Goal: Task Accomplishment & Management: Use online tool/utility

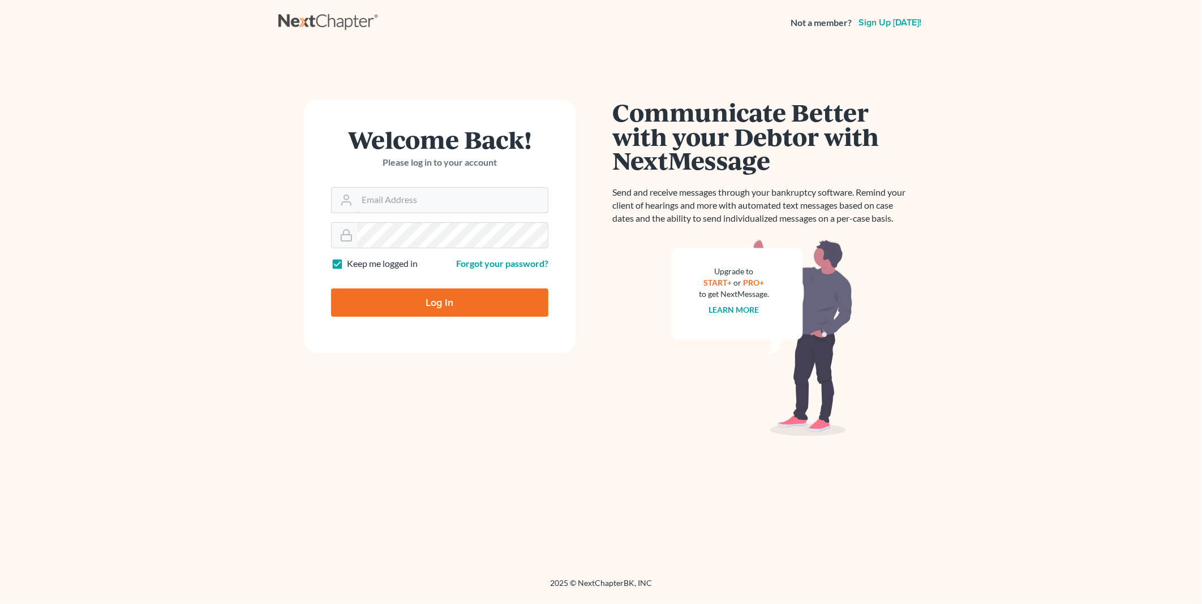
type input "PDonegan@tbennerlaw.com"
click at [421, 289] on input "Log In" at bounding box center [439, 303] width 217 height 28
type input "Thinking..."
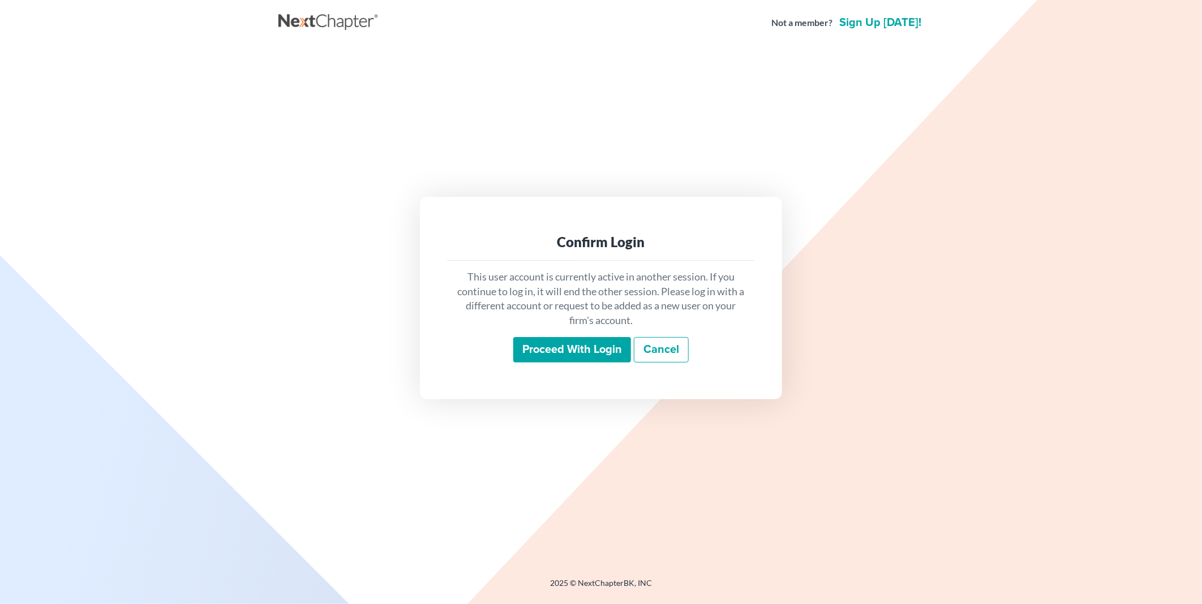
click at [574, 352] on input "Proceed with login" at bounding box center [572, 350] width 118 height 26
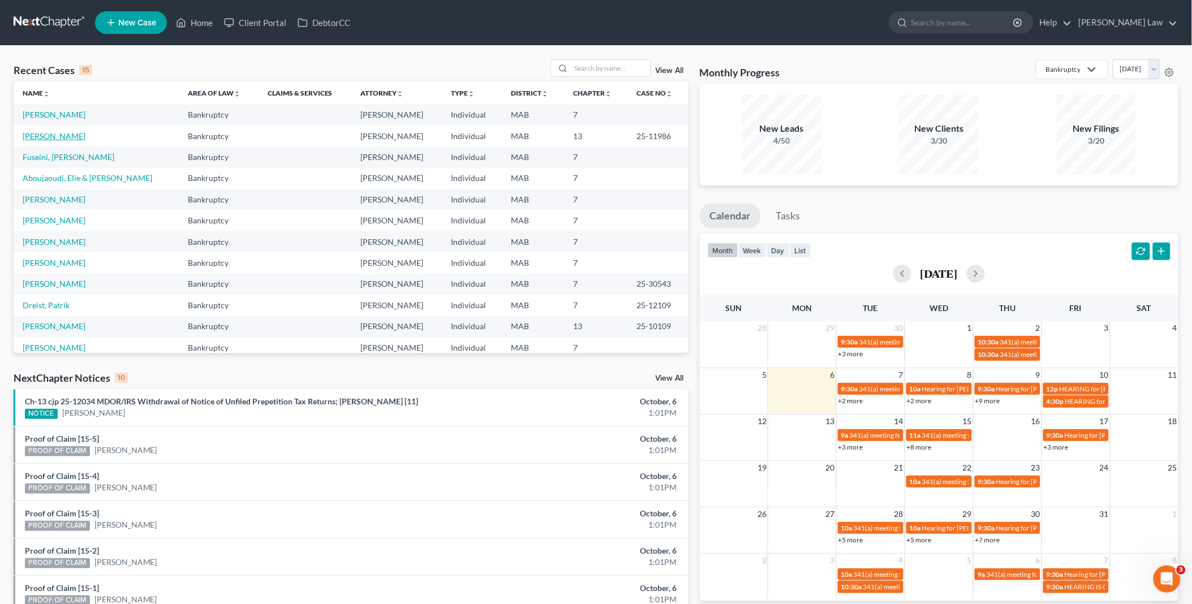
click at [61, 137] on link "[PERSON_NAME]" at bounding box center [54, 136] width 63 height 10
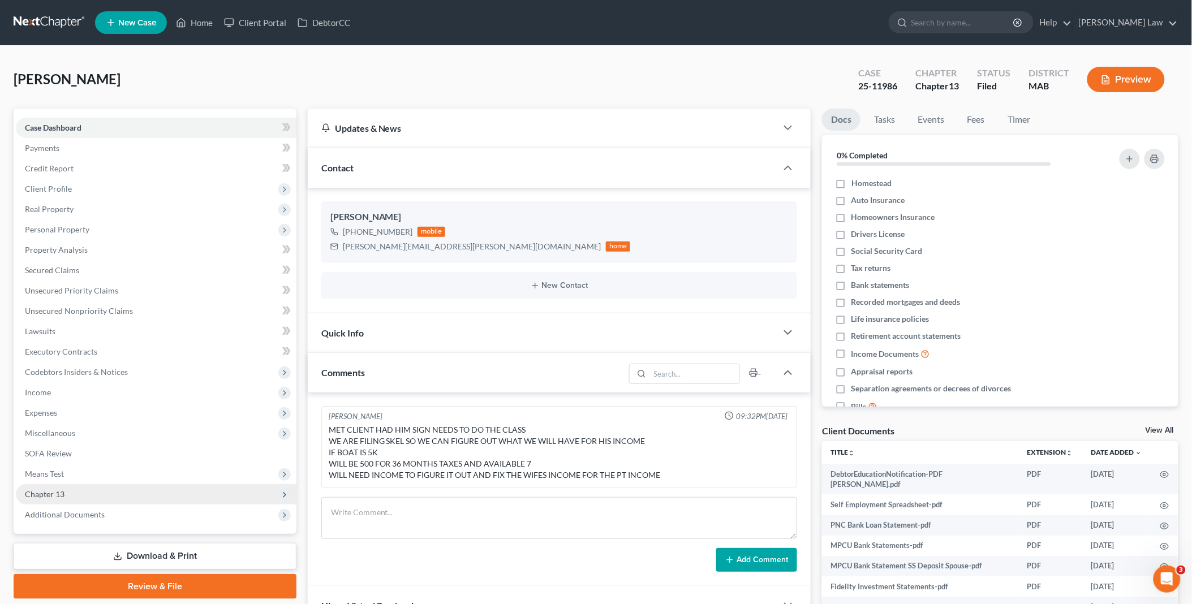
click at [85, 489] on span "Chapter 13" at bounding box center [156, 494] width 281 height 20
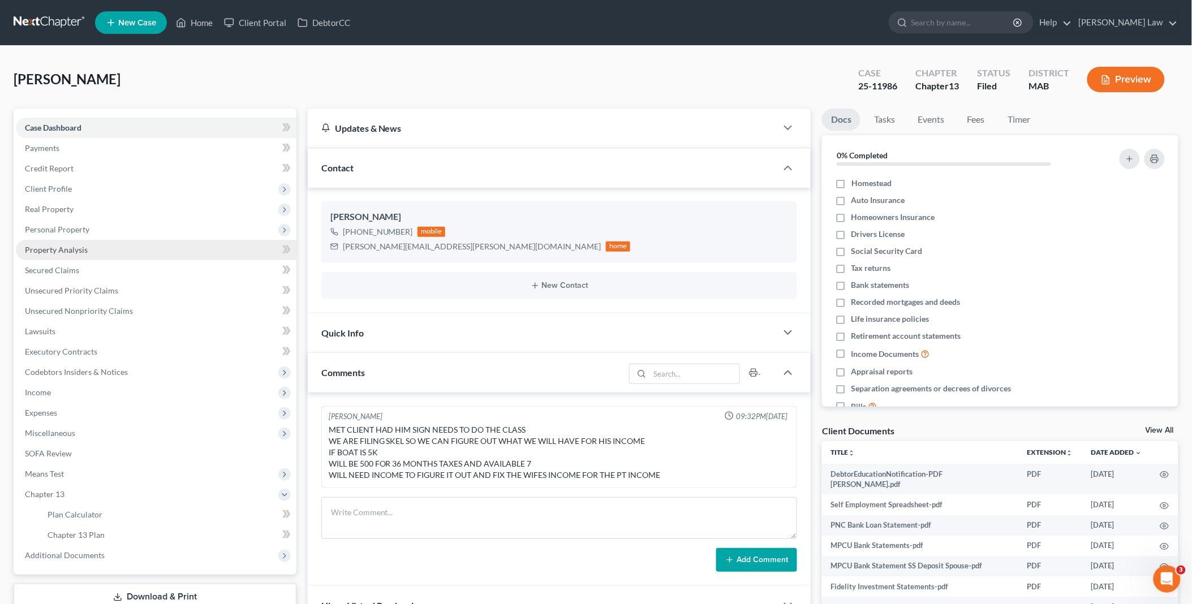
click at [87, 246] on link "Property Analysis" at bounding box center [156, 250] width 281 height 20
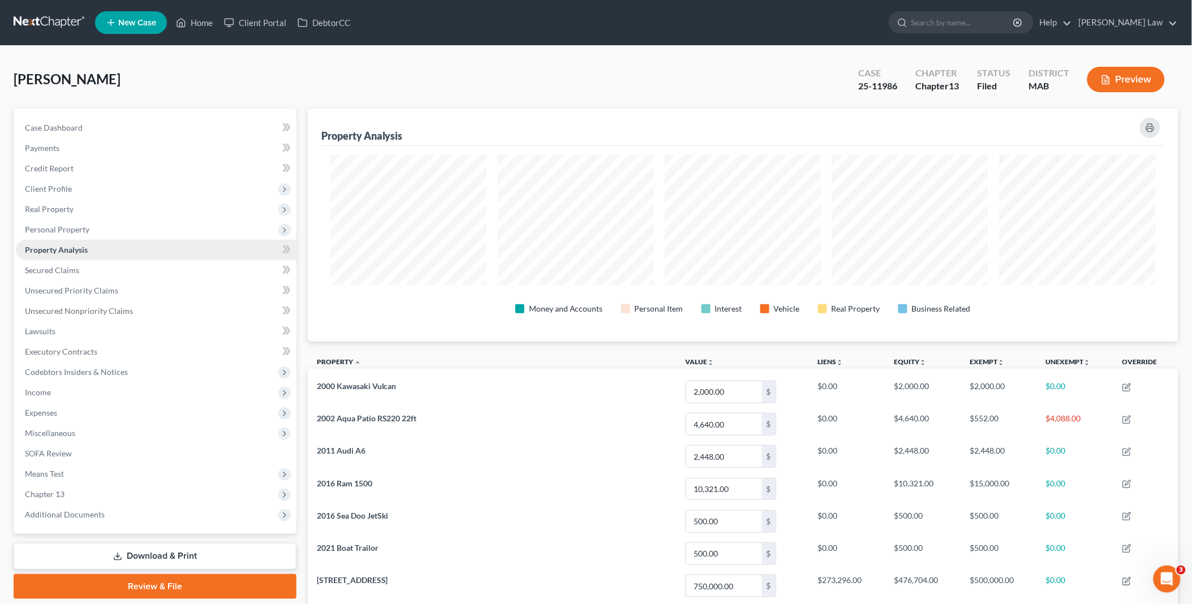
scroll to position [233, 871]
click at [128, 183] on span "Client Profile" at bounding box center [156, 189] width 281 height 20
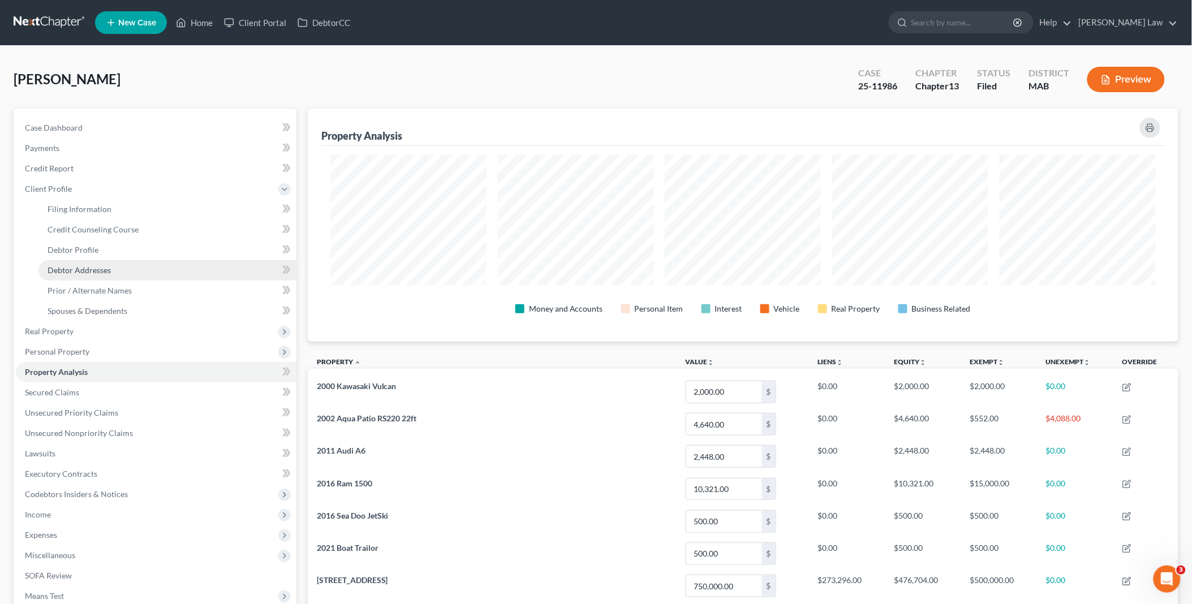
click at [114, 265] on link "Debtor Addresses" at bounding box center [167, 270] width 258 height 20
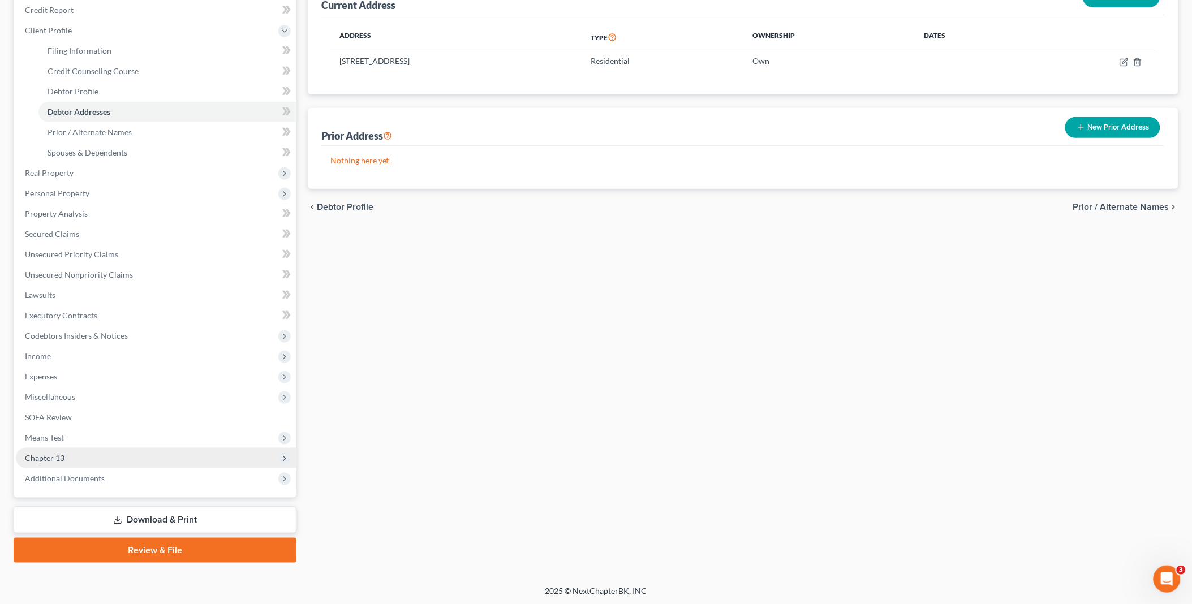
click at [79, 453] on span "Chapter 13" at bounding box center [156, 458] width 281 height 20
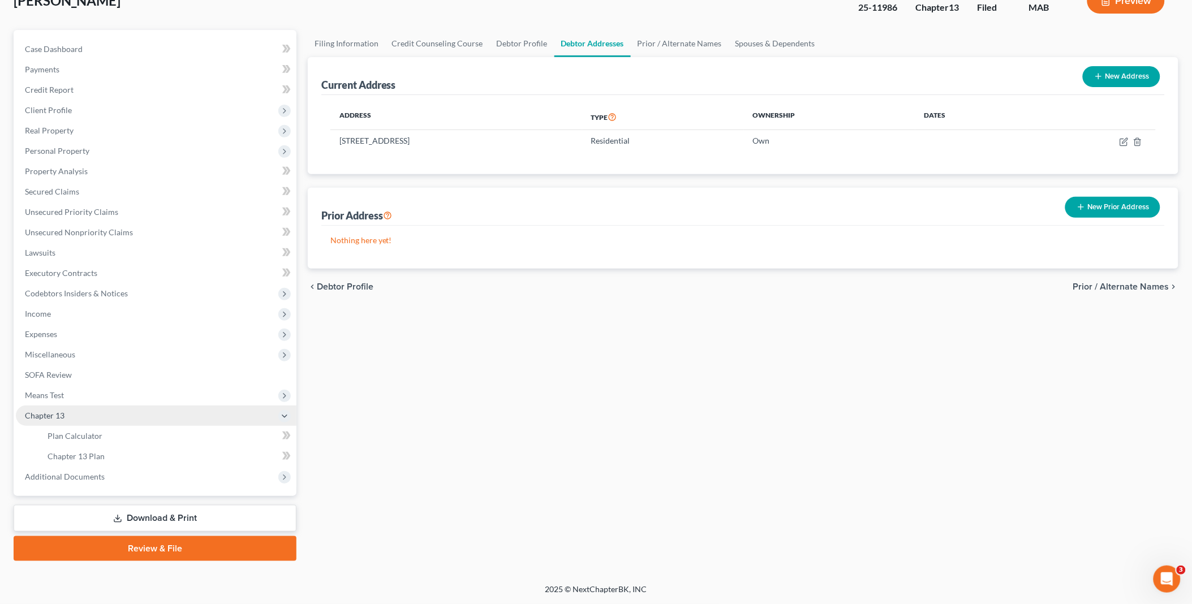
scroll to position [76, 0]
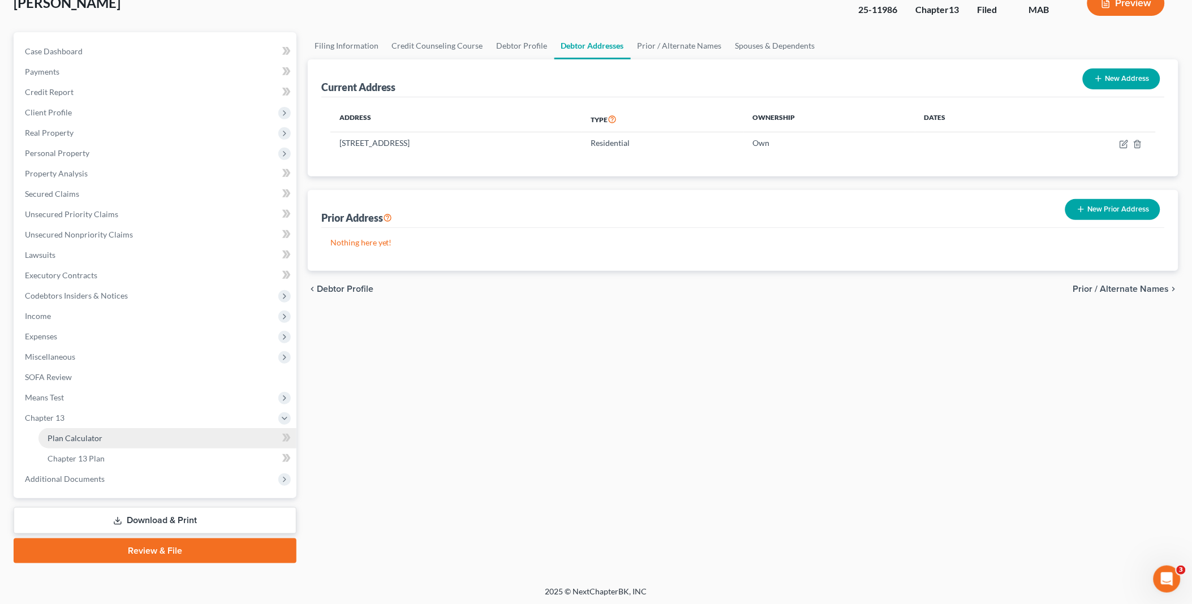
click at [98, 436] on span "Plan Calculator" at bounding box center [75, 438] width 55 height 10
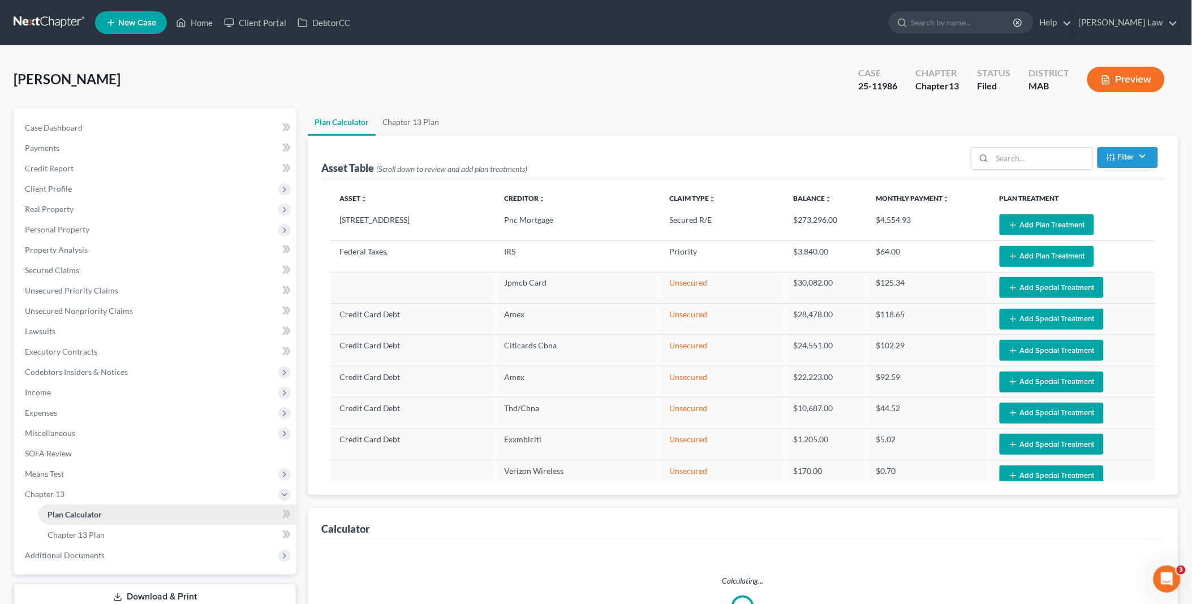
select select "59"
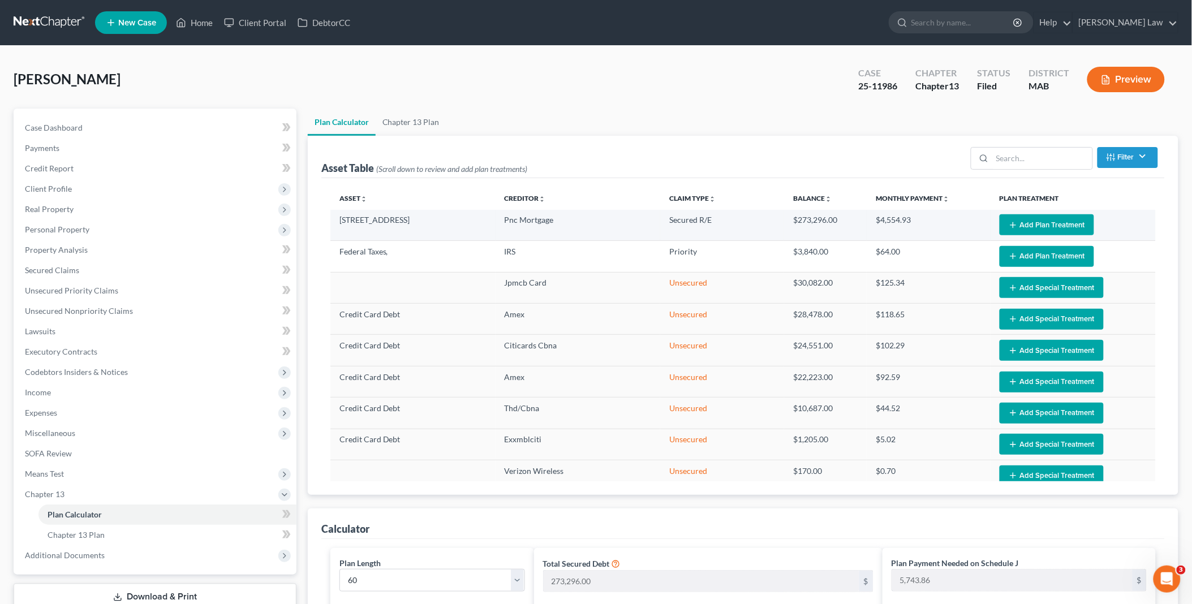
click at [1017, 227] on button "Add Plan Treatment" at bounding box center [1047, 224] width 94 height 21
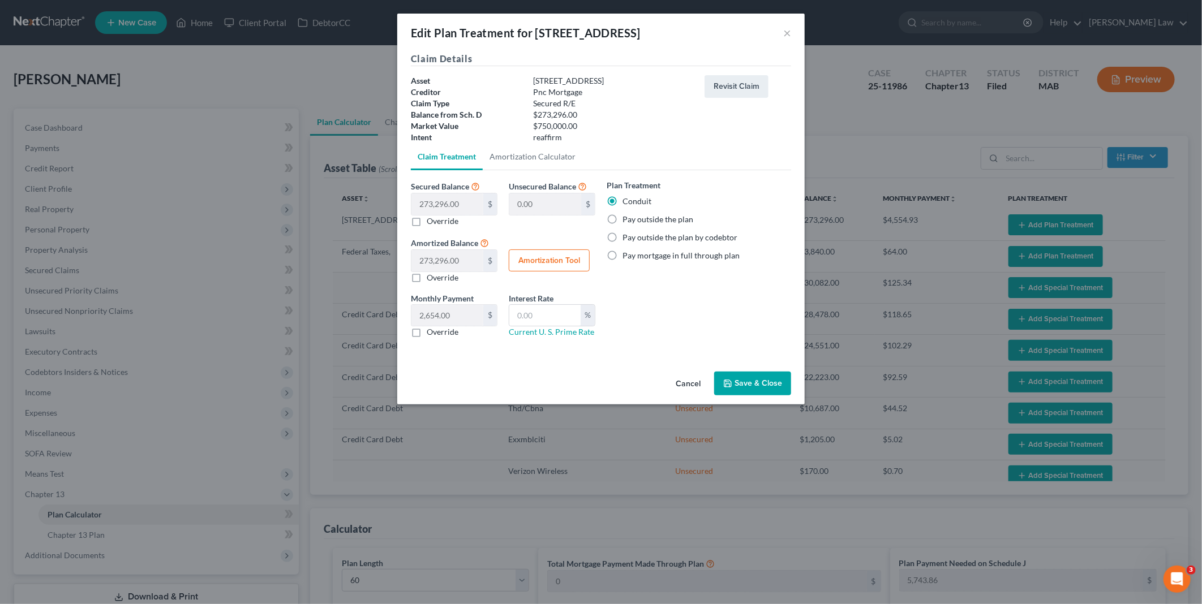
click at [622, 218] on label "Pay outside the plan" at bounding box center [657, 219] width 71 height 11
click at [627, 218] on input "Pay outside the plan" at bounding box center [630, 217] width 7 height 7
radio input "true"
click at [756, 386] on button "Save & Close" at bounding box center [752, 384] width 77 height 24
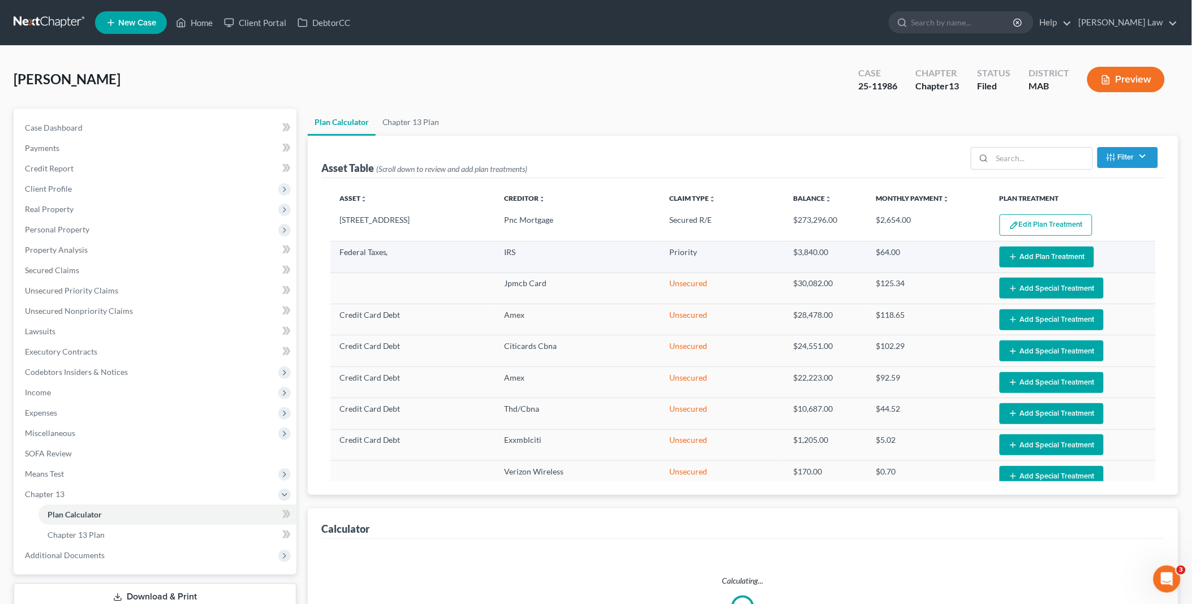
select select "59"
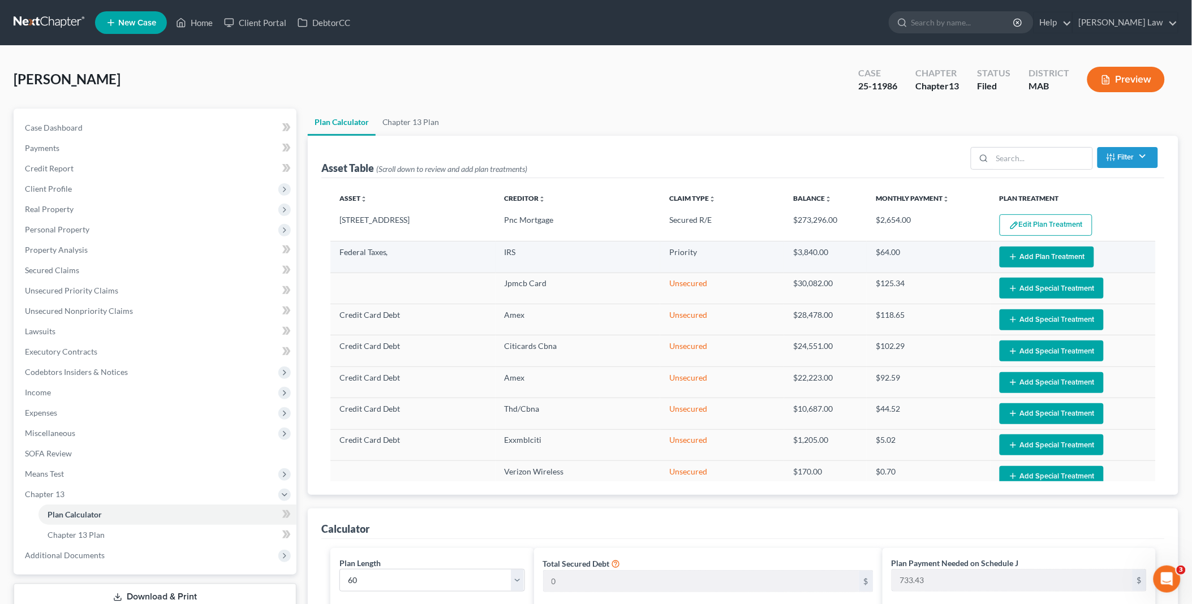
click at [1009, 259] on icon "button" at bounding box center [1013, 256] width 9 height 9
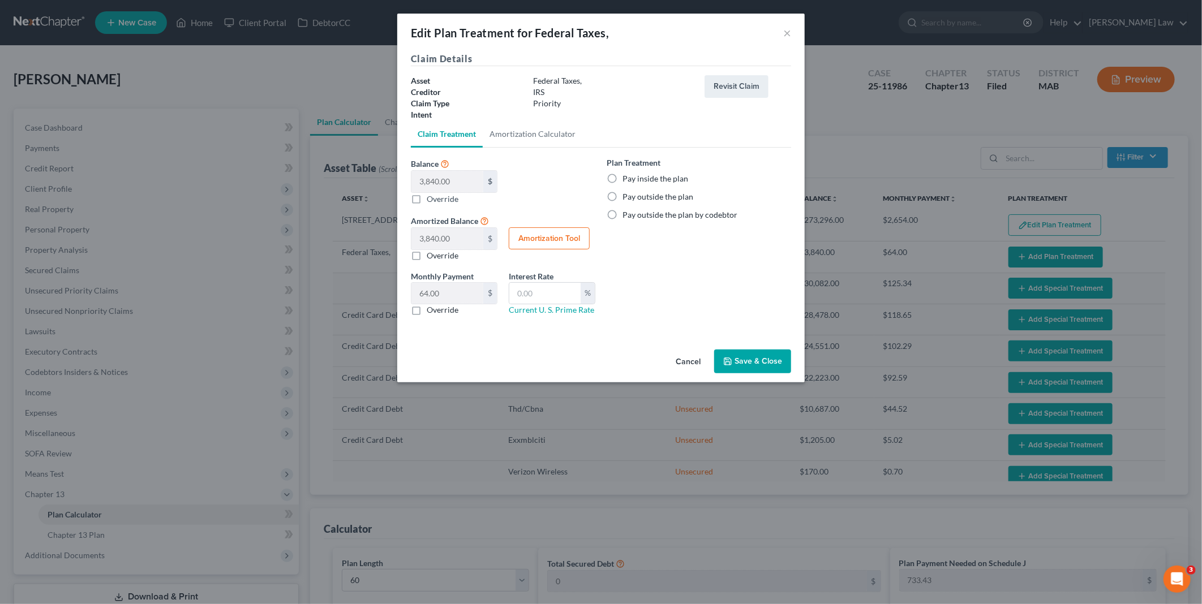
click at [622, 176] on label "Pay inside the plan" at bounding box center [655, 178] width 66 height 11
click at [627, 176] on input "Pay inside the plan" at bounding box center [630, 176] width 7 height 7
radio input "true"
click at [761, 358] on button "Save & Close" at bounding box center [752, 362] width 77 height 24
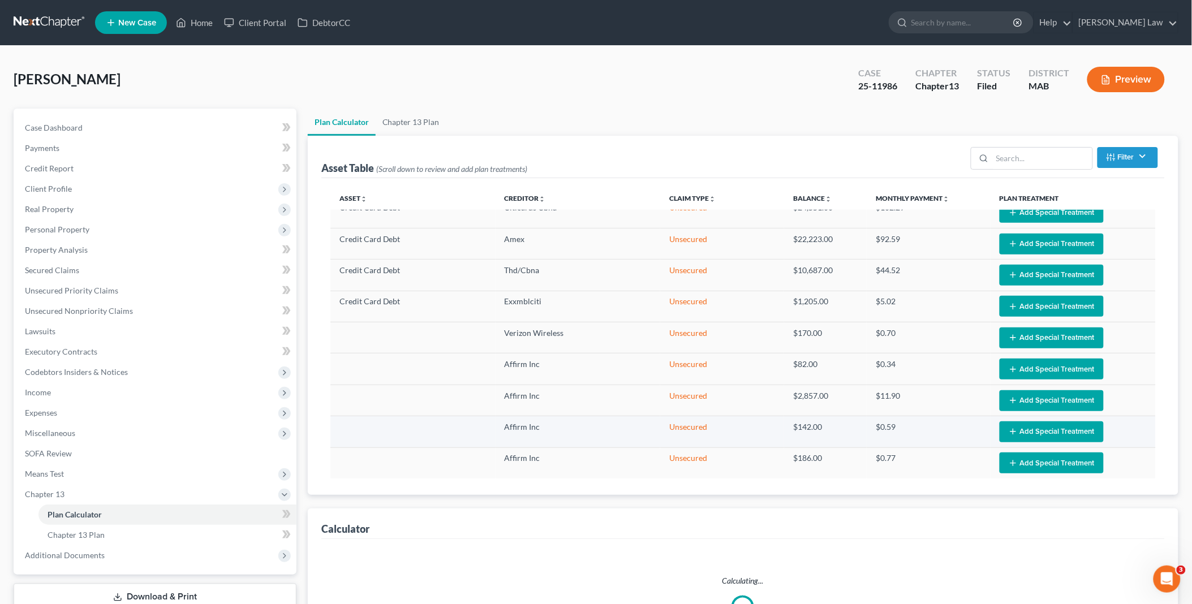
scroll to position [146, 0]
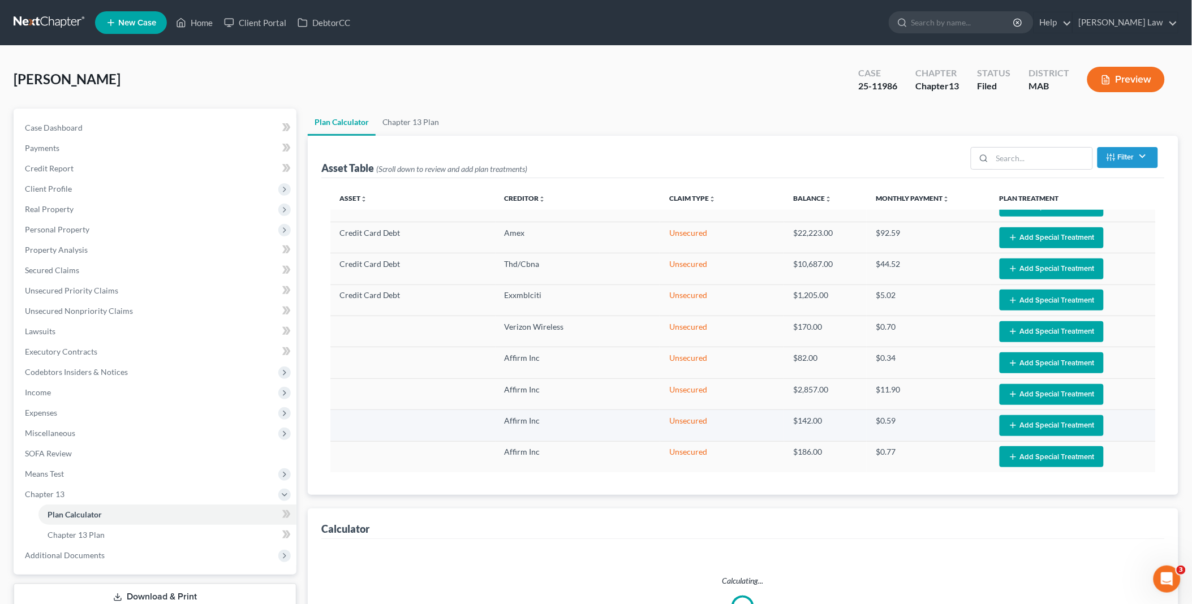
select select "59"
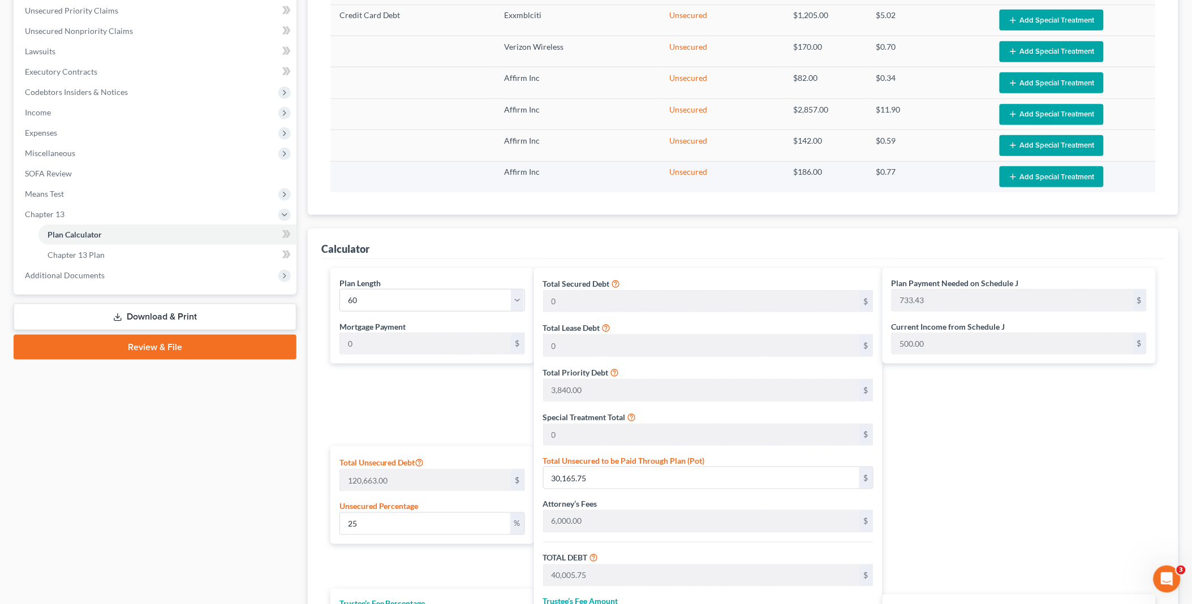
scroll to position [314, 0]
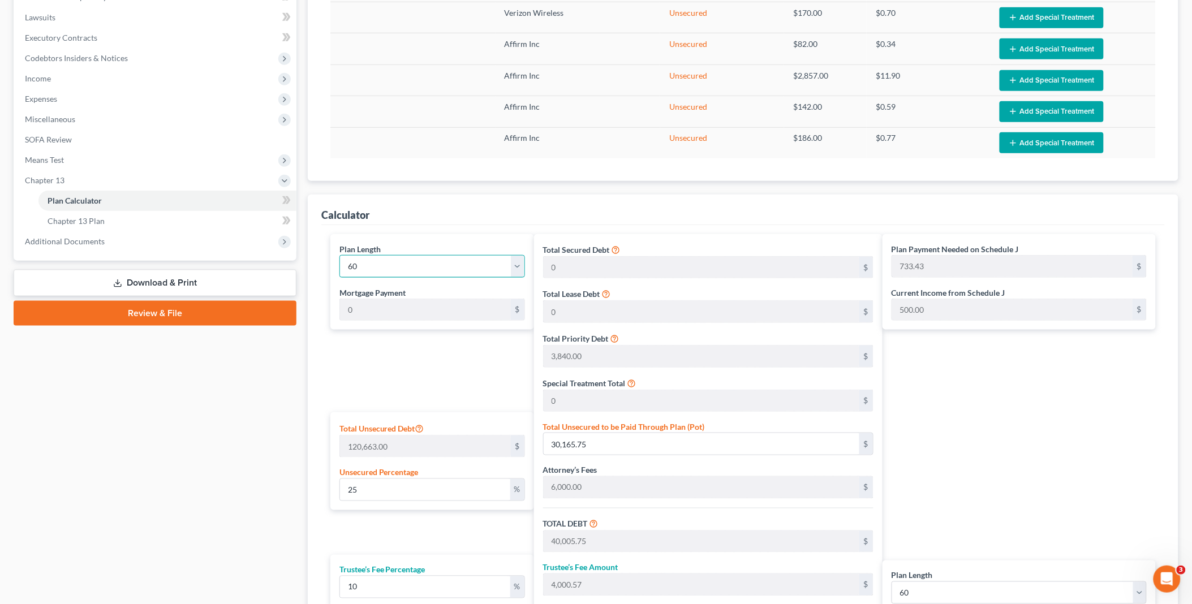
click at [410, 259] on select "1 2 3 4 5 6 7 8 9 10 11 12 13 14 15 16 17 18 19 20 21 22 23 24 25 26 27 28 29 3…" at bounding box center [432, 266] width 186 height 23
select select "35"
click at [339, 255] on select "1 2 3 4 5 6 7 8 9 10 11 12 13 14 15 16 17 18 19 20 21 22 23 24 25 26 27 28 29 3…" at bounding box center [432, 266] width 186 height 23
type input "1,222.39"
select select "35"
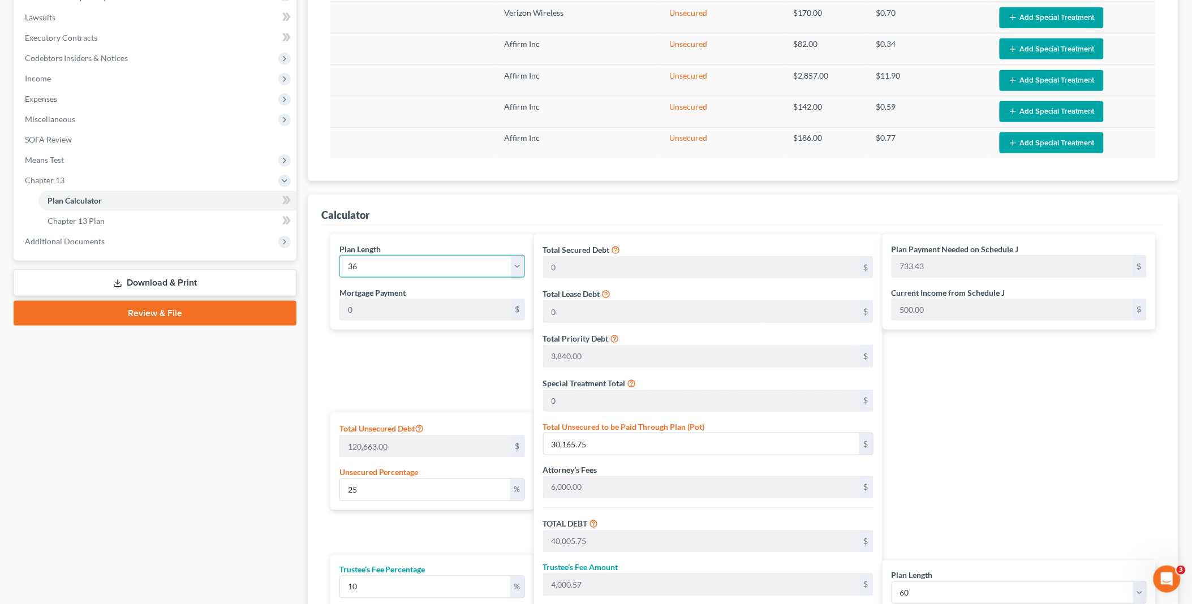
type input "1,222.39"
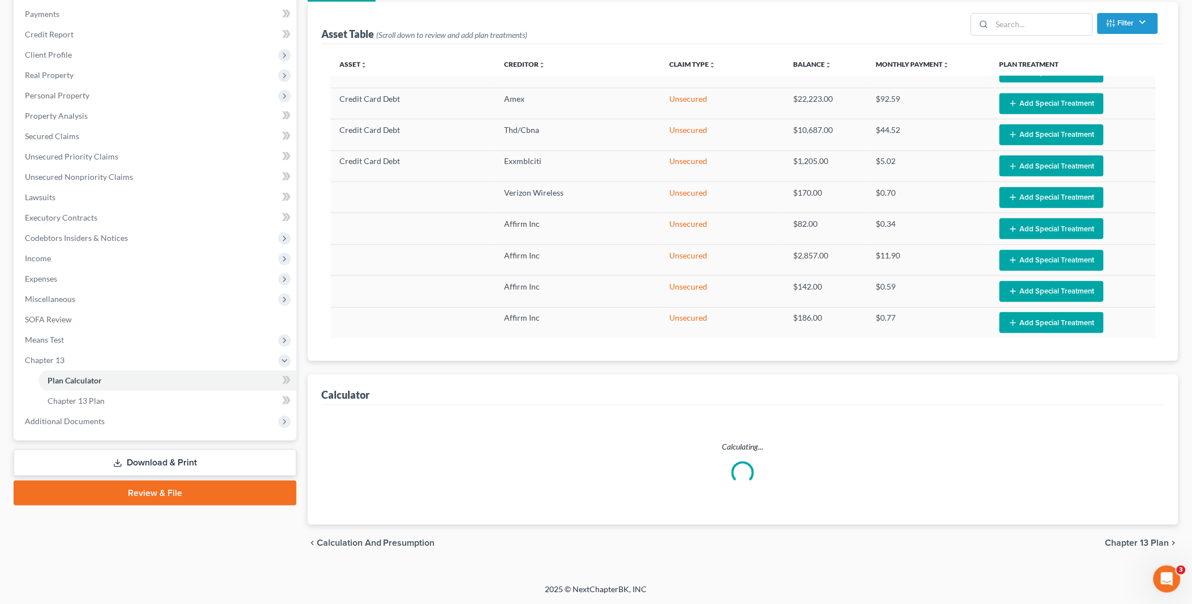
scroll to position [133, 0]
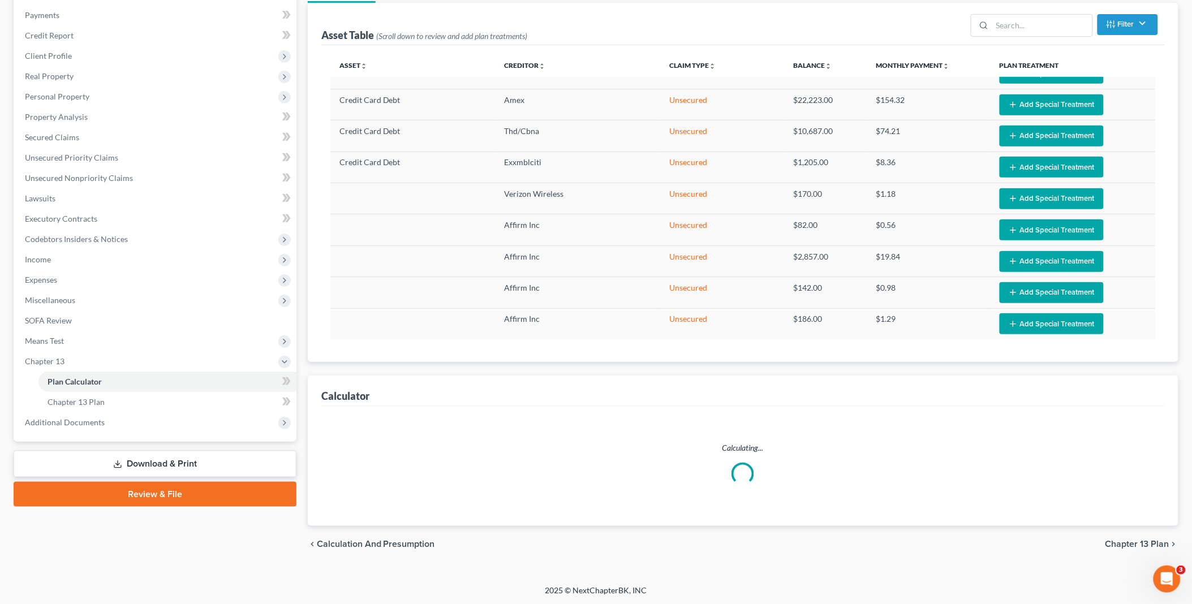
select select "35"
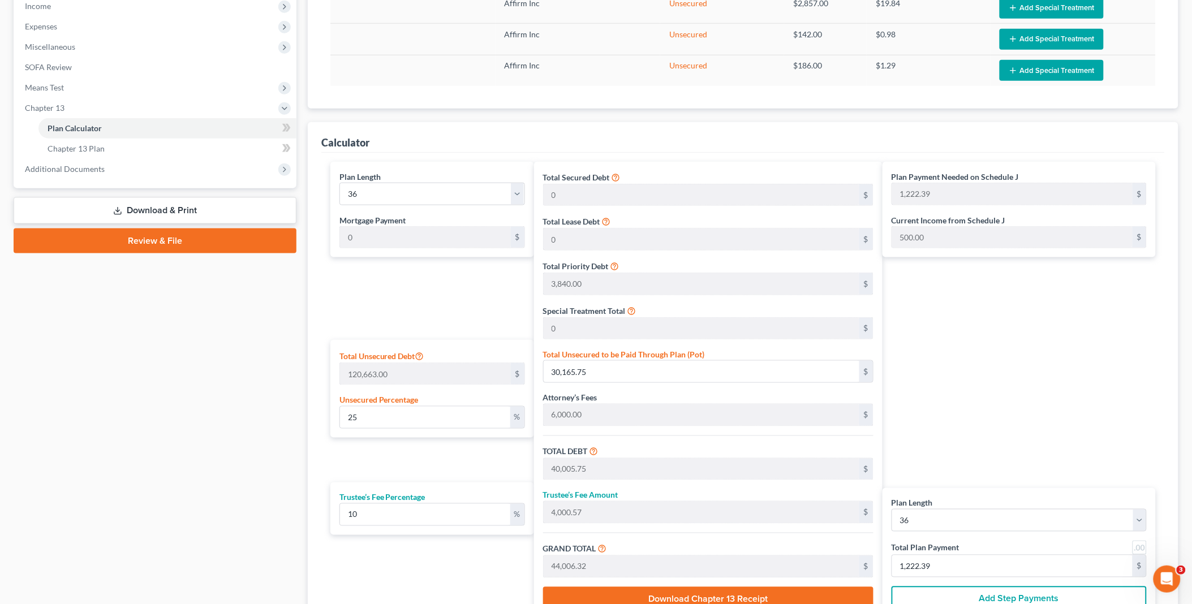
scroll to position [498, 0]
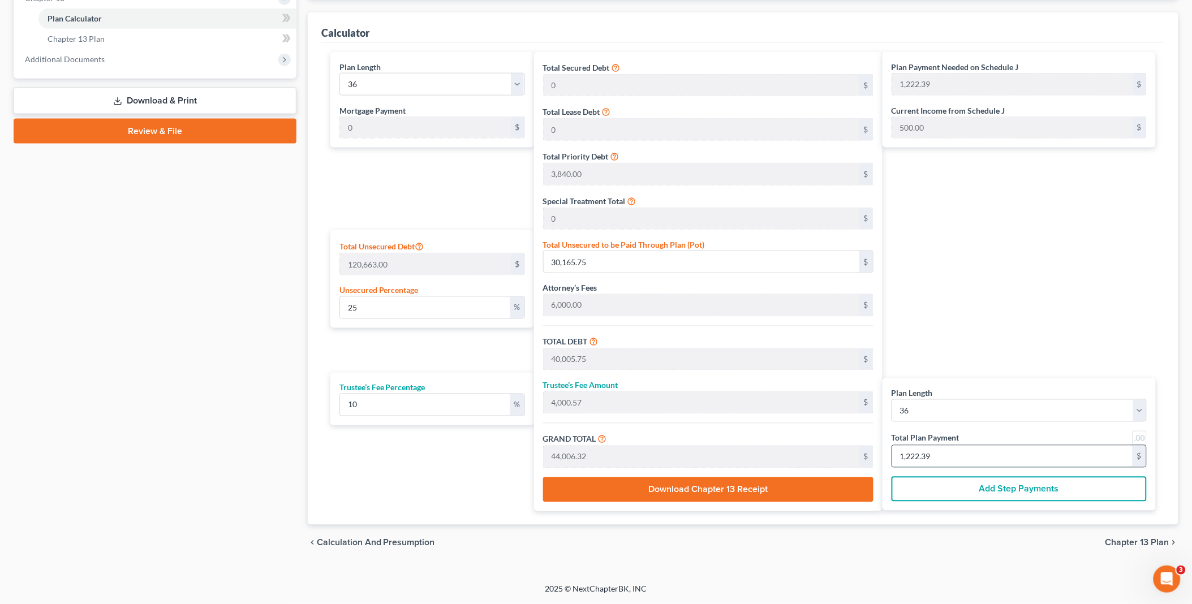
type input "0"
type input "196.36"
type input "19.63"
type input "216.00"
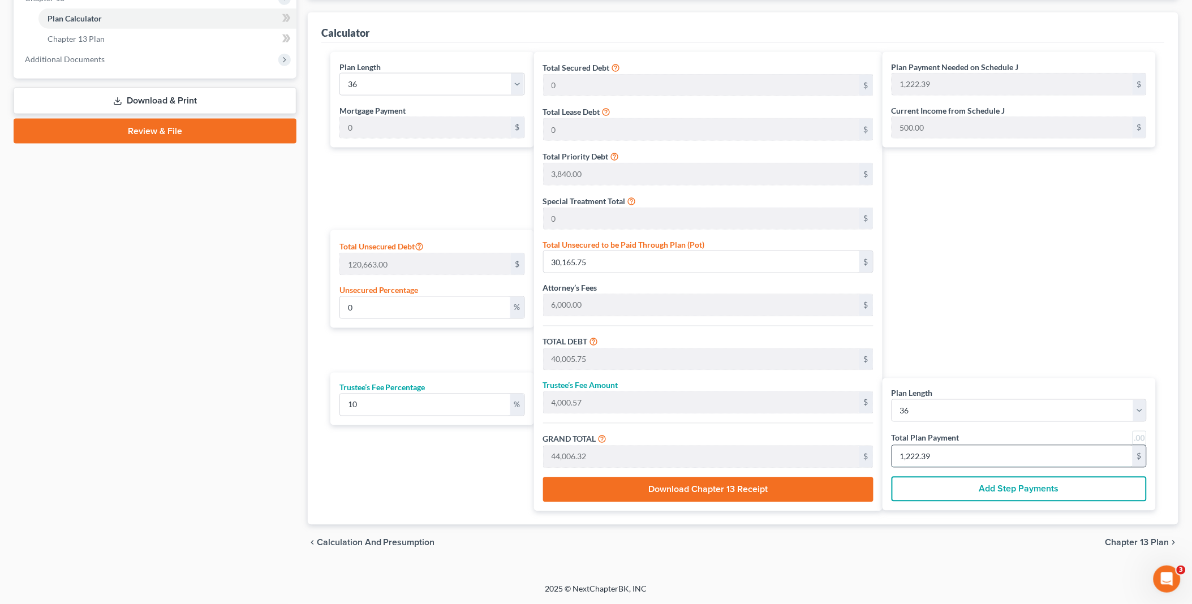
type input "6"
type input "1,963.63"
type input "196.36"
type input "2,160.00"
type input "60"
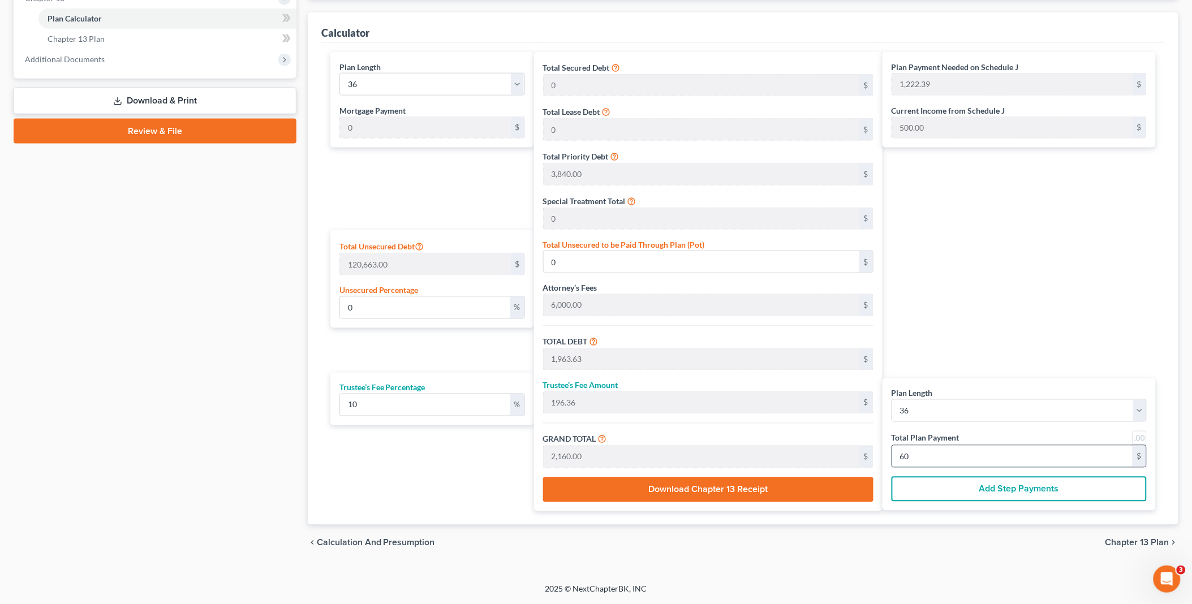
type input "8.12"
type input "9,796.36"
type input "19,636.36"
type input "1,963.63"
type input "21,600.00"
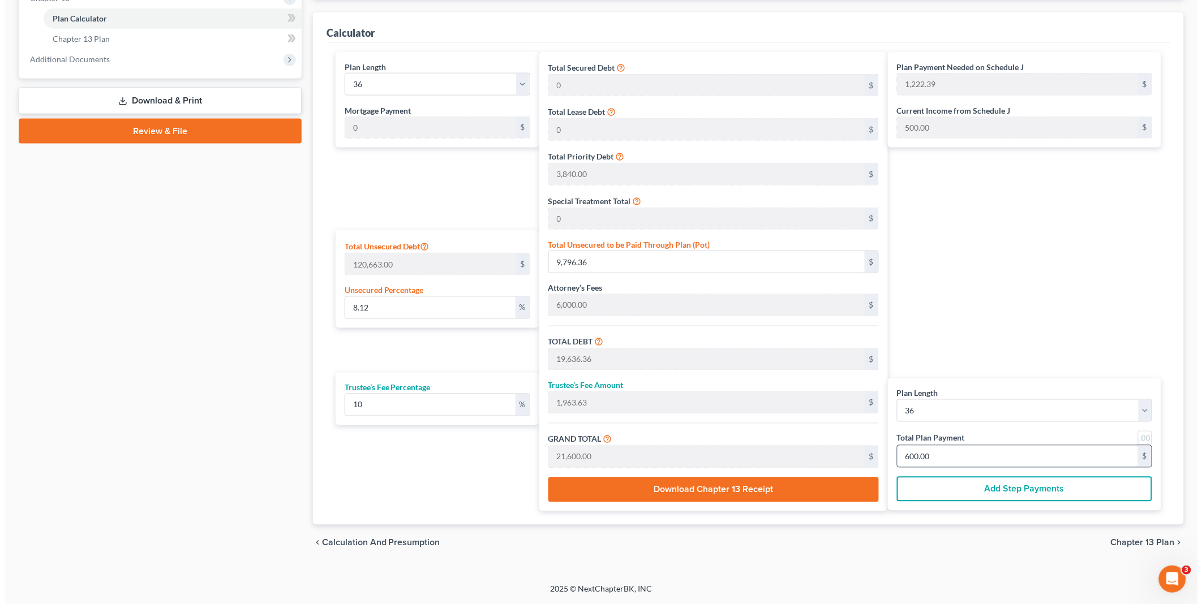
scroll to position [0, 0]
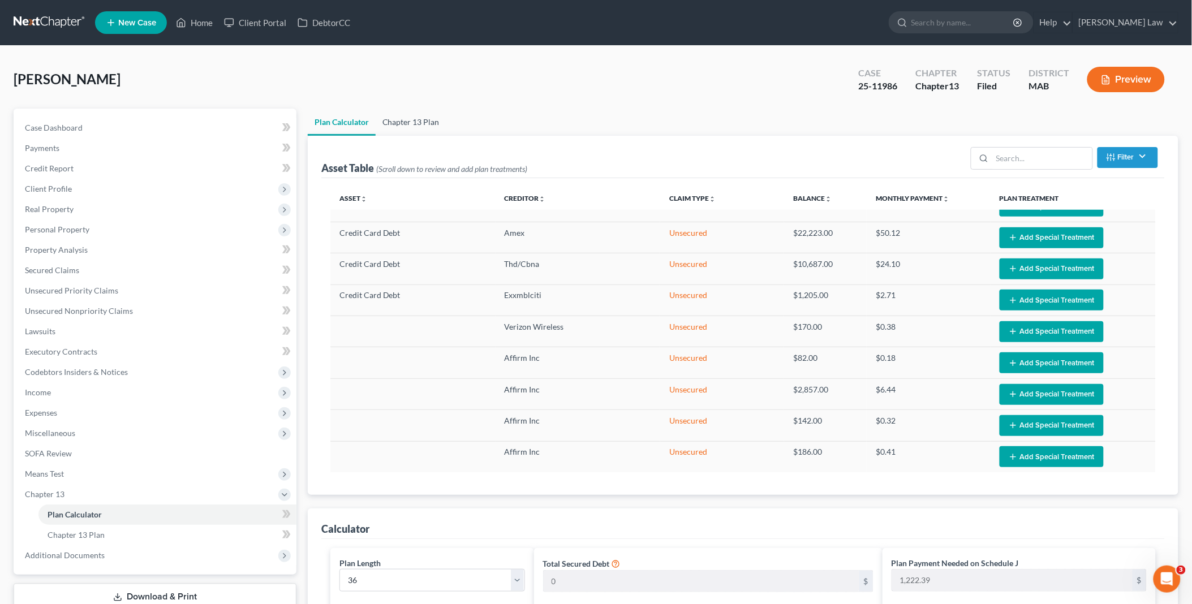
type input "600.00"
click at [419, 125] on link "Chapter 13 Plan" at bounding box center [411, 122] width 71 height 27
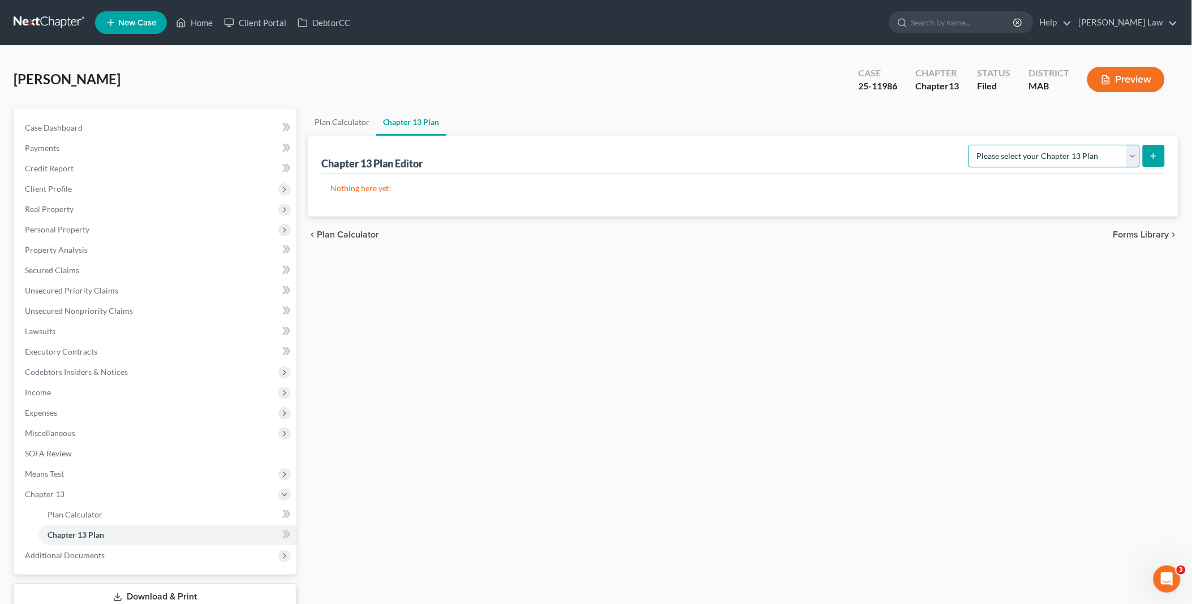
click at [1133, 161] on select "Please select your Chapter 13 Plan District of [US_STATE] - Effective [DATE] Na…" at bounding box center [1053, 156] width 171 height 23
select select "0"
click at [968, 145] on select "Please select your Chapter 13 Plan District of [US_STATE] - Effective [DATE] Na…" at bounding box center [1053, 156] width 171 height 23
click at [1152, 158] on icon "submit" at bounding box center [1153, 156] width 9 height 9
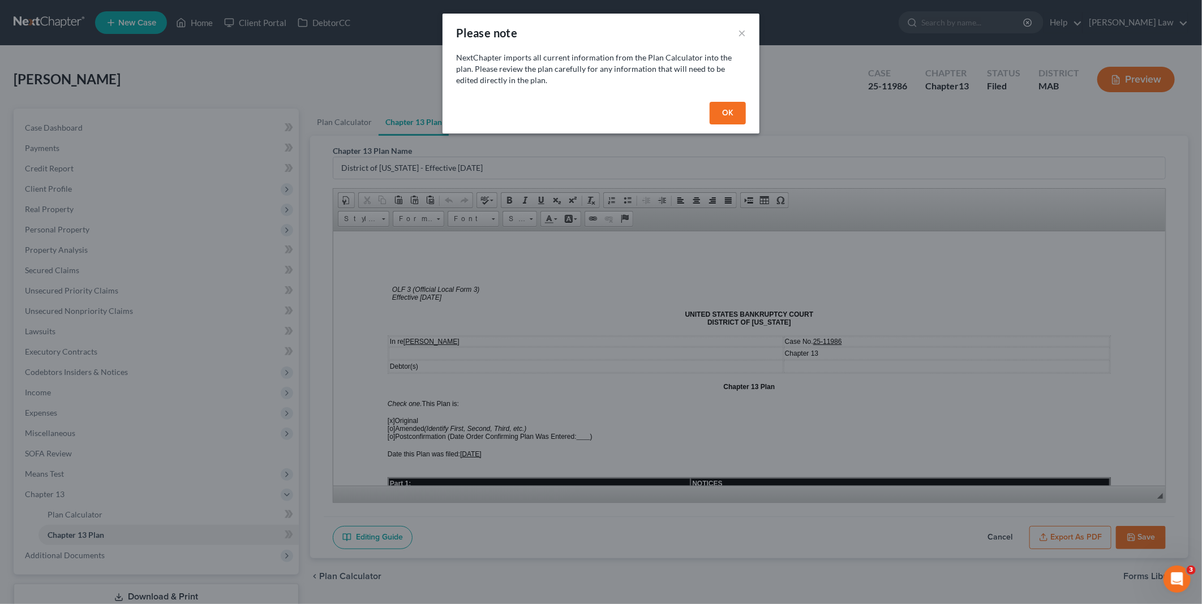
click at [723, 115] on button "OK" at bounding box center [727, 113] width 36 height 23
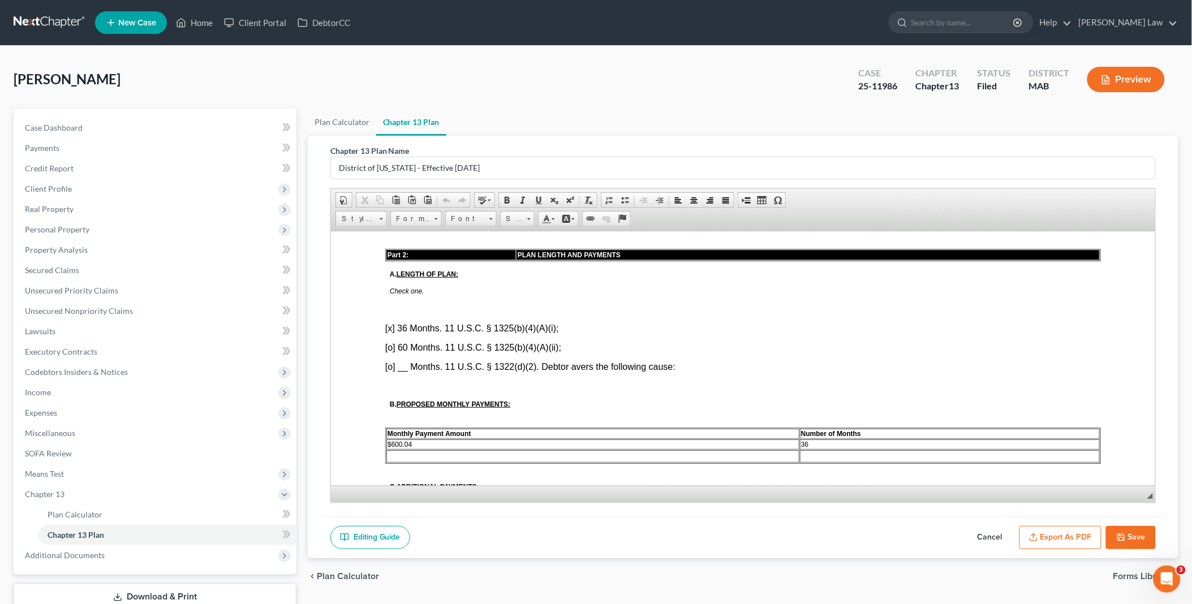
scroll to position [566, 0]
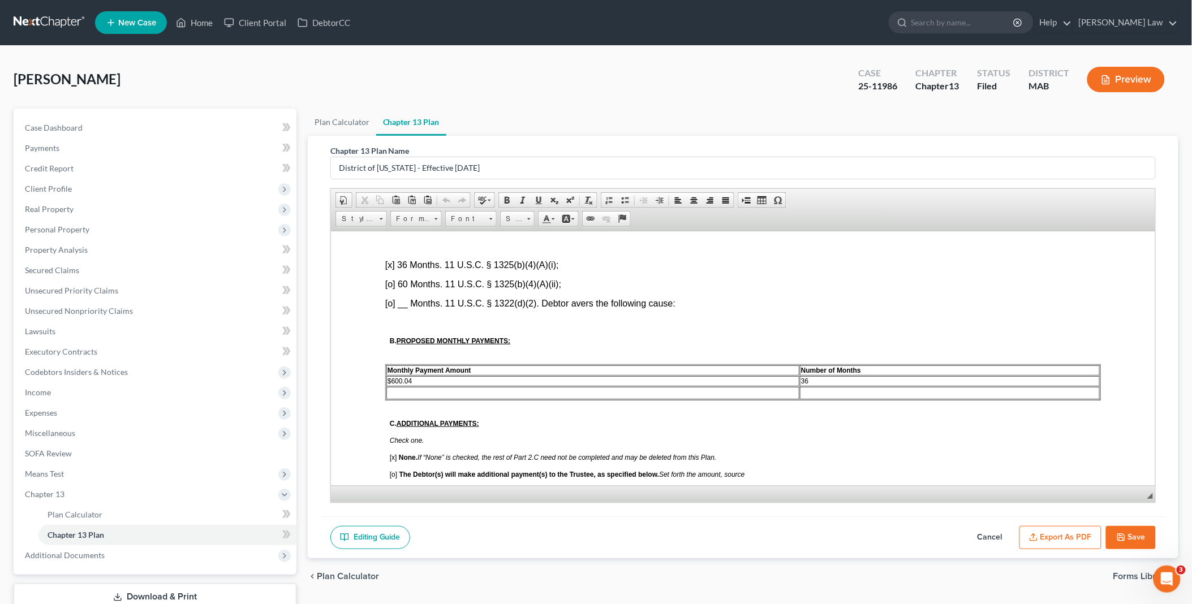
click at [424, 376] on td "$600.04" at bounding box center [592, 381] width 413 height 10
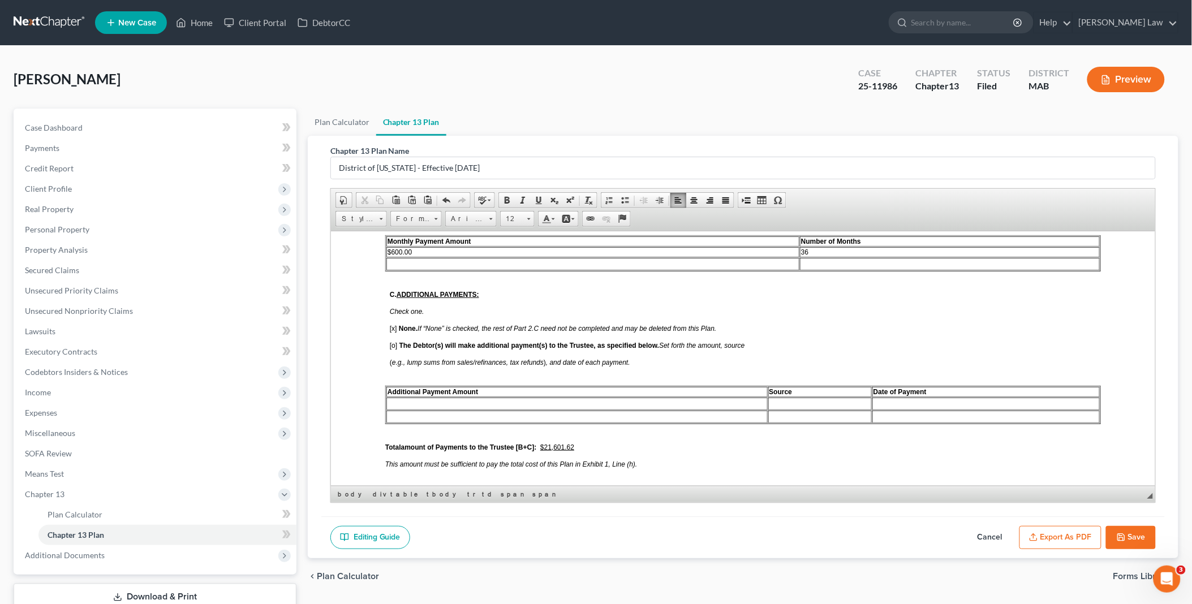
scroll to position [754, 0]
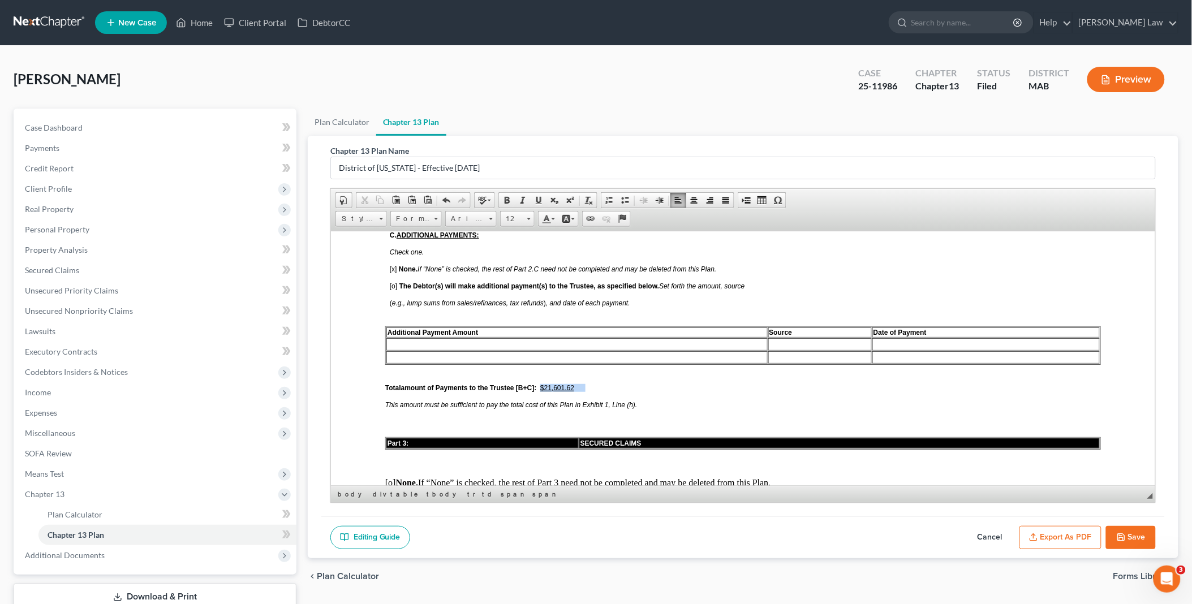
drag, startPoint x: 543, startPoint y: 367, endPoint x: 587, endPoint y: 368, distance: 43.6
click at [587, 384] on span "Total amount of Payments to the Trustee [B+C]: $21,601.62" at bounding box center [499, 388] width 229 height 8
click at [988, 539] on button "Cancel" at bounding box center [990, 538] width 50 height 24
select select "0"
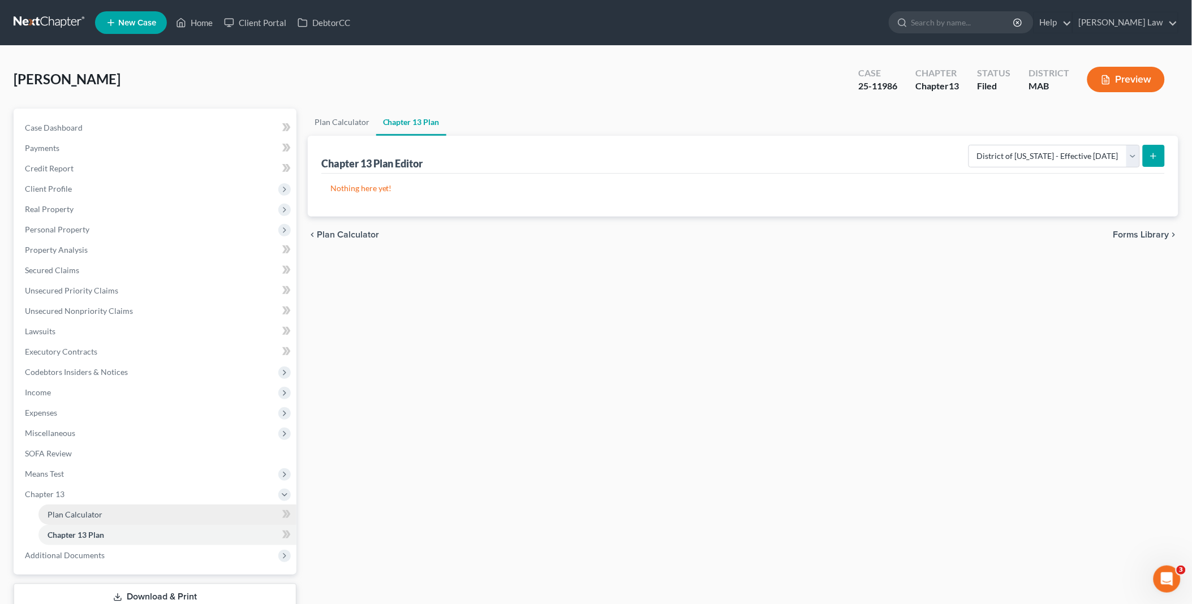
click at [93, 510] on span "Plan Calculator" at bounding box center [75, 515] width 55 height 10
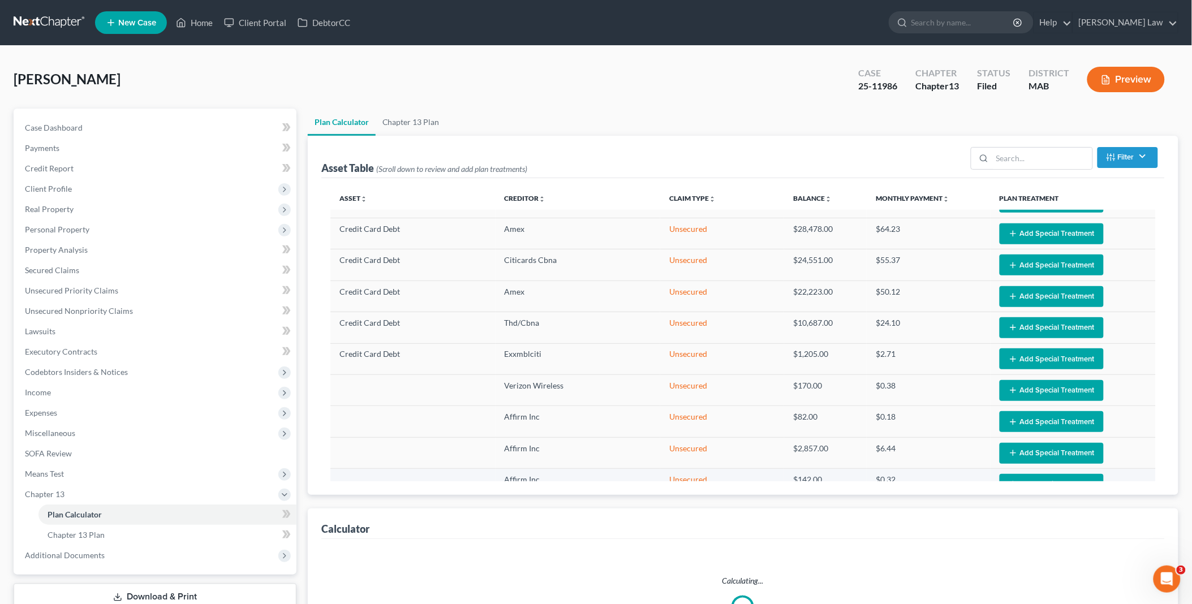
scroll to position [126, 0]
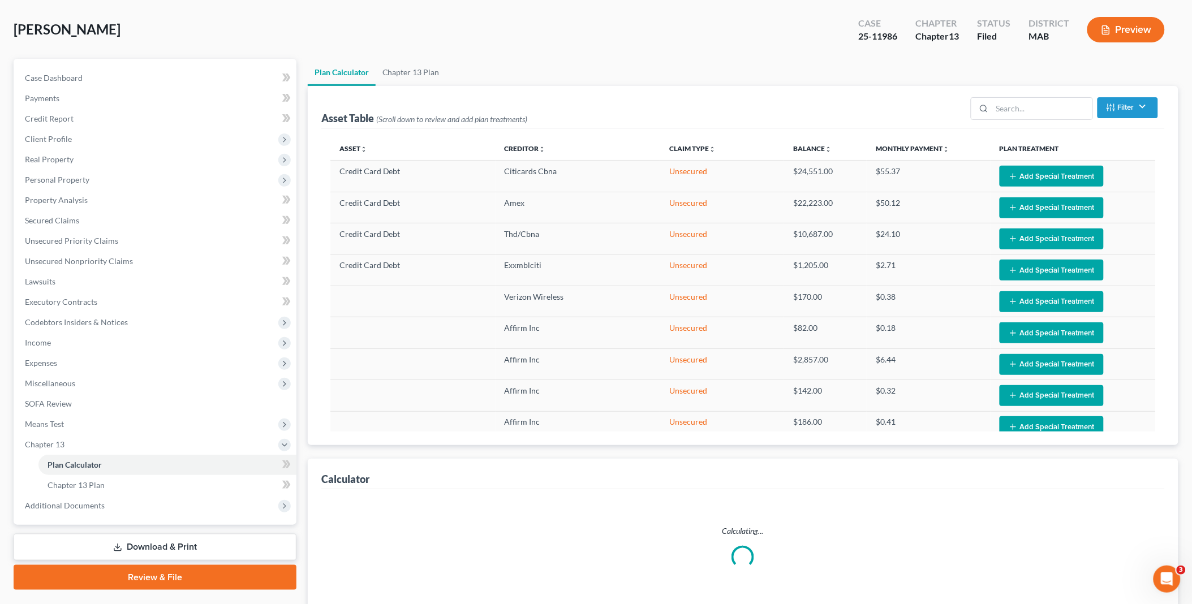
select select "35"
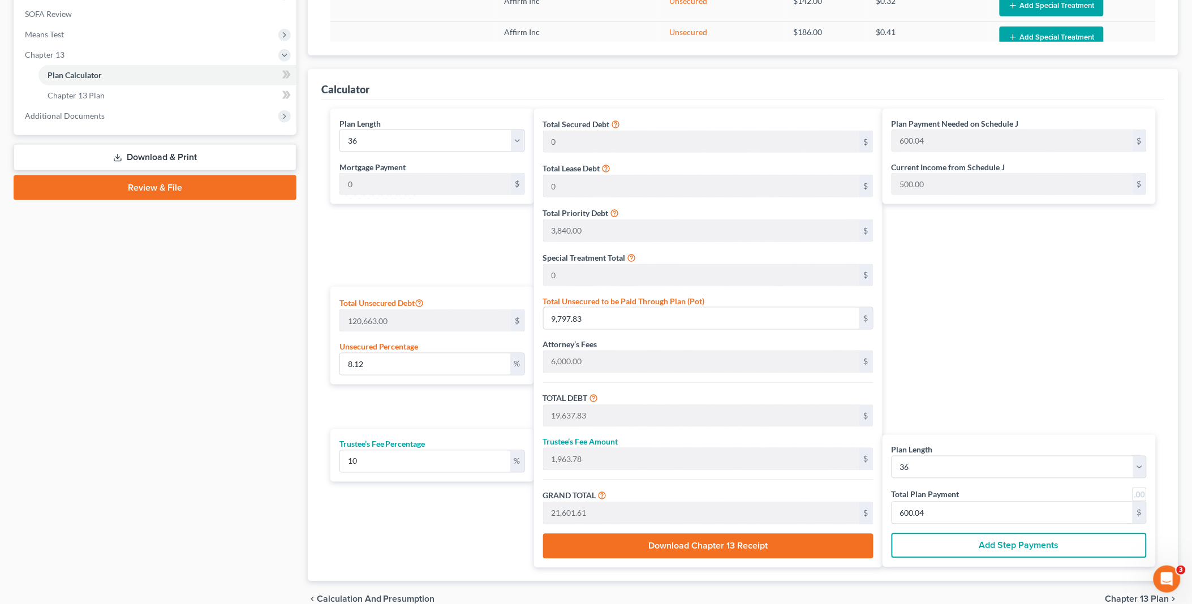
scroll to position [498, 0]
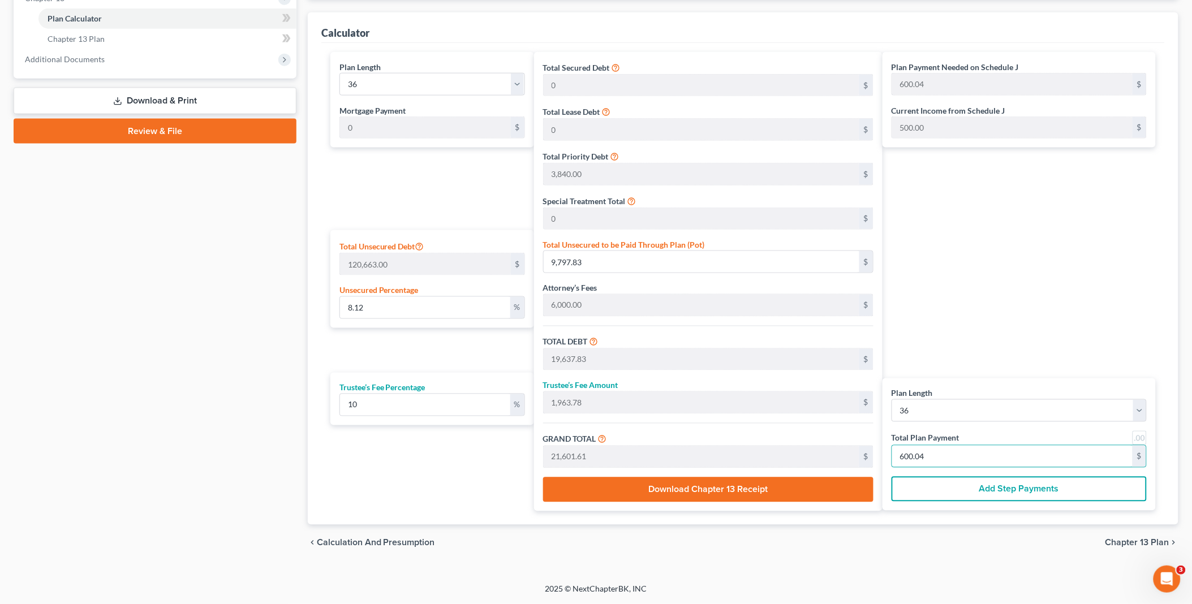
type input "0"
type input "163.63"
type input "16.36"
type input "180.00"
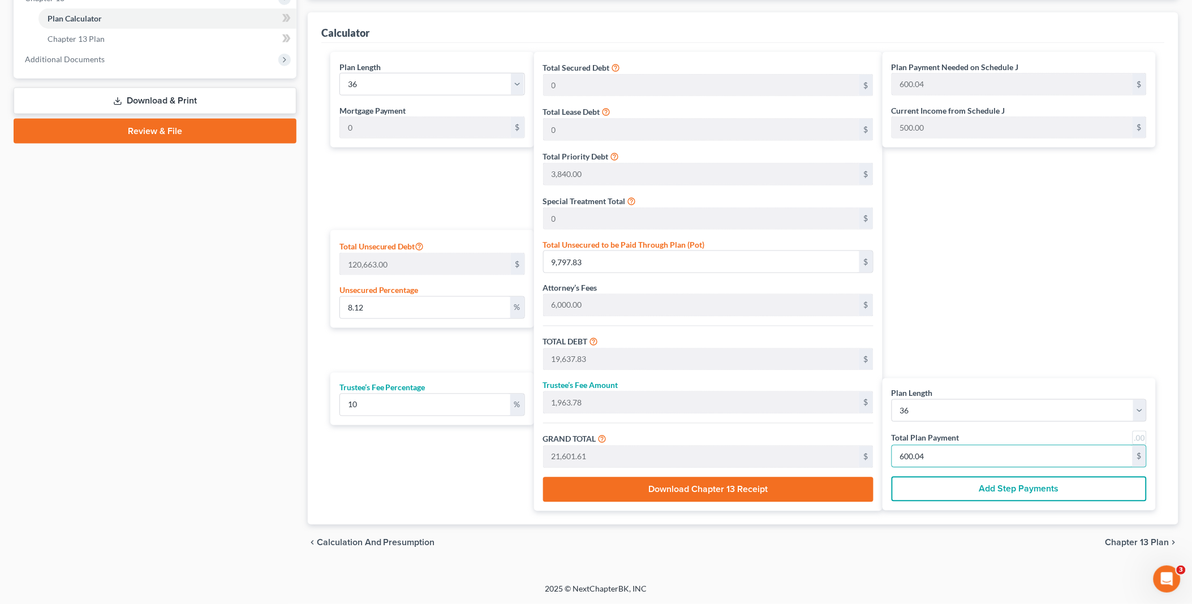
type input "5"
type input "1,636.36"
type input "163.63"
type input "1,800.00"
type input "50"
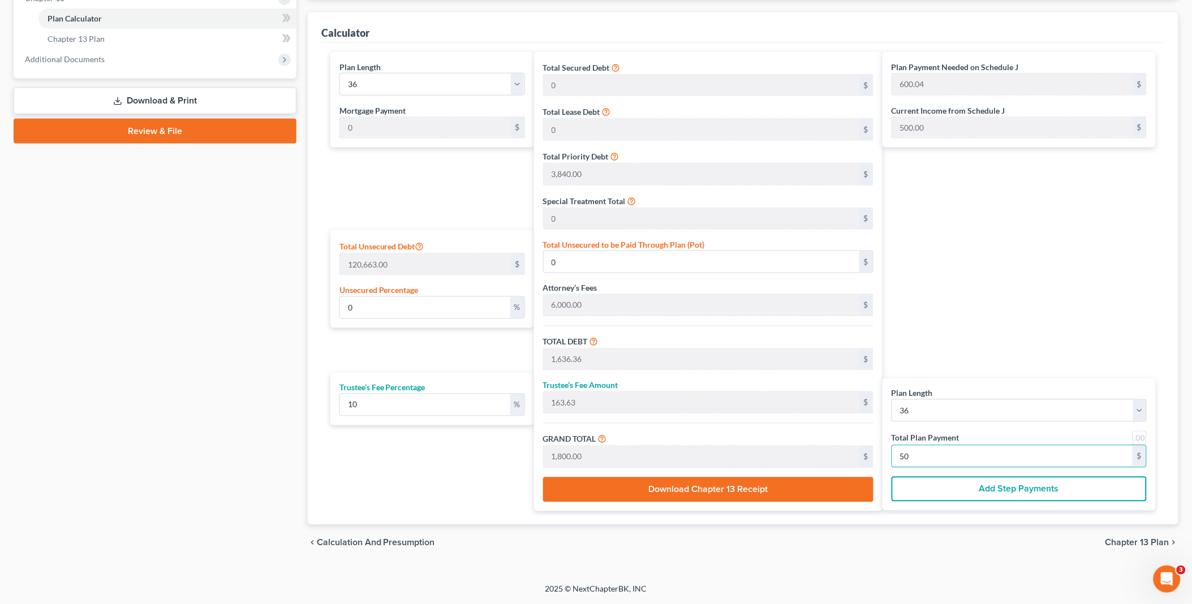
type input "5.41"
type input "6,523.63"
type input "16,363.63"
type input "1,636.36"
type input "18,000.00"
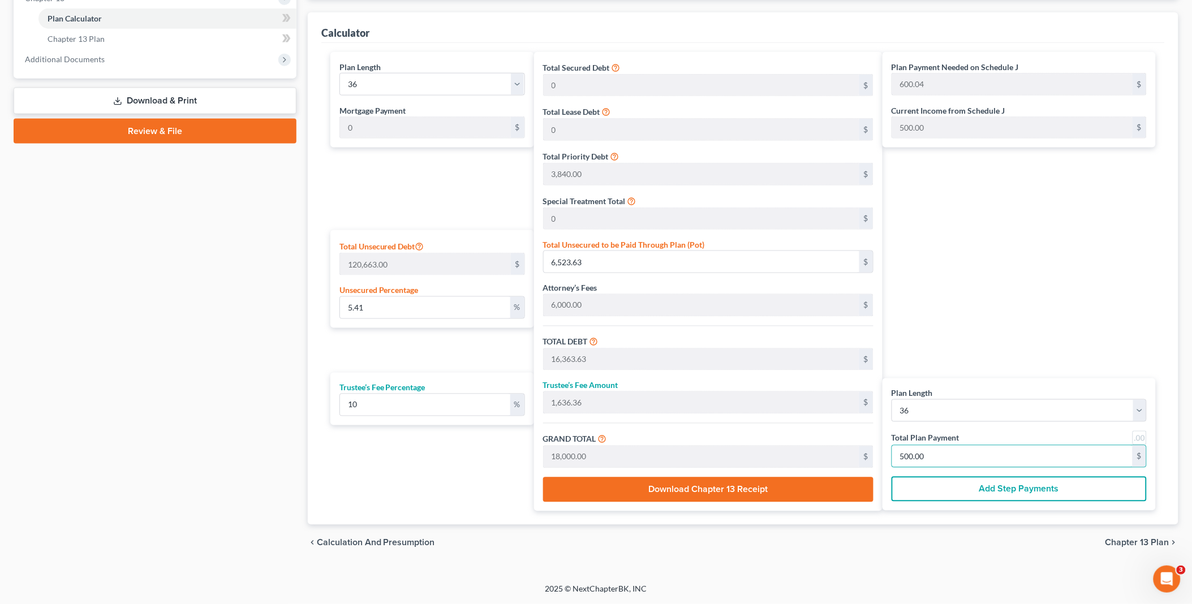
type input "500.00"
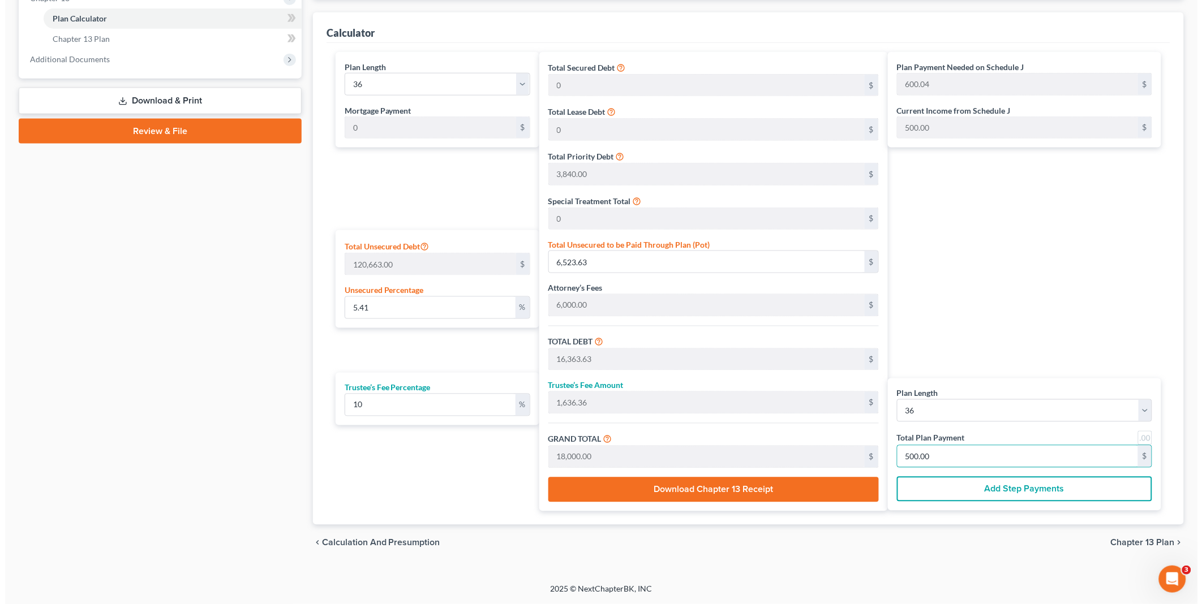
scroll to position [0, 0]
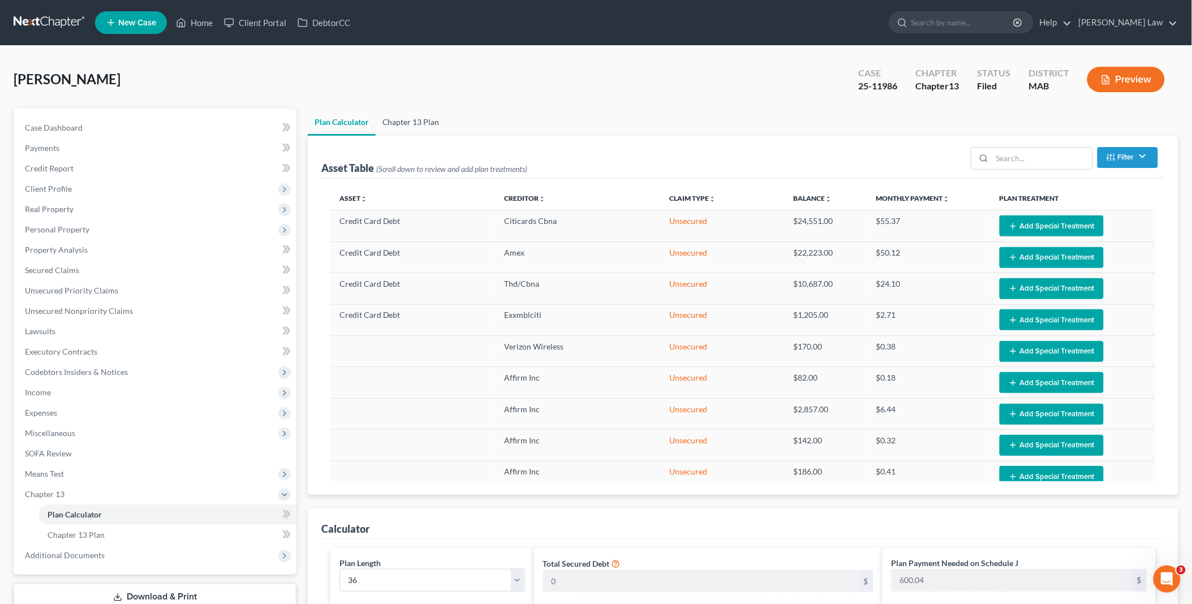
click at [421, 119] on link "Chapter 13 Plan" at bounding box center [411, 122] width 71 height 27
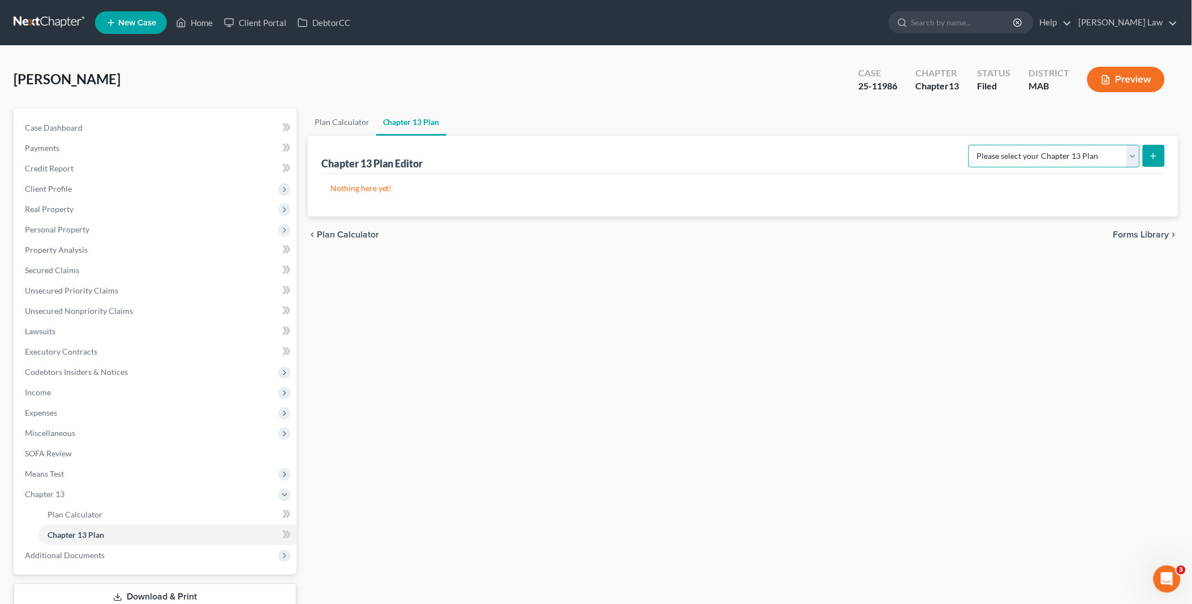
click at [1130, 158] on select "Please select your Chapter 13 Plan District of [US_STATE] - Effective [DATE] Na…" at bounding box center [1053, 156] width 171 height 23
select select "0"
click at [968, 145] on select "Please select your Chapter 13 Plan District of [US_STATE] - Effective [DATE] Na…" at bounding box center [1053, 156] width 171 height 23
click at [1151, 156] on icon "submit" at bounding box center [1153, 156] width 9 height 9
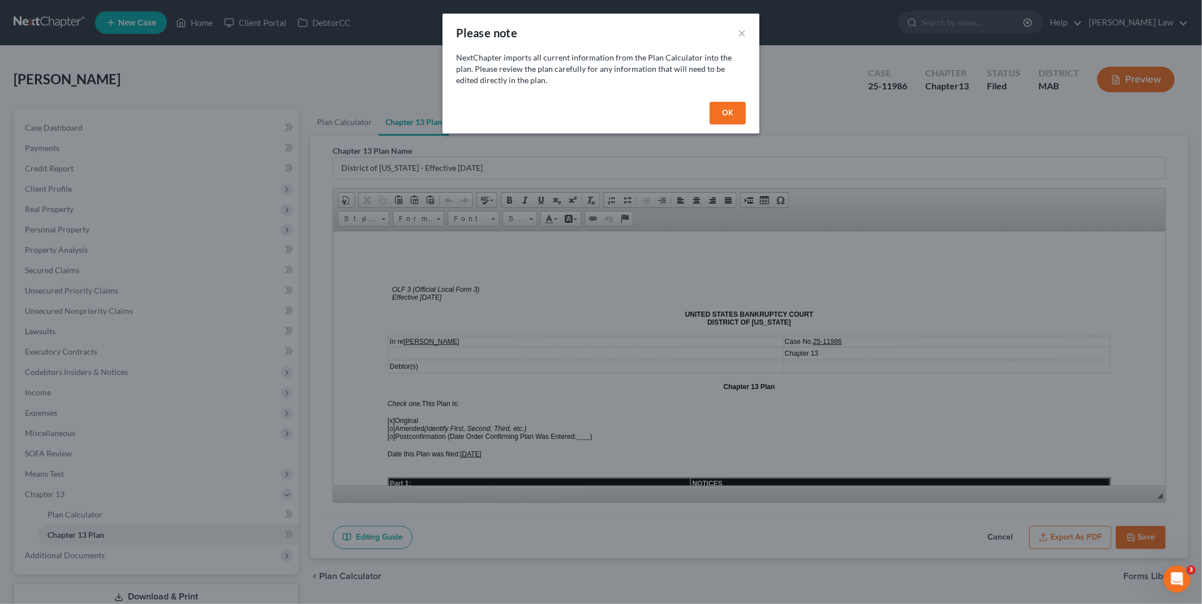
click at [721, 113] on button "OK" at bounding box center [727, 113] width 36 height 23
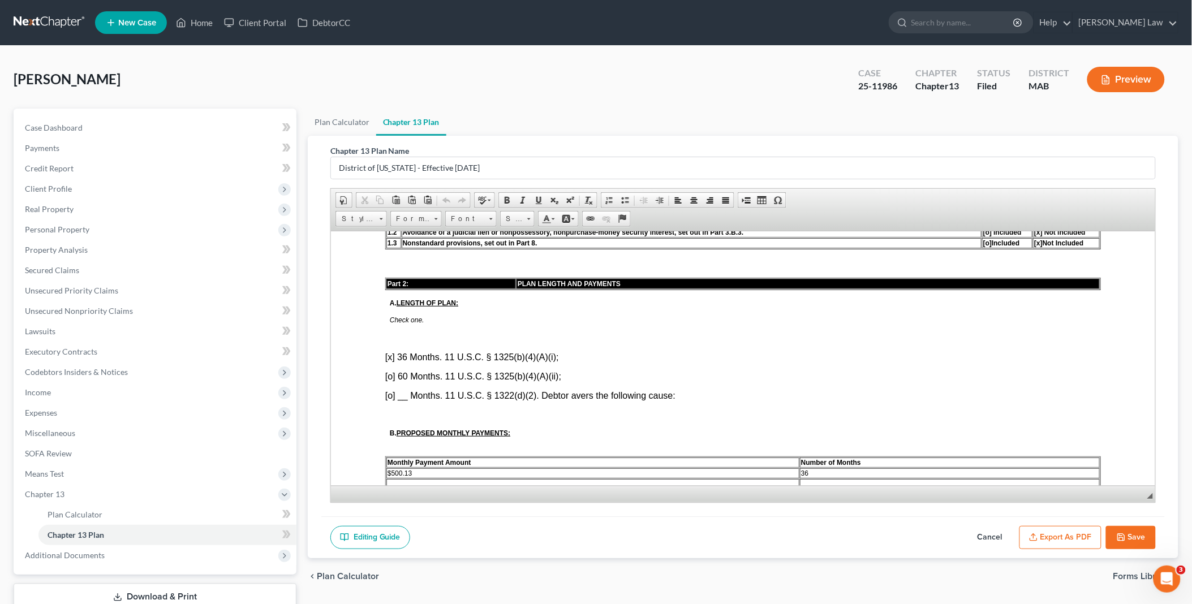
scroll to position [502, 0]
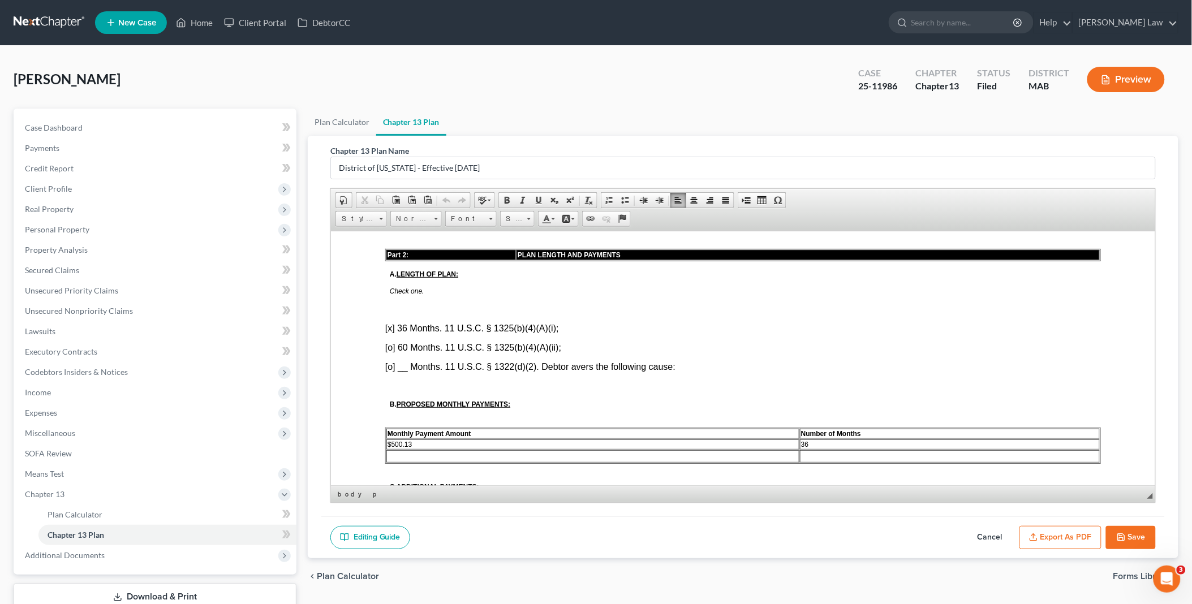
click at [444, 429] on strong "Monthly Payment Amount" at bounding box center [429, 433] width 84 height 8
click at [437, 439] on td "$500.13" at bounding box center [592, 444] width 413 height 10
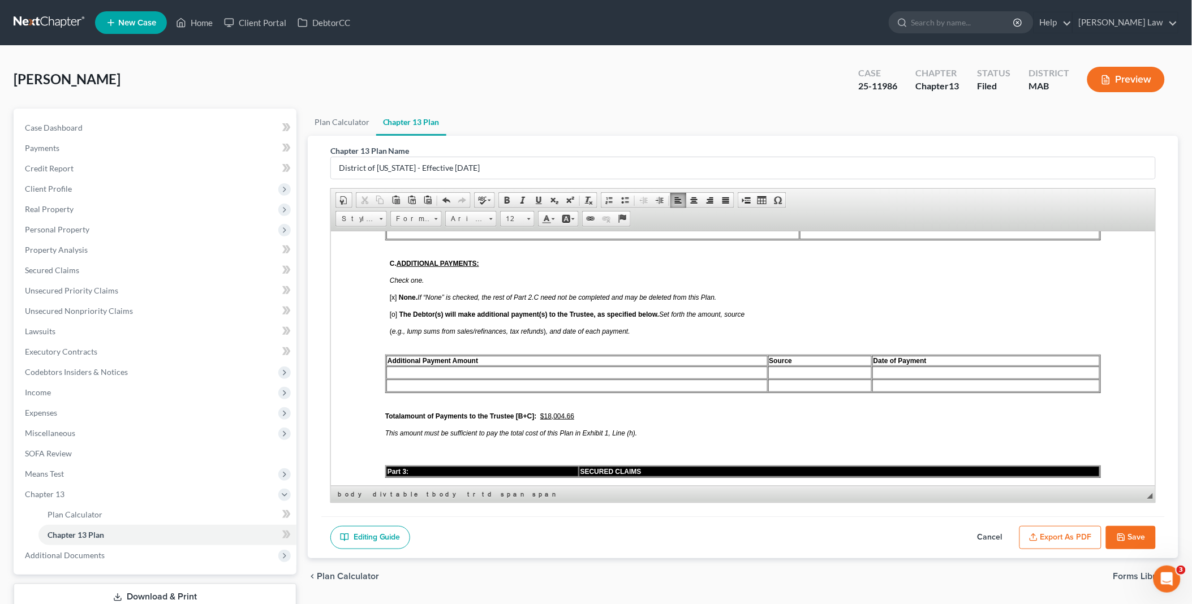
scroll to position [754, 0]
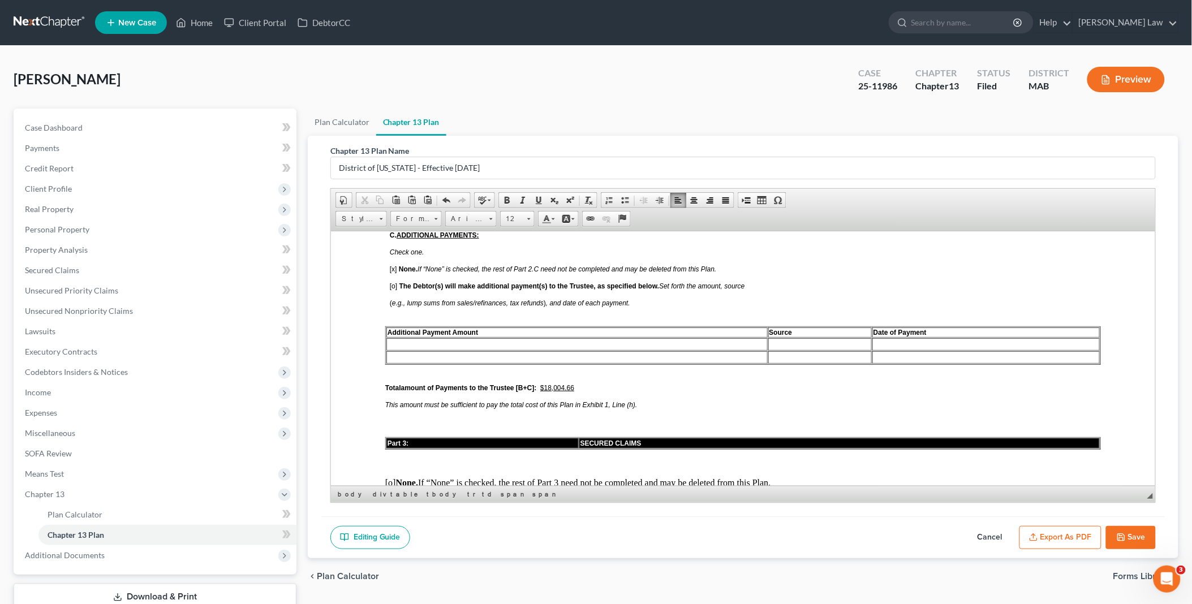
click at [563, 384] on u "$18,004.66" at bounding box center [557, 388] width 34 height 8
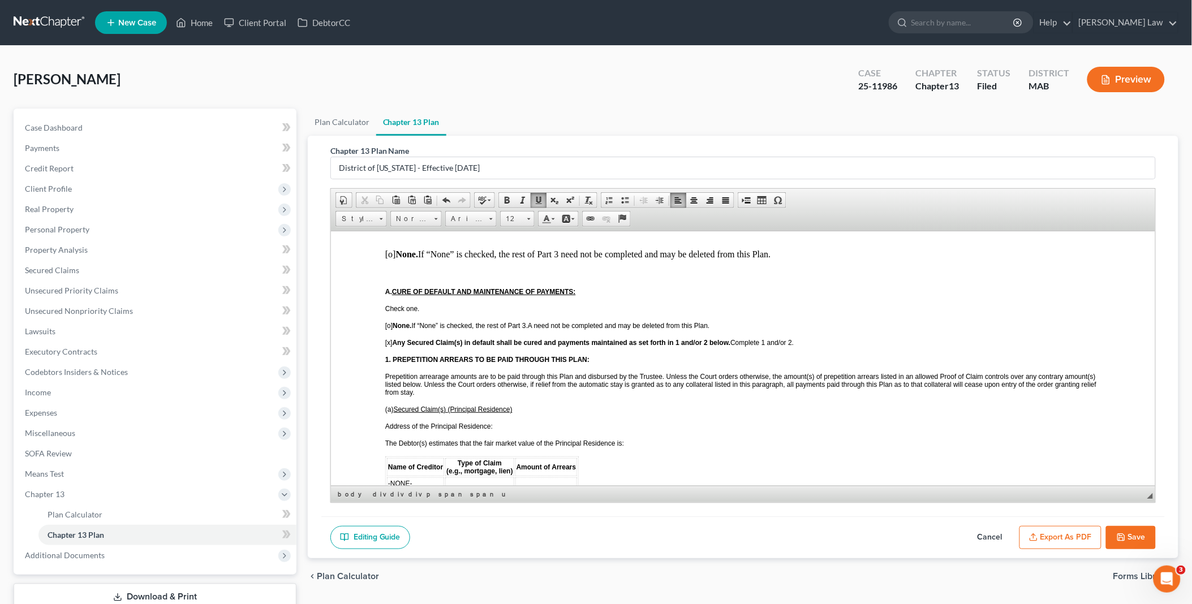
scroll to position [1005, 0]
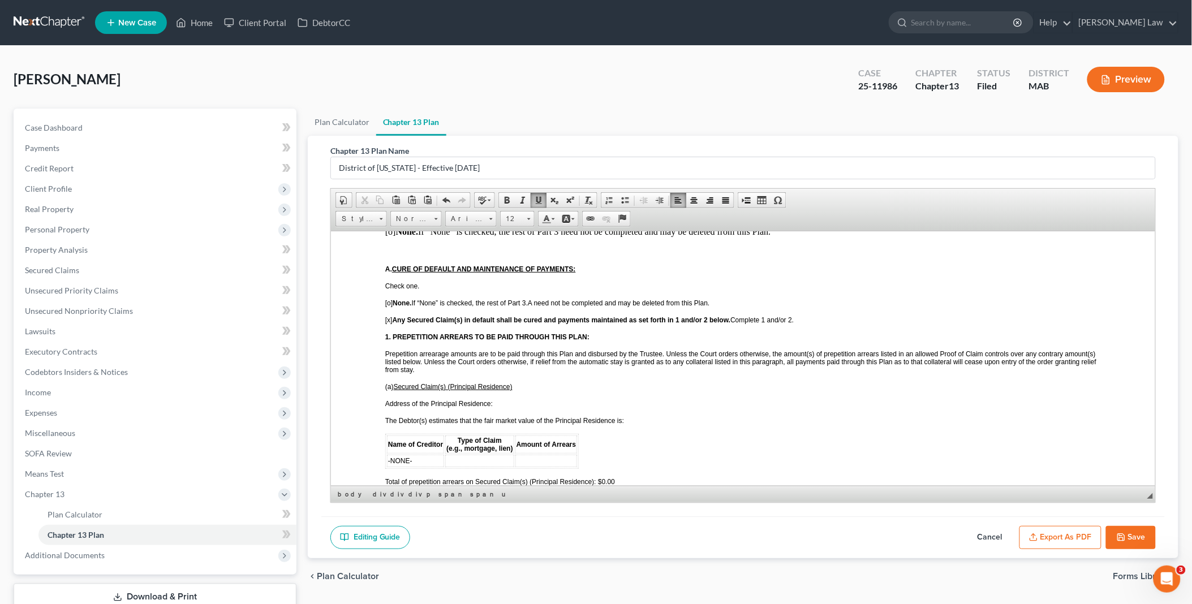
click at [649, 416] on p "The Debtor(s) estimates that the fair market value of the Principal Residence i…" at bounding box center [743, 420] width 716 height 8
click at [522, 399] on p "Address of the Principal Residence:" at bounding box center [743, 403] width 716 height 8
click at [632, 416] on p "The Debtor(s) estimates that the fair market value of the Principal Residence i…" at bounding box center [743, 420] width 716 height 8
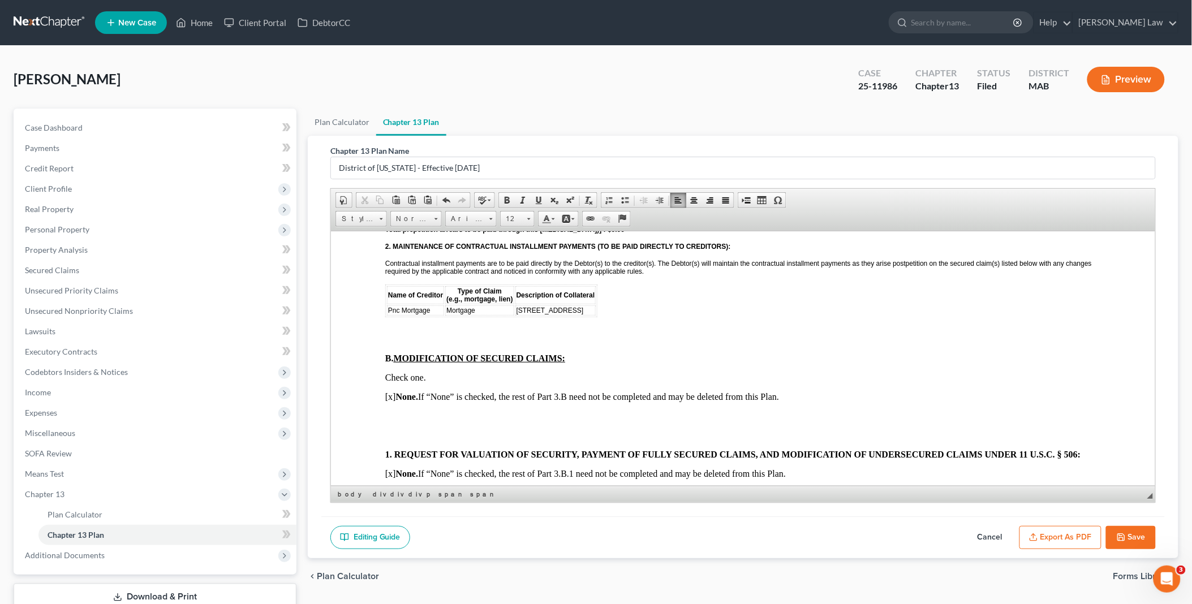
scroll to position [1383, 0]
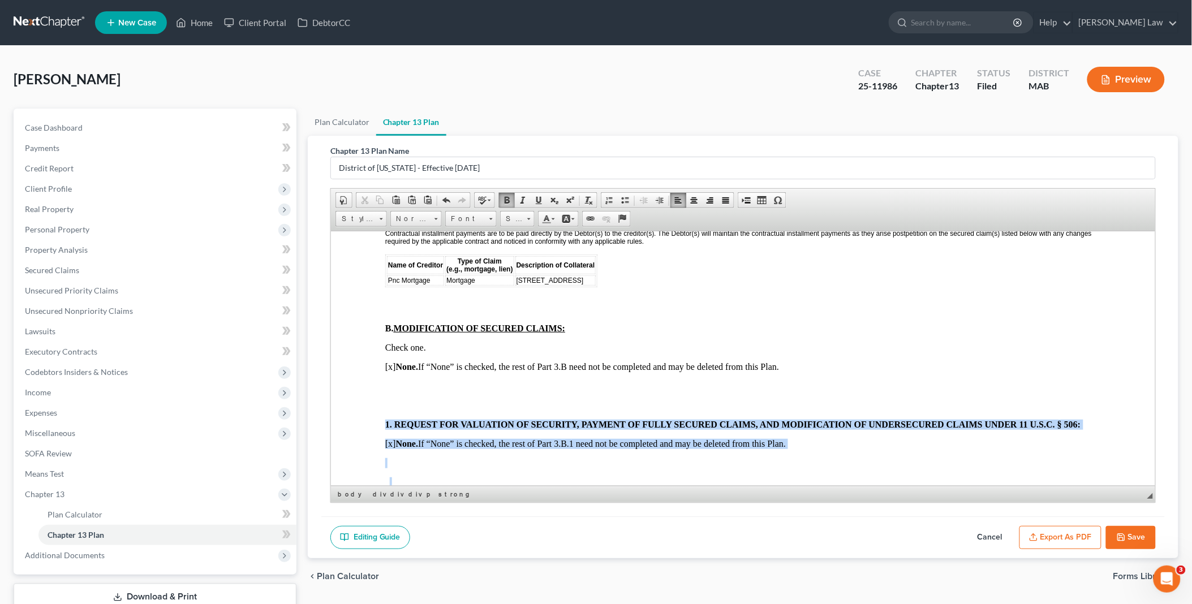
drag, startPoint x: 378, startPoint y: 385, endPoint x: 382, endPoint y: 441, distance: 55.6
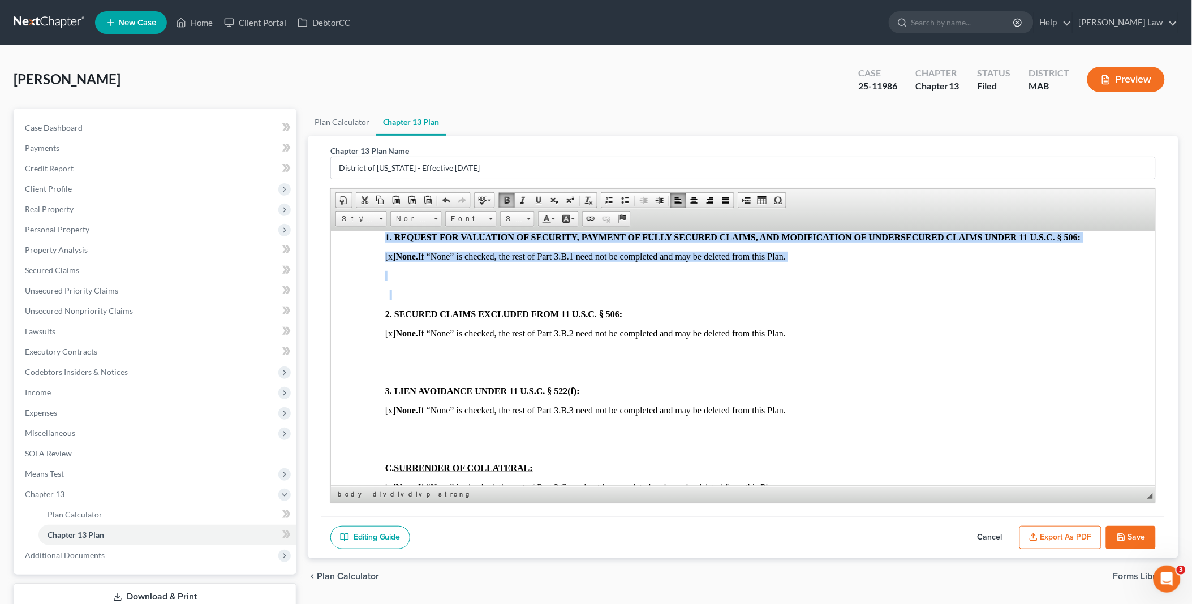
scroll to position [1445, 0]
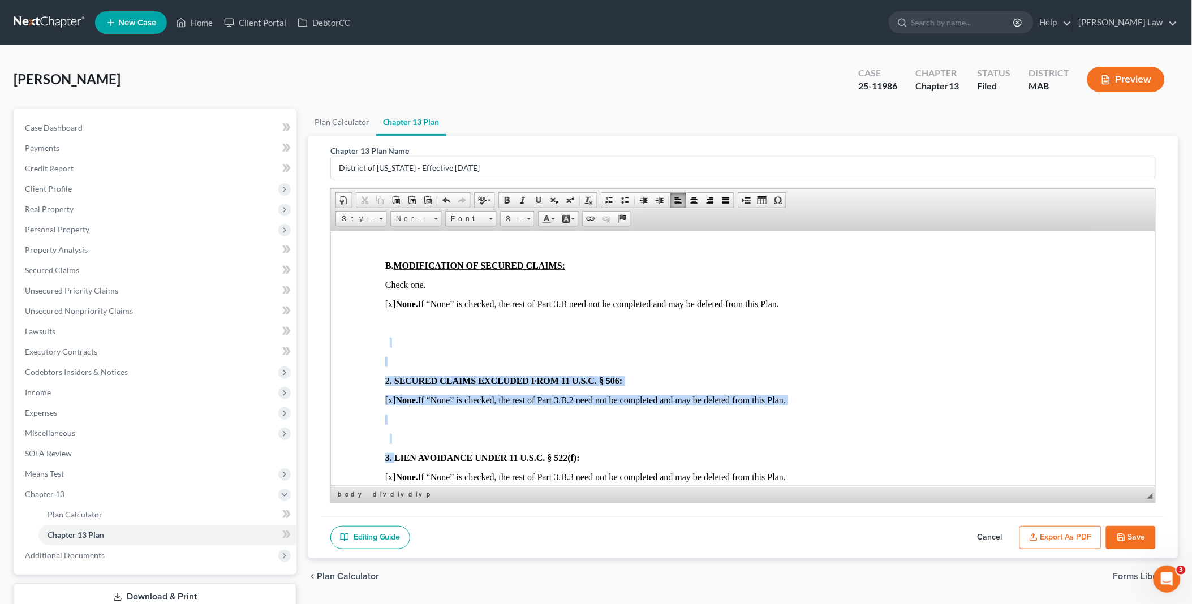
drag, startPoint x: 377, startPoint y: 312, endPoint x: 394, endPoint y: 429, distance: 118.4
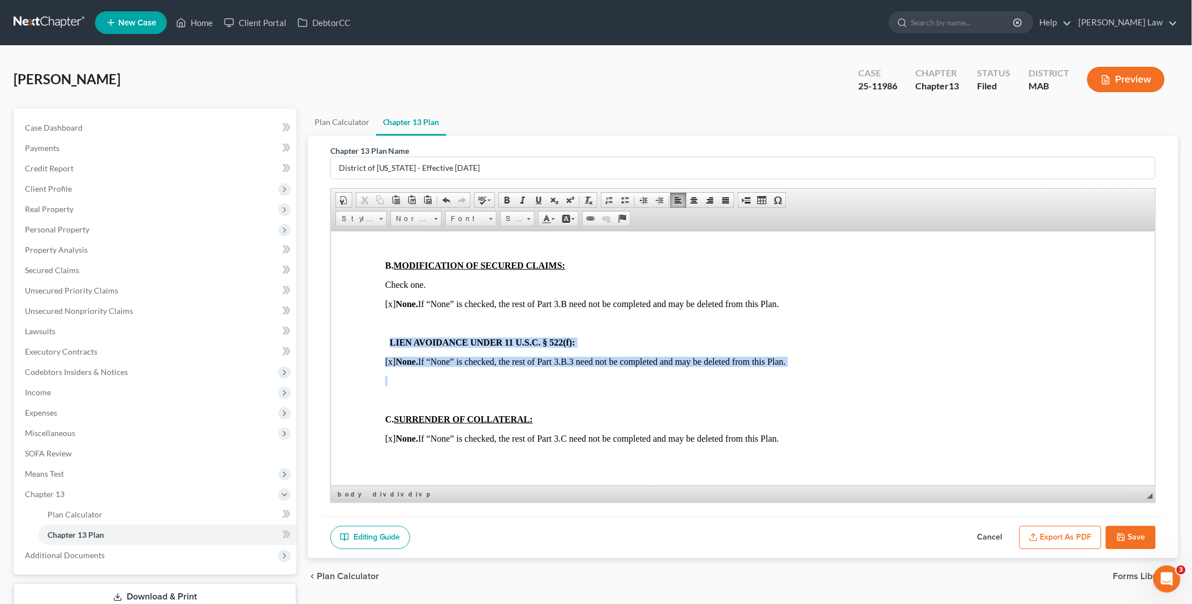
drag, startPoint x: 379, startPoint y: 310, endPoint x: 384, endPoint y: 357, distance: 47.2
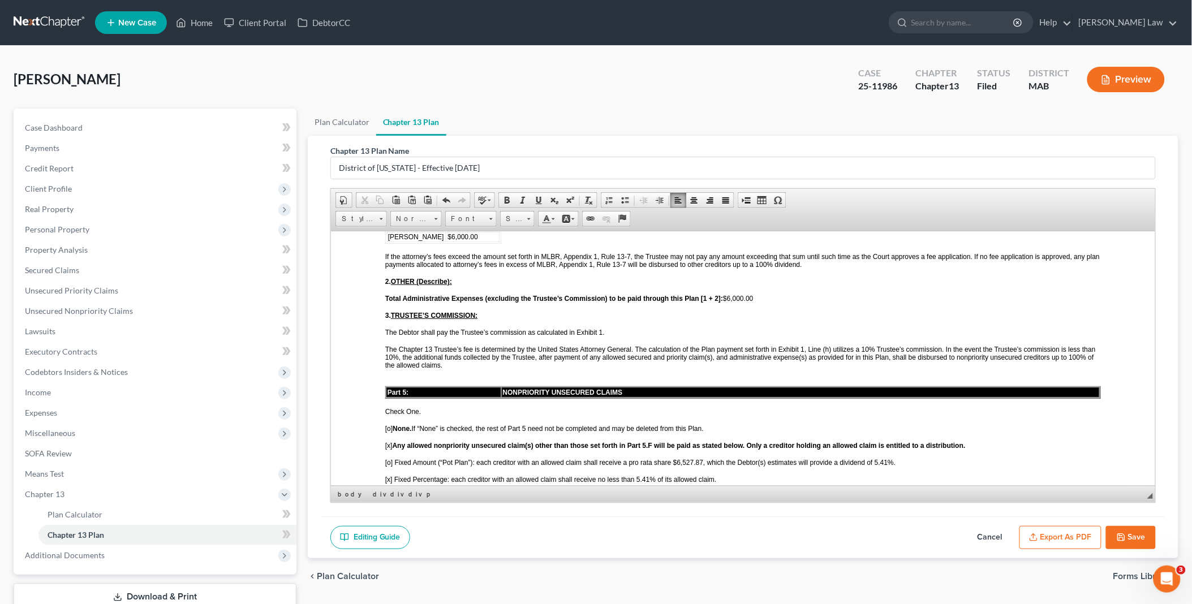
scroll to position [1885, 0]
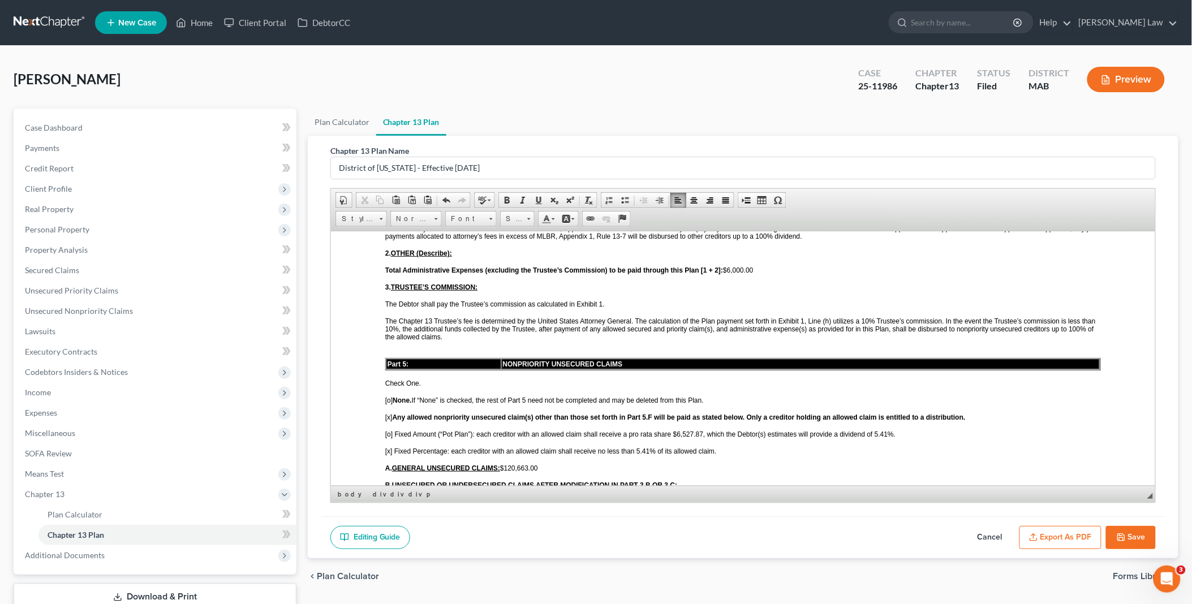
click at [683, 430] on span "[o] Fixed Amount (“Pot Plan”): each creditor with an allowed claim shall receiv…" at bounding box center [640, 434] width 510 height 8
click at [387, 430] on span "[o] Fixed Amount (“Pot Plan”): each creditor with an allowed claim shall receiv…" at bounding box center [640, 434] width 510 height 8
click at [386, 447] on span "[x] Fixed Percentage: each creditor with an allowed claim shall receive no less…" at bounding box center [550, 451] width 331 height 8
click at [635, 447] on span "[ ] Fixed Percentage: each creditor with an allowed claim shall receive no less…" at bounding box center [549, 451] width 328 height 8
click at [874, 430] on span "[X ] Fixed Amount (“Pot Plan”): each creditor with an allowed claim shall recei…" at bounding box center [640, 434] width 511 height 8
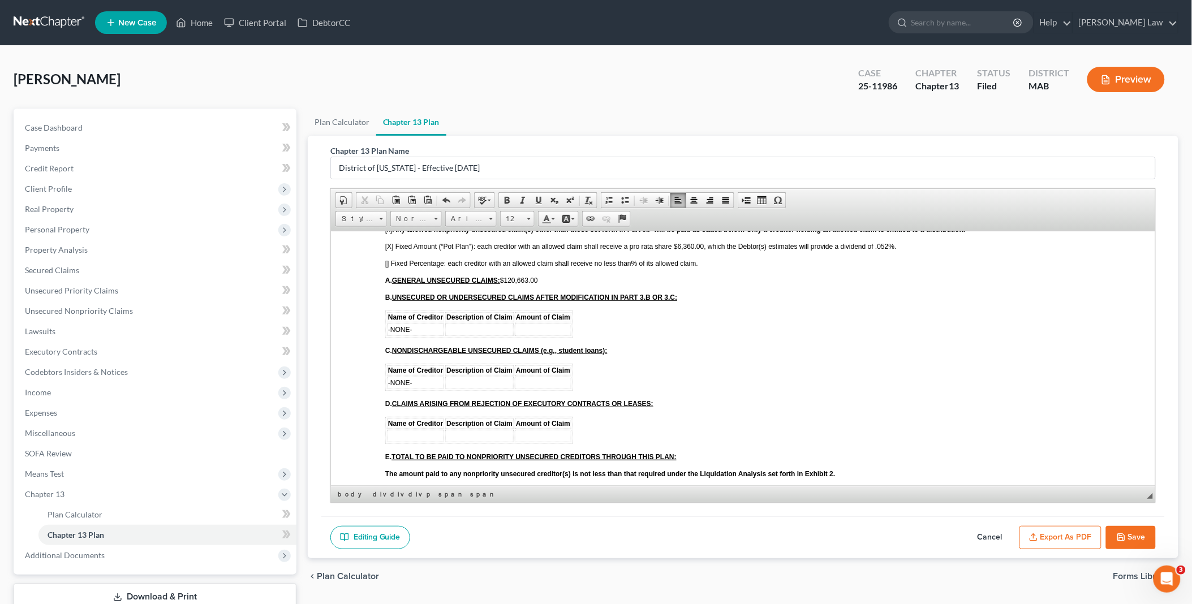
scroll to position [2074, 0]
click at [763, 503] on strong "$6,527.87" at bounding box center [766, 507] width 30 height 8
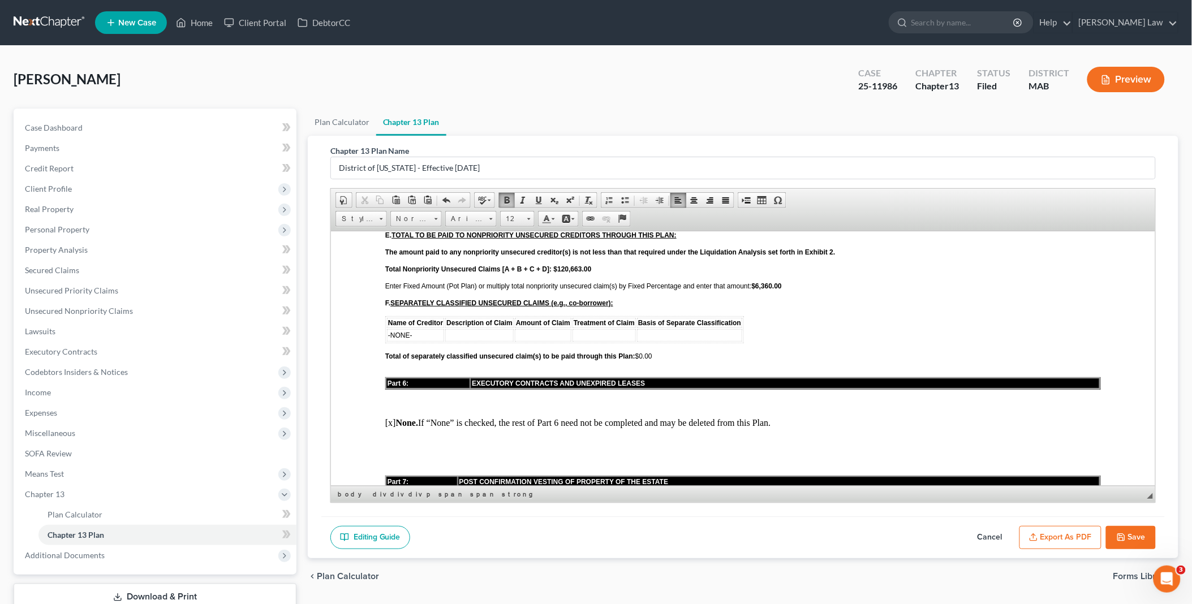
scroll to position [2326, 0]
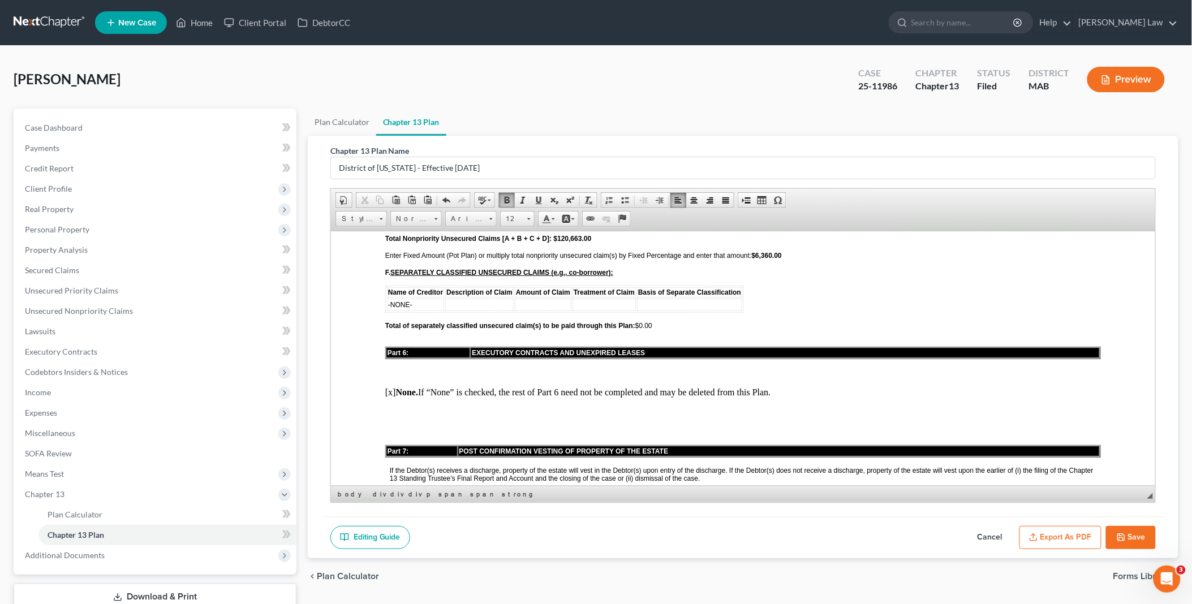
click at [628, 354] on div "Total amount of Payments to the Trustee [B+C]: $18,000.00 This amount must be s…" at bounding box center [743, 488] width 716 height 3352
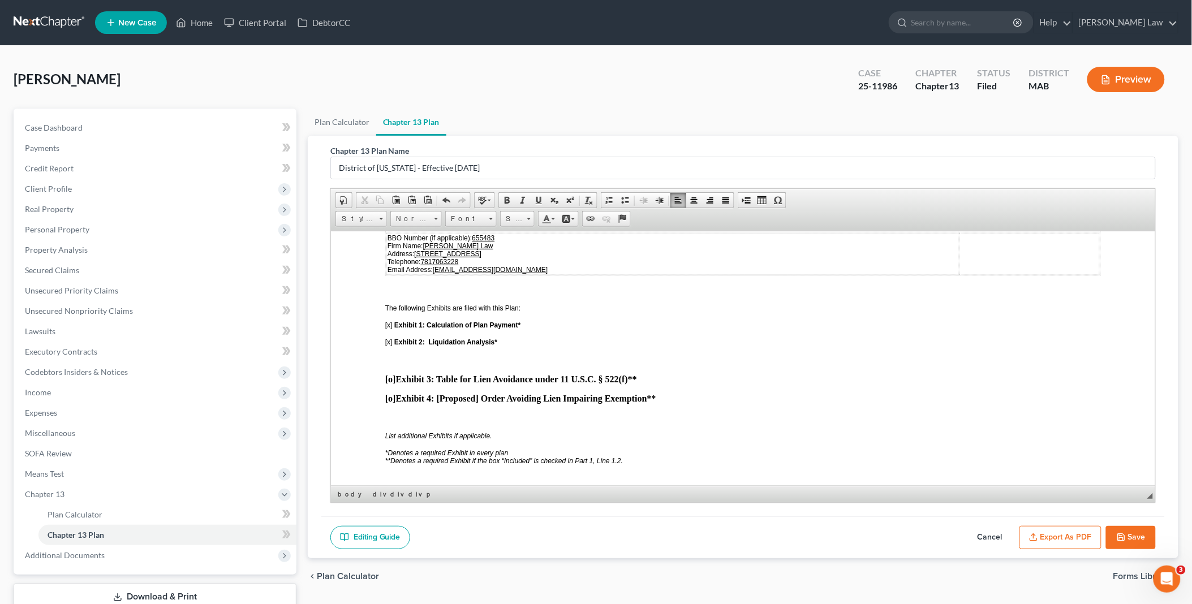
scroll to position [2891, 0]
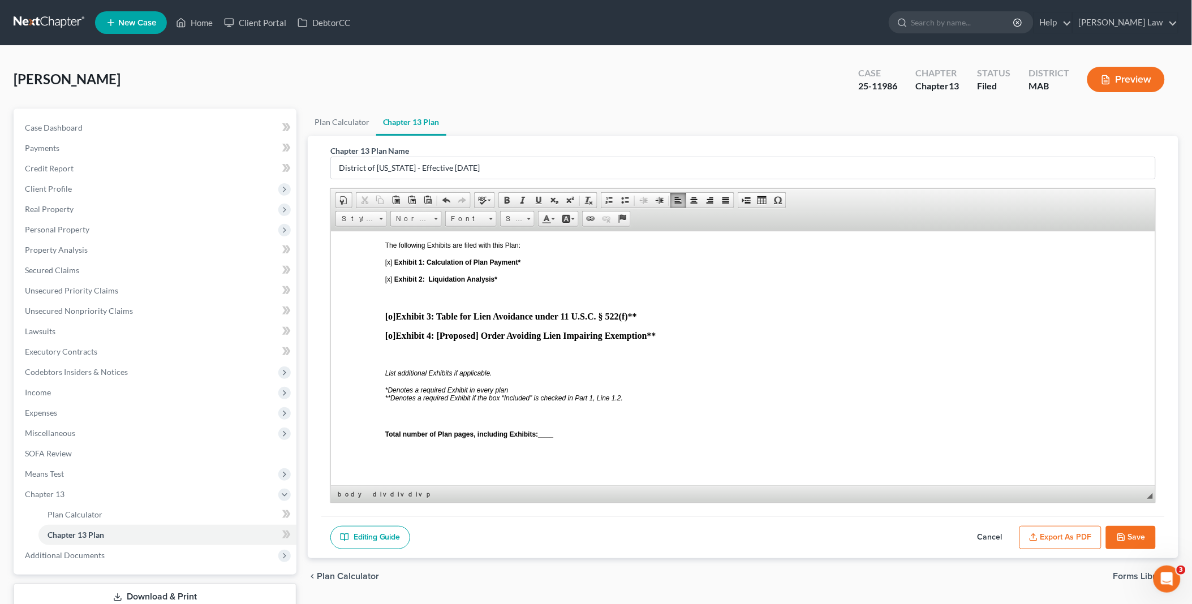
click at [539, 430] on strong "Total number of Plan pages, including Exhibits: ____" at bounding box center [470, 434] width 170 height 8
click at [745, 200] on span at bounding box center [746, 200] width 9 height 9
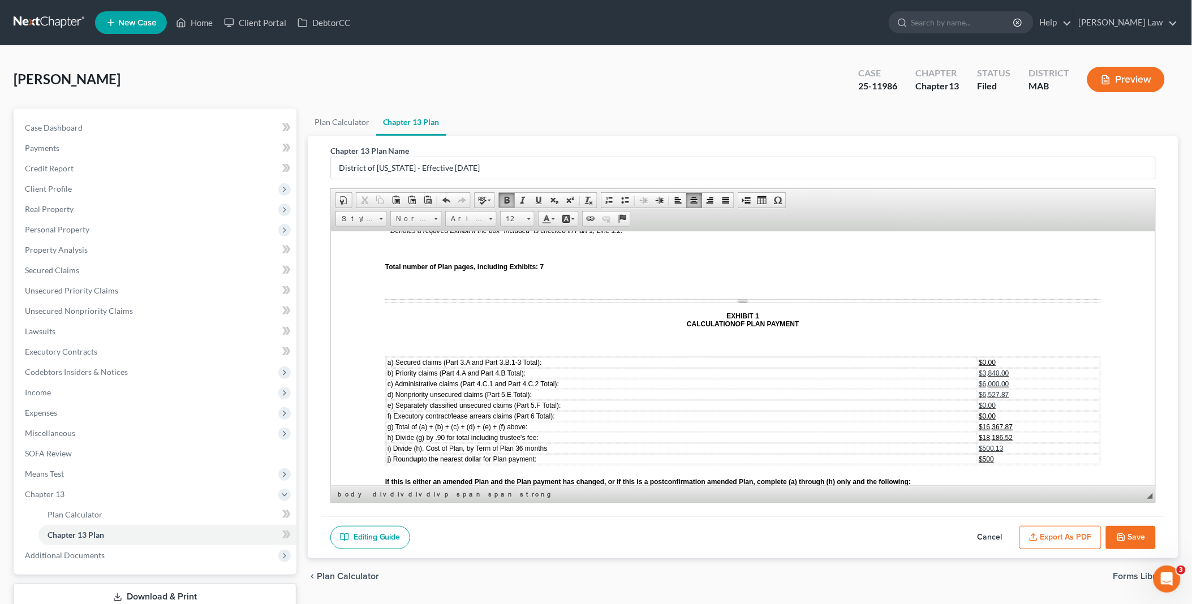
scroll to position [3080, 0]
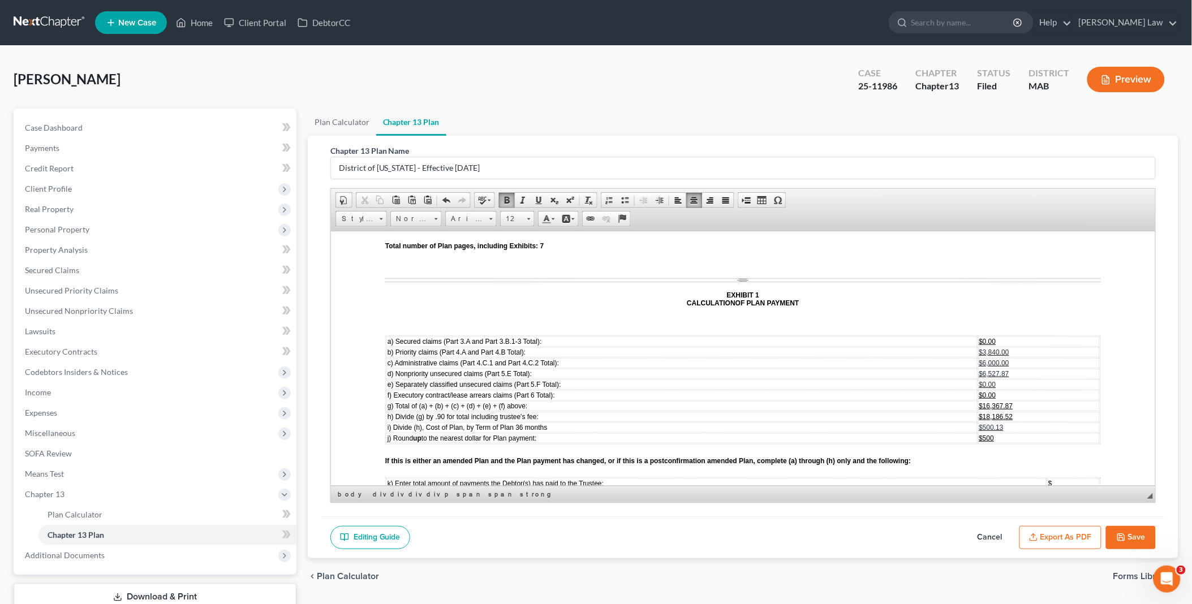
click at [979, 369] on span "$6,527.87" at bounding box center [994, 373] width 30 height 8
click at [984, 402] on span "$16,367.87" at bounding box center [996, 406] width 34 height 8
click at [983, 412] on span "$18,186.52" at bounding box center [996, 416] width 34 height 8
click at [977, 412] on span "$18,,000.00" at bounding box center [991, 416] width 36 height 8
click at [988, 423] on span "$500.13" at bounding box center [991, 427] width 24 height 8
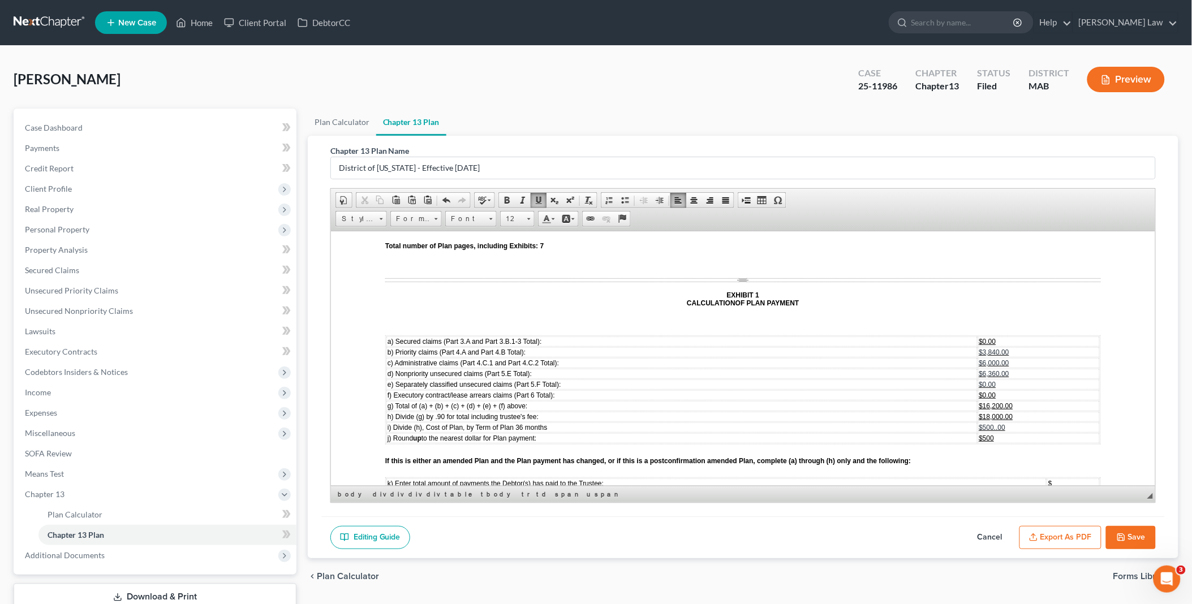
click at [993, 433] on td "$500" at bounding box center [1039, 438] width 122 height 10
click at [985, 423] on span "$500..00" at bounding box center [992, 427] width 27 height 8
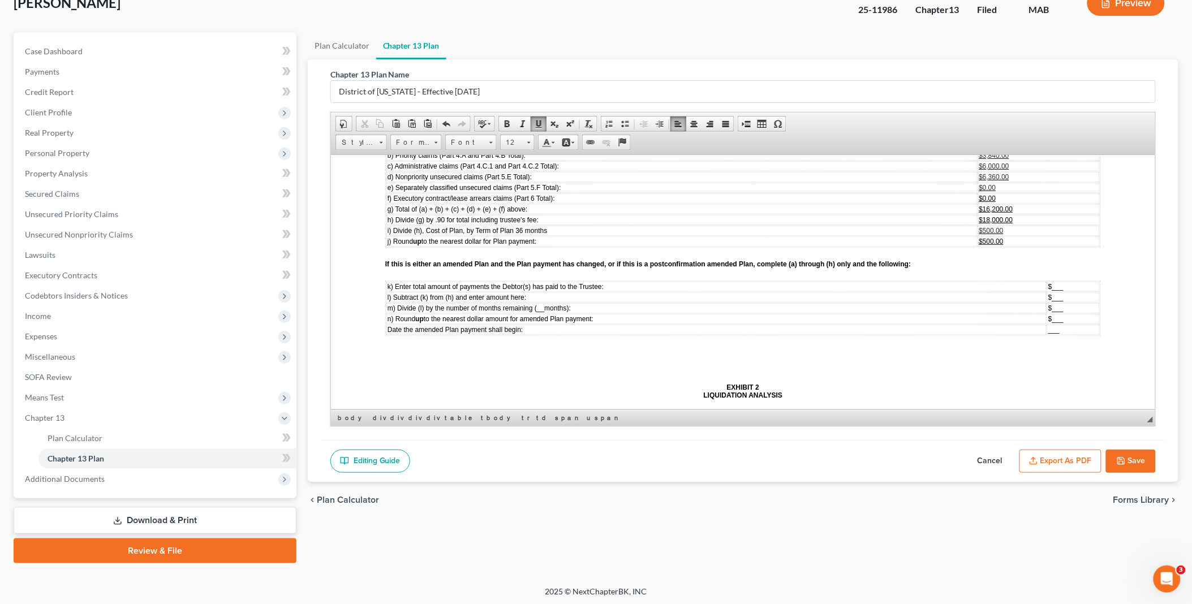
scroll to position [3205, 0]
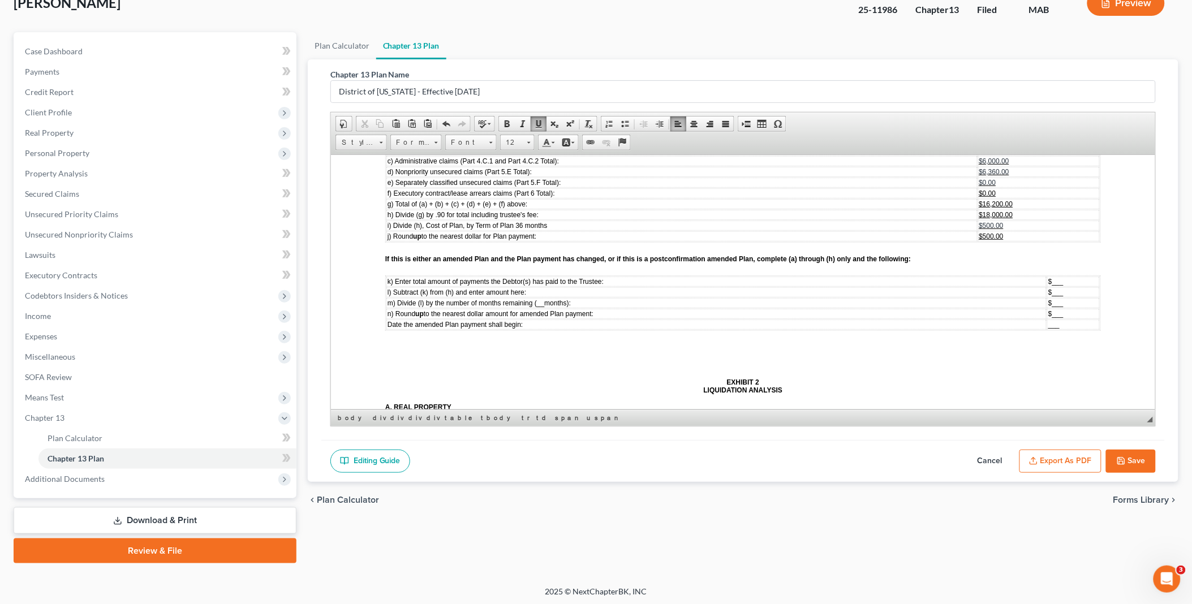
click at [748, 122] on span at bounding box center [746, 123] width 9 height 9
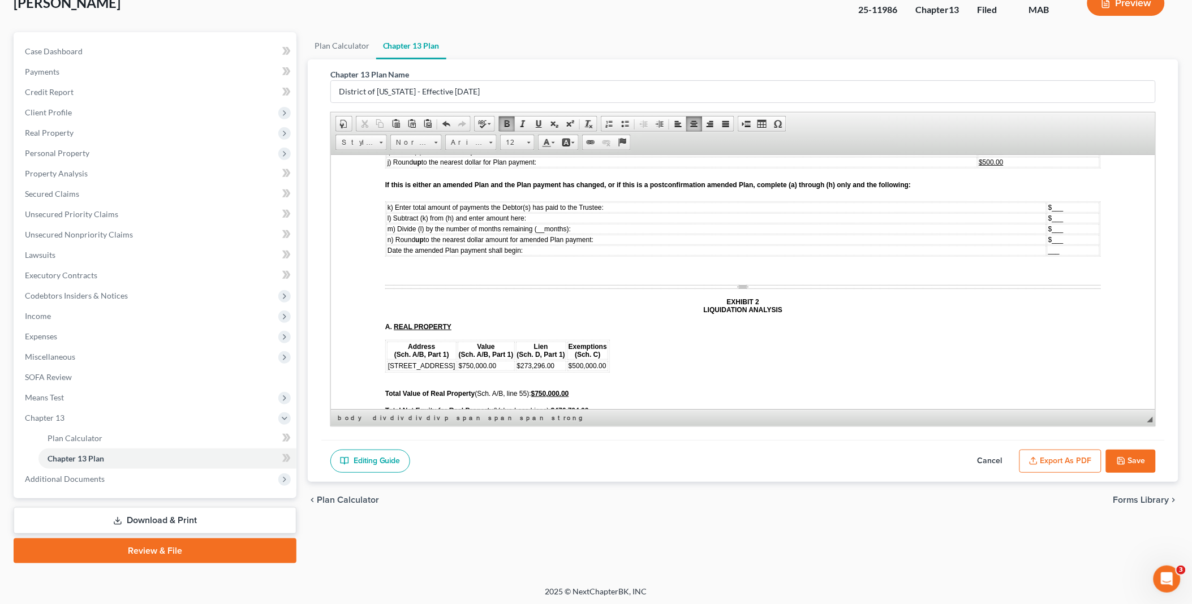
scroll to position [3457, 0]
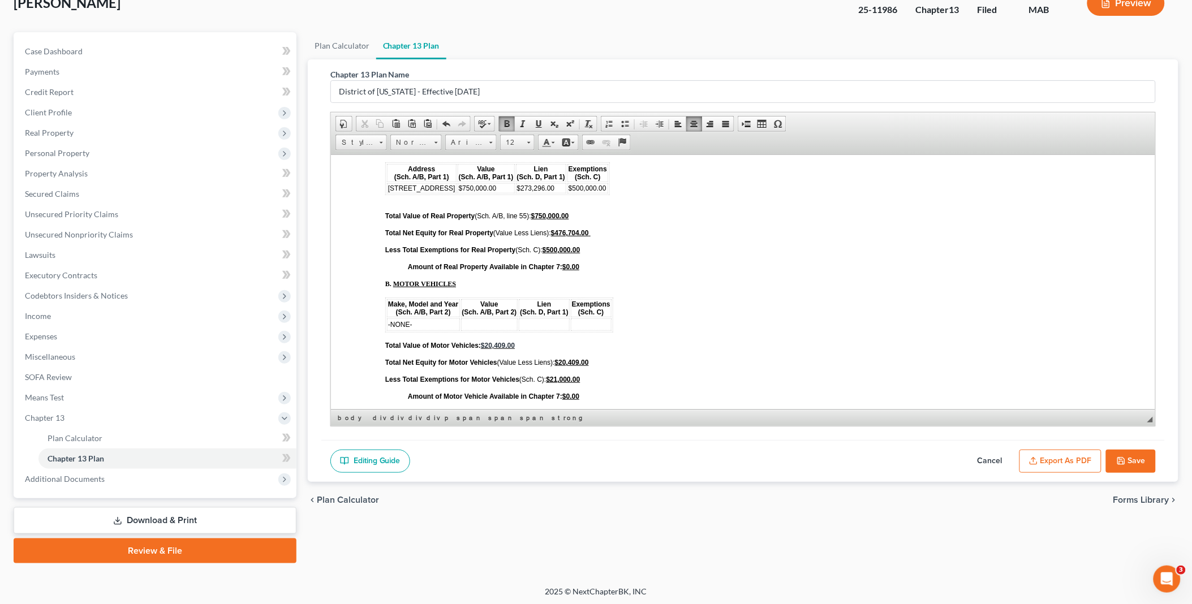
click at [426, 318] on td "-NONE-" at bounding box center [422, 324] width 73 height 12
click at [446, 278] on span "Row" at bounding box center [467, 273] width 55 height 14
click at [539, 284] on span "Insert Row After" at bounding box center [547, 288] width 66 height 14
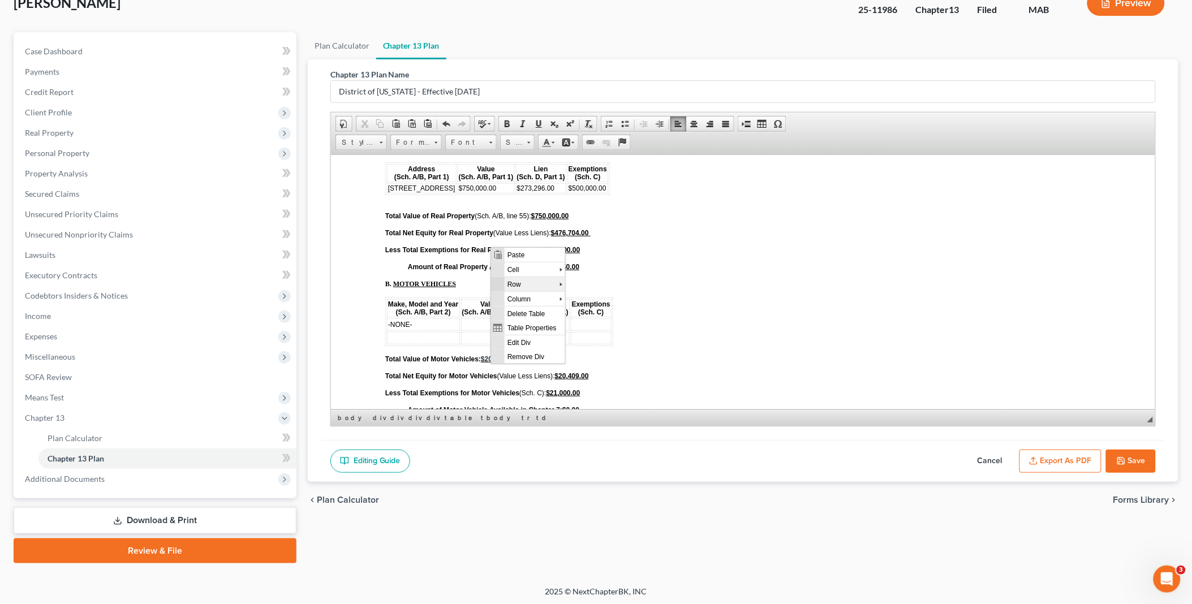
click at [529, 282] on span "Row" at bounding box center [531, 284] width 55 height 14
click at [593, 296] on span "Insert Row After" at bounding box center [611, 298] width 66 height 14
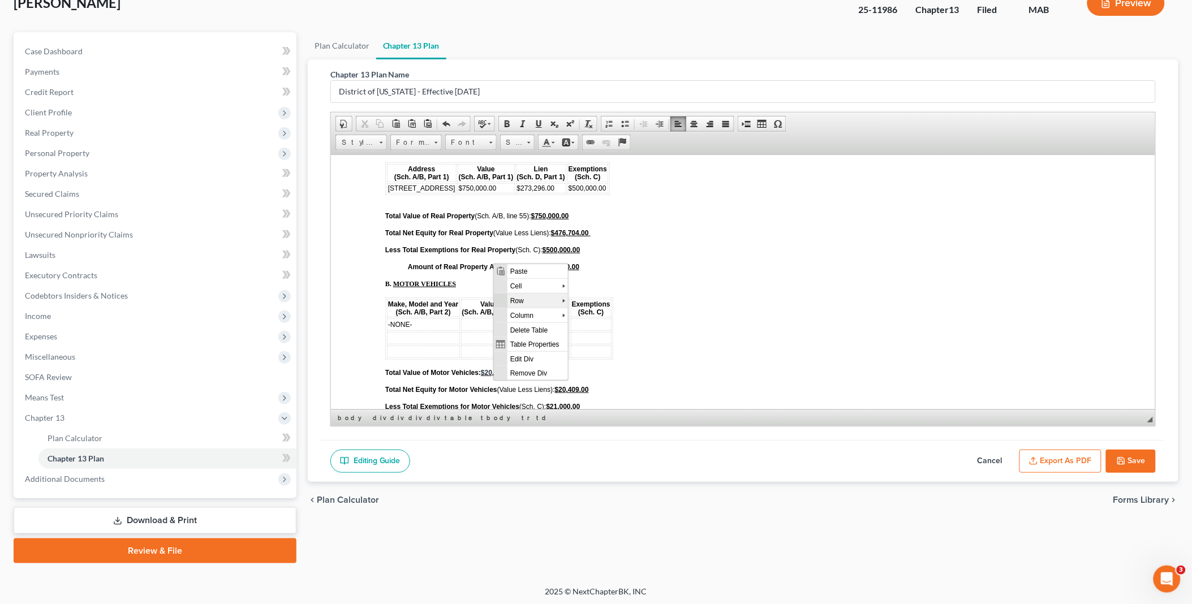
click at [524, 298] on span "Row" at bounding box center [534, 300] width 55 height 14
click at [615, 303] on span "Insert Row Before" at bounding box center [614, 301] width 66 height 14
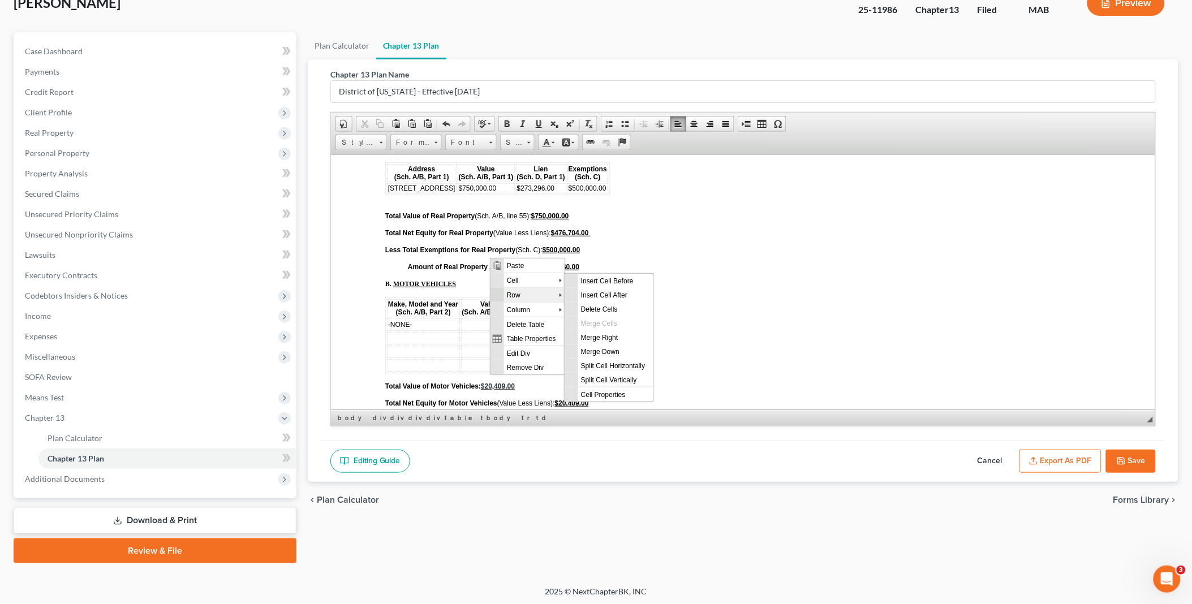
click at [518, 292] on span "Row" at bounding box center [530, 294] width 55 height 14
click at [596, 299] on span "Insert Row Before" at bounding box center [611, 295] width 66 height 14
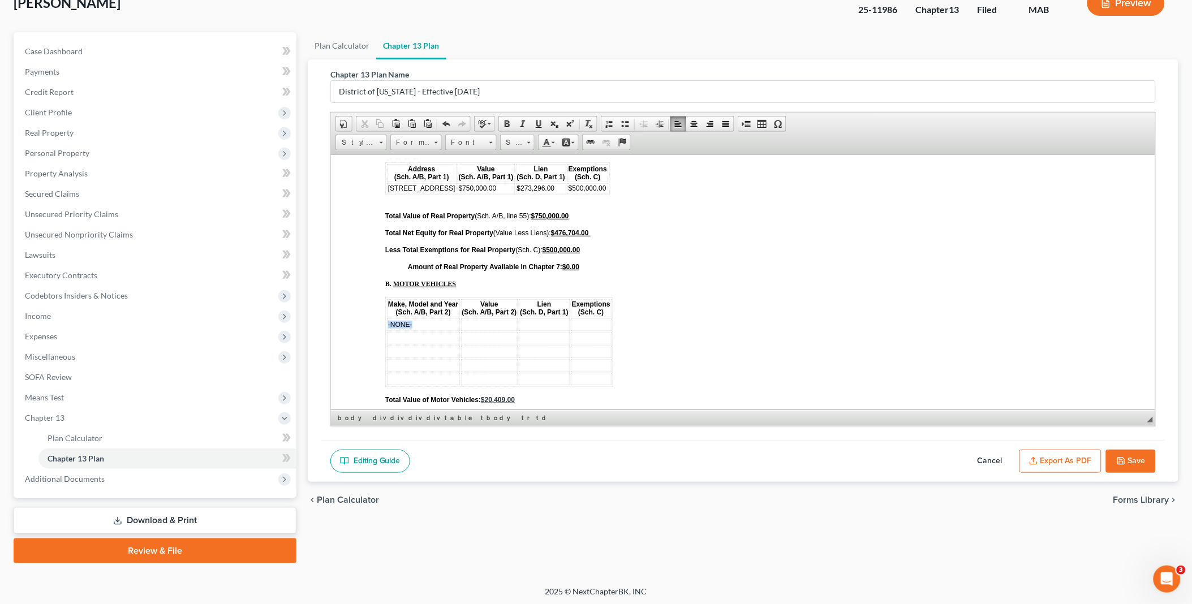
drag, startPoint x: 410, startPoint y: 237, endPoint x: 386, endPoint y: 236, distance: 23.2
click at [386, 318] on td "-NONE-" at bounding box center [422, 324] width 73 height 12
click at [393, 331] on td at bounding box center [422, 337] width 73 height 12
click at [411, 345] on td at bounding box center [422, 351] width 73 height 12
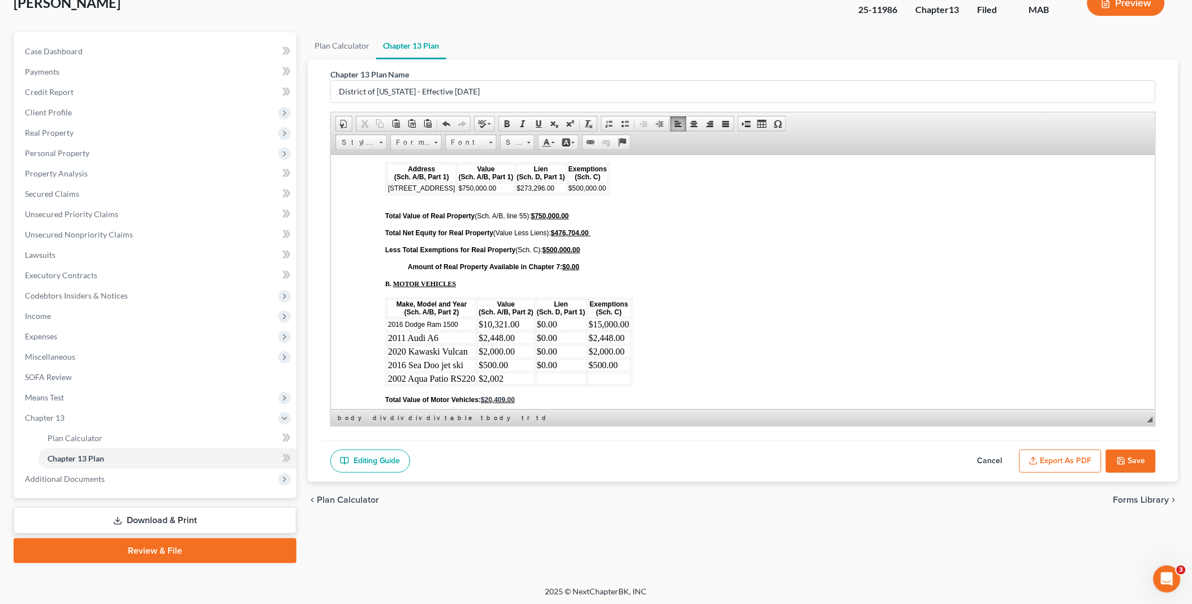
click at [1138, 461] on button "Save" at bounding box center [1131, 462] width 50 height 24
select select "0"
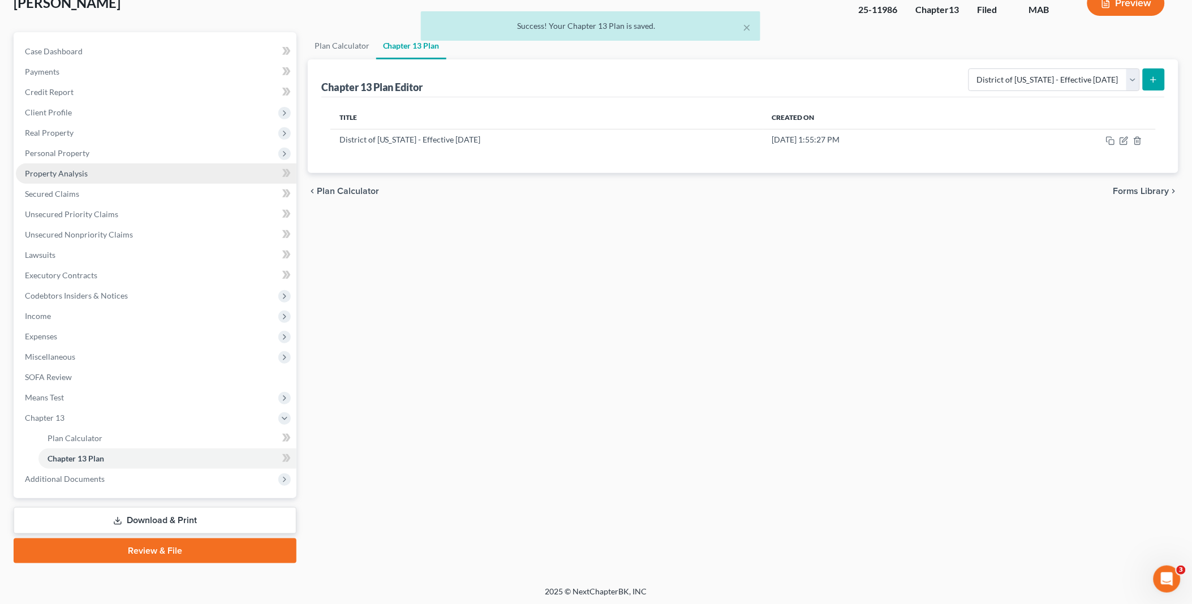
click at [75, 169] on span "Property Analysis" at bounding box center [56, 174] width 63 height 10
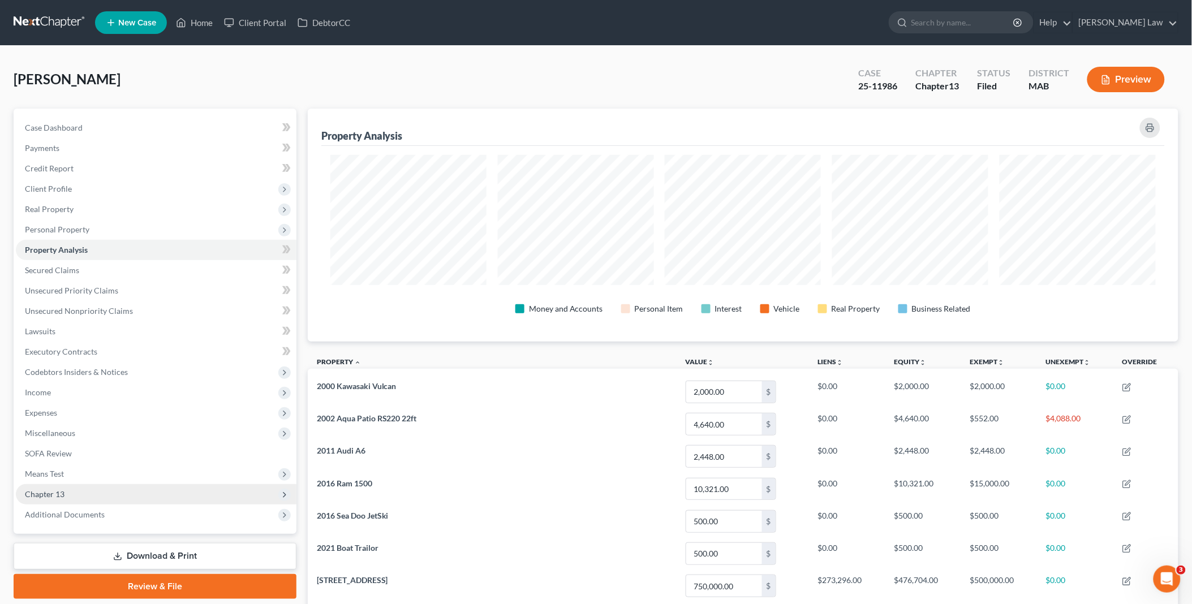
click at [57, 492] on span "Chapter 13" at bounding box center [45, 494] width 40 height 10
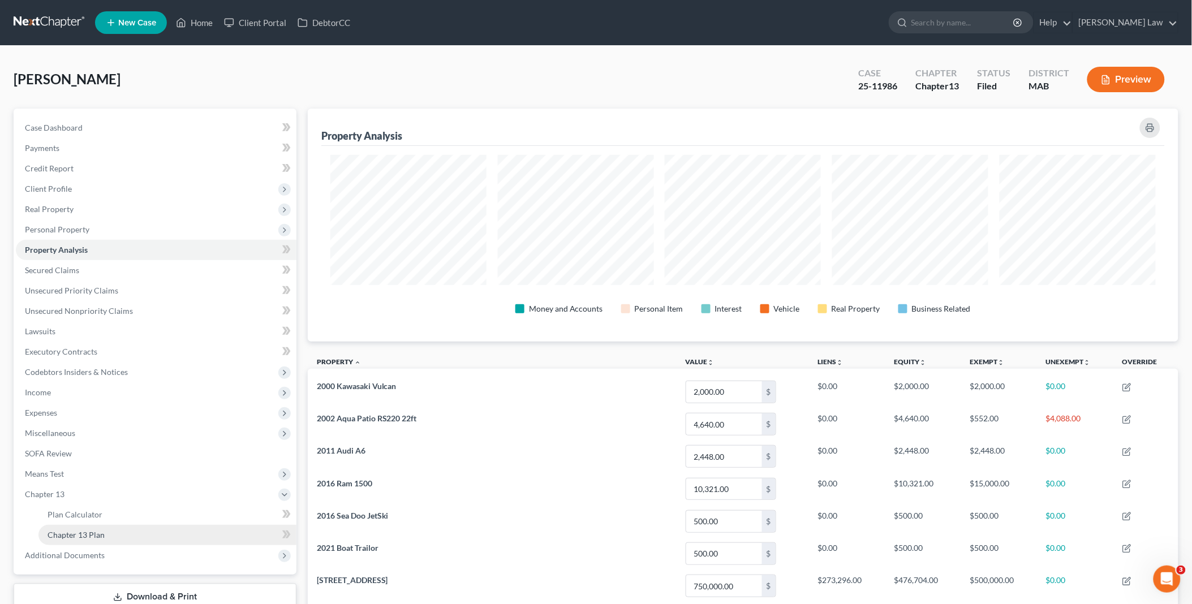
click at [98, 535] on span "Chapter 13 Plan" at bounding box center [76, 535] width 57 height 10
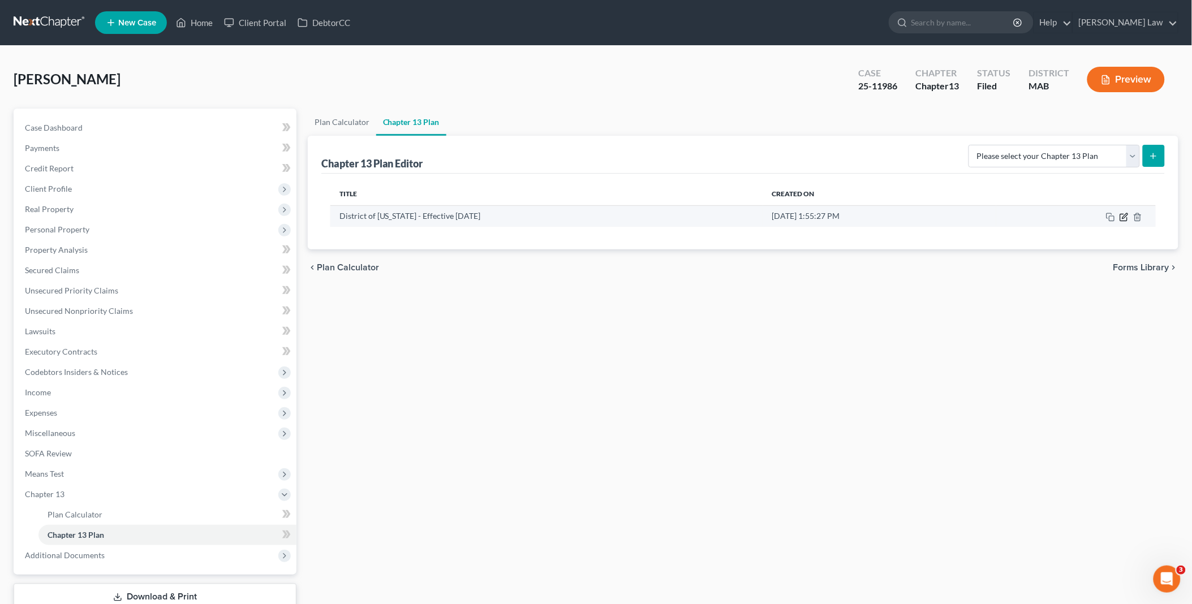
click at [1120, 217] on icon "button" at bounding box center [1124, 217] width 9 height 9
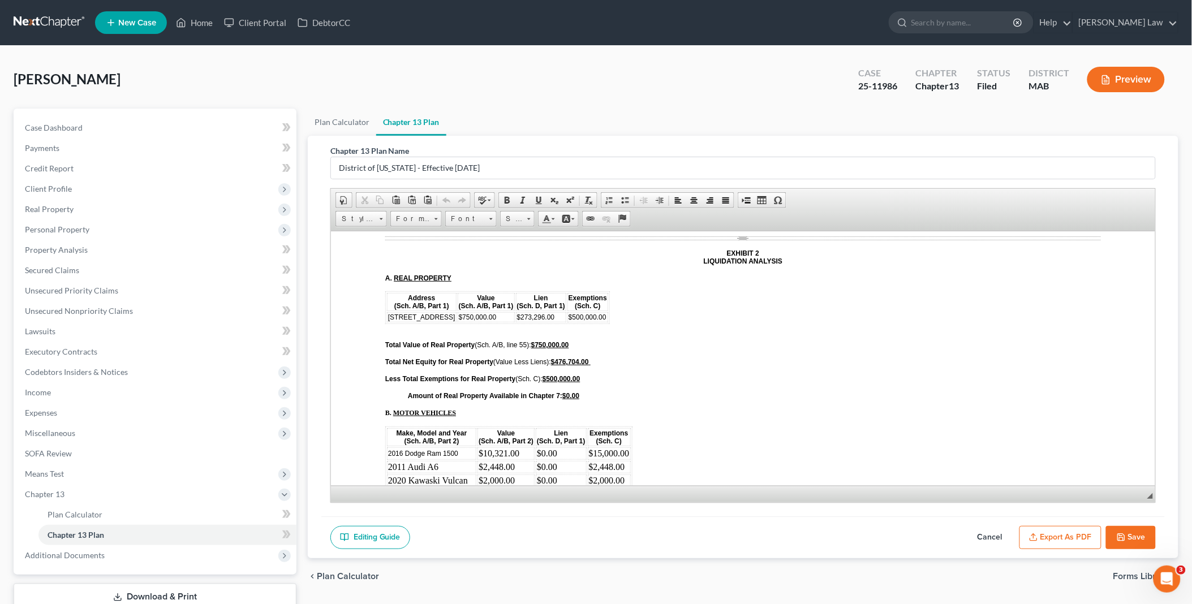
scroll to position [3520, 0]
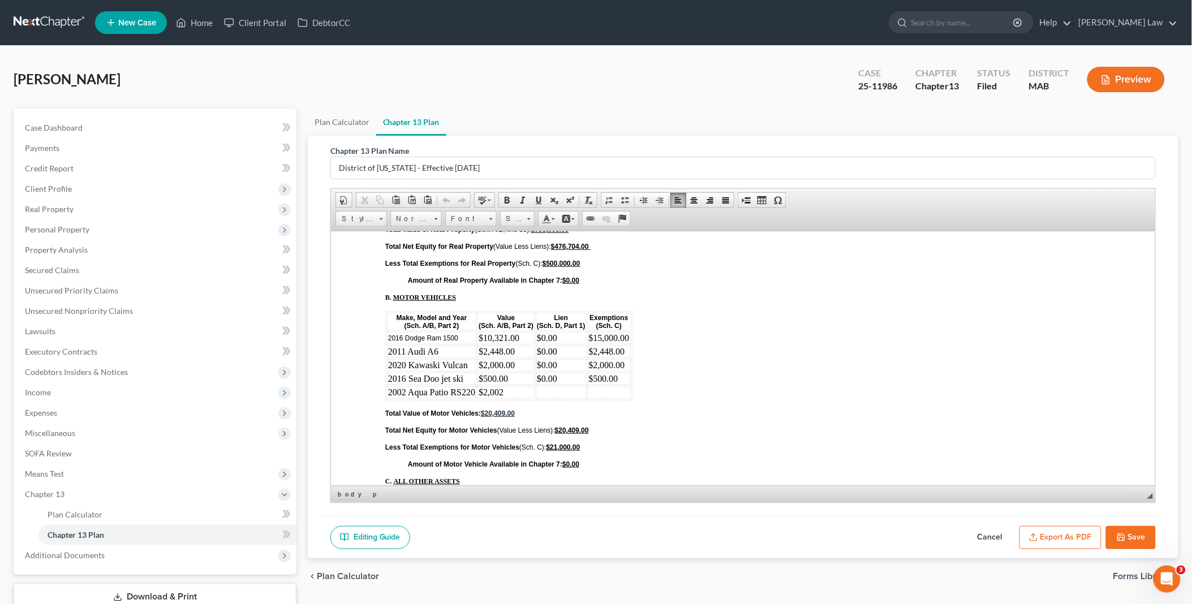
click at [483, 386] on td "$2,002" at bounding box center [505, 392] width 57 height 12
click at [511, 386] on td "$4,640.002,002" at bounding box center [506, 392] width 59 height 12
click at [1122, 535] on icon "button" at bounding box center [1121, 537] width 9 height 9
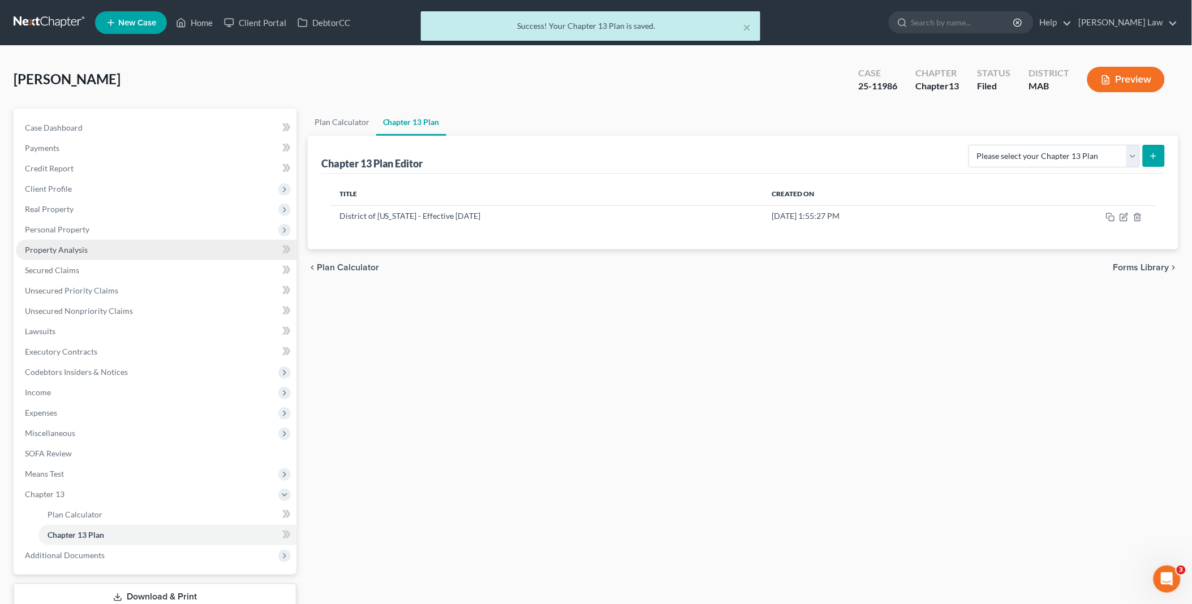
click at [62, 252] on span "Property Analysis" at bounding box center [56, 250] width 63 height 10
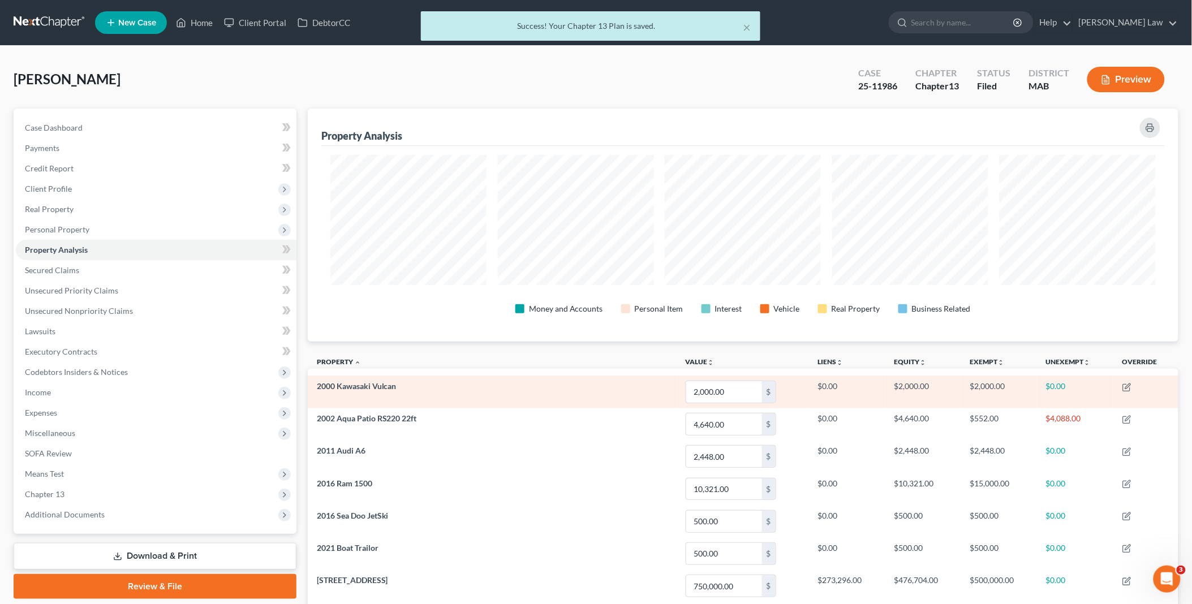
scroll to position [233, 871]
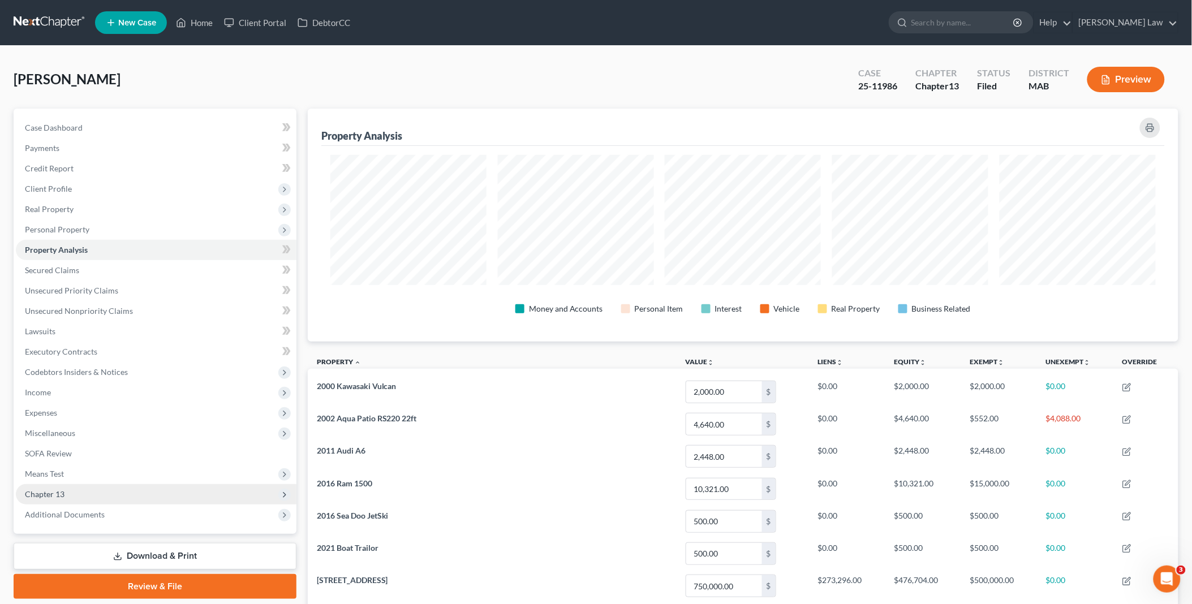
click at [76, 492] on span "Chapter 13" at bounding box center [156, 494] width 281 height 20
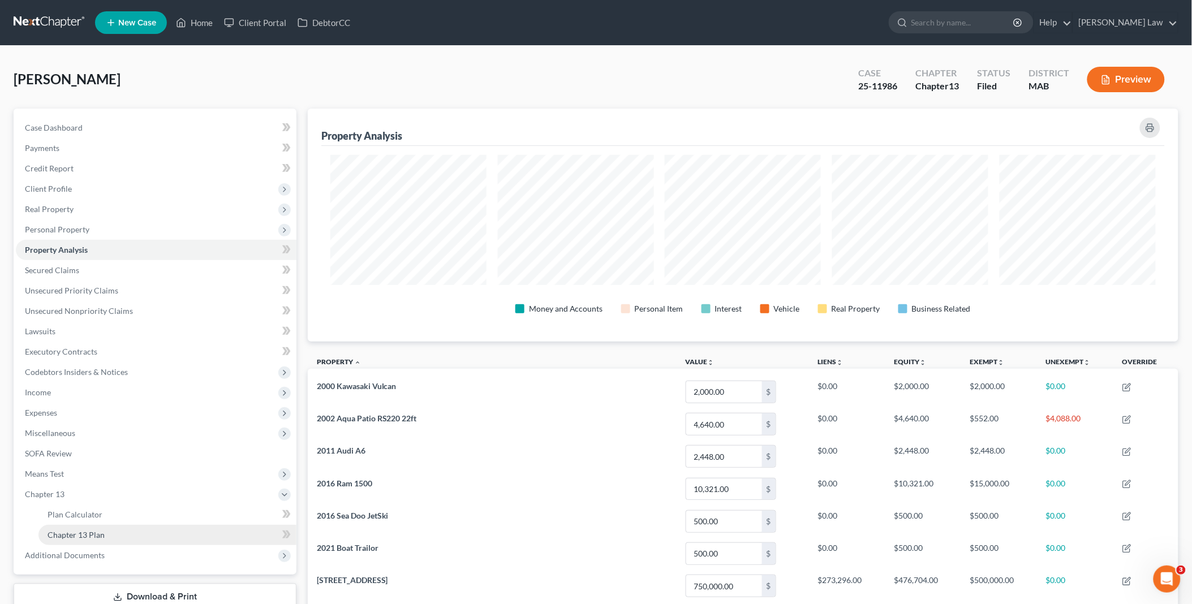
click at [98, 530] on span "Chapter 13 Plan" at bounding box center [76, 535] width 57 height 10
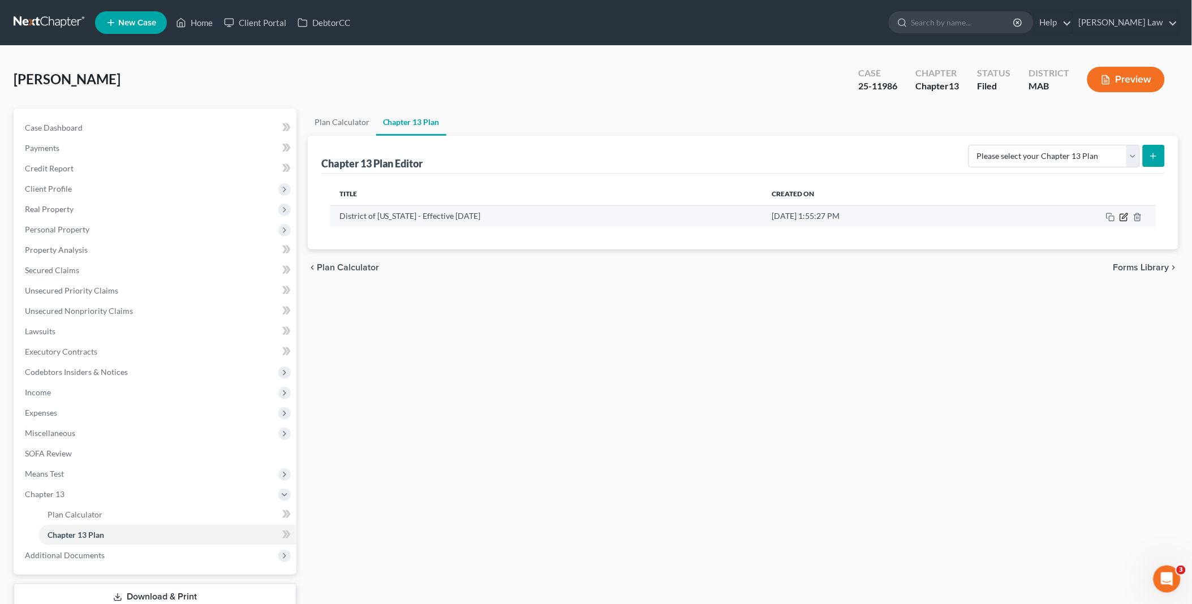
click at [1123, 221] on icon "button" at bounding box center [1123, 217] width 7 height 7
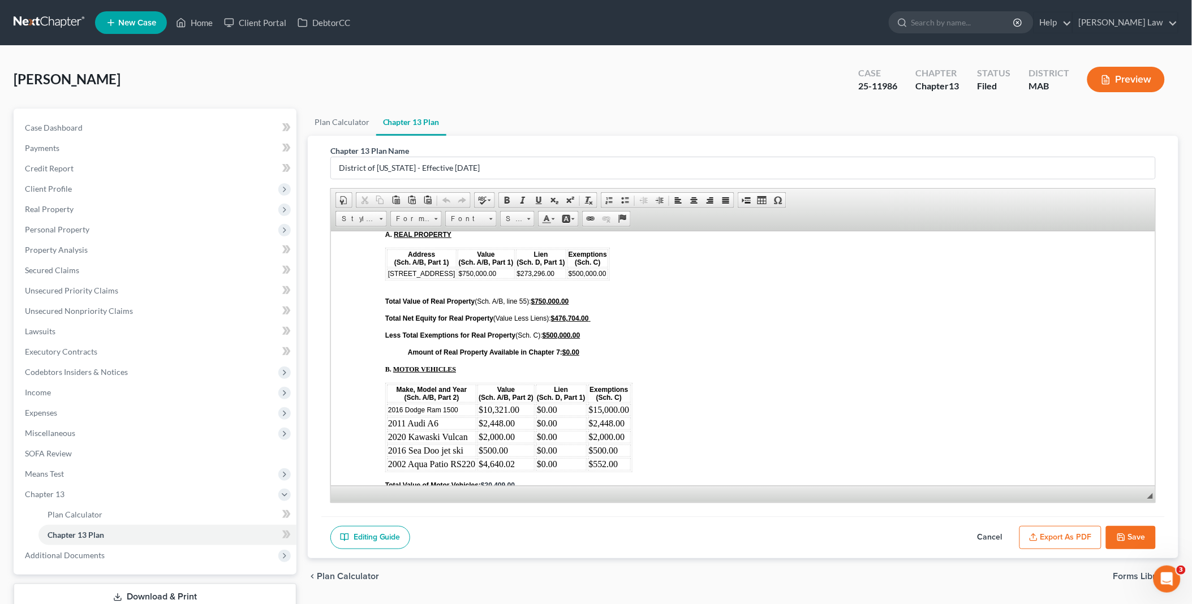
scroll to position [3457, 0]
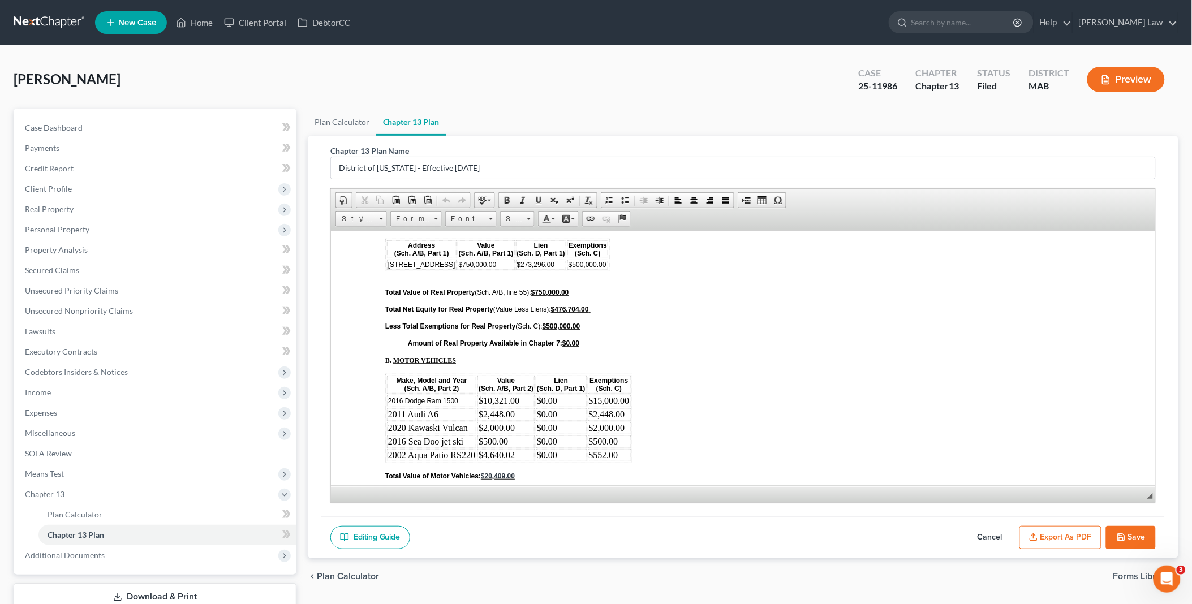
click at [522, 449] on td "$4,640.02" at bounding box center [505, 455] width 57 height 12
click at [636, 420] on span "Insert Row After" at bounding box center [643, 421] width 66 height 14
click at [411, 462] on td at bounding box center [430, 468] width 89 height 12
click at [512, 449] on td "$4,640.02" at bounding box center [505, 455] width 57 height 12
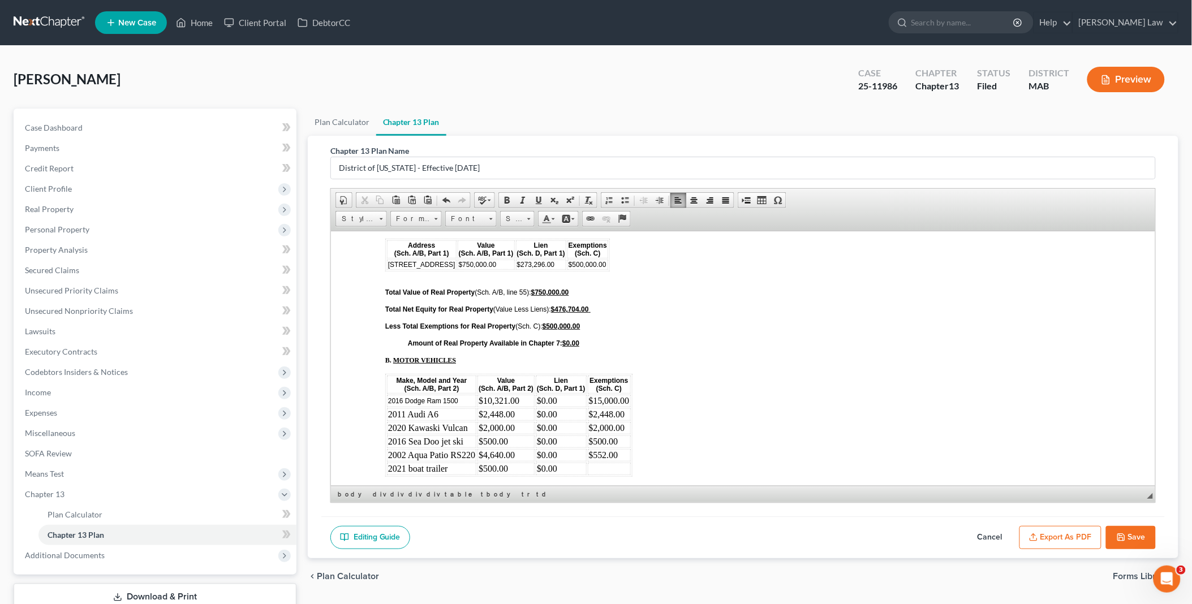
click at [1134, 536] on button "Save" at bounding box center [1131, 538] width 50 height 24
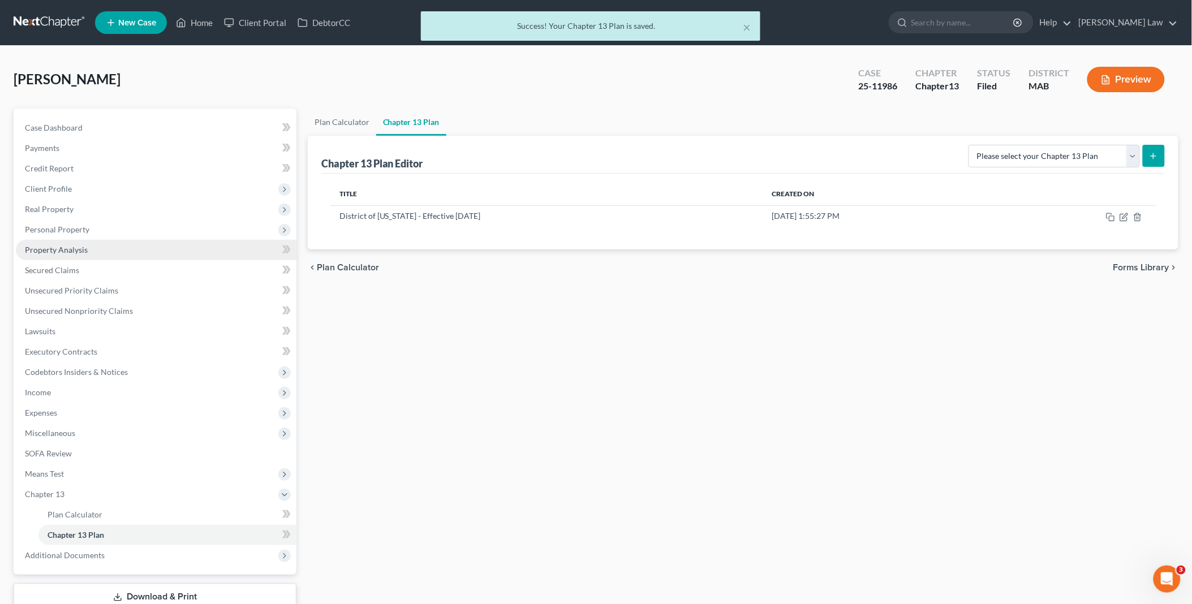
click at [54, 245] on span "Property Analysis" at bounding box center [56, 250] width 63 height 10
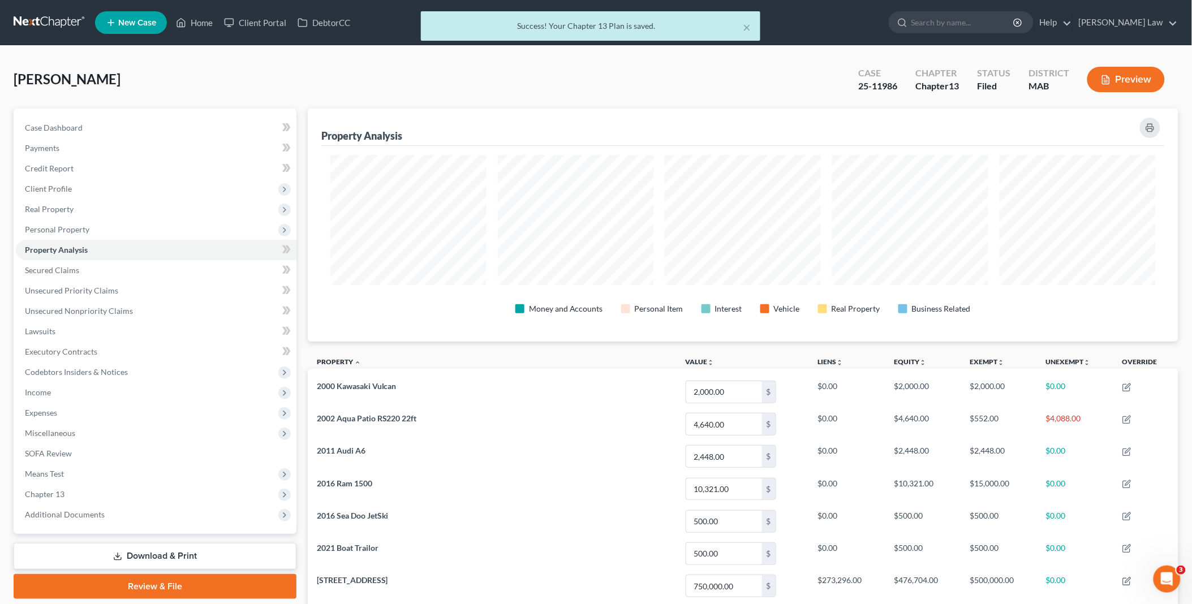
scroll to position [233, 871]
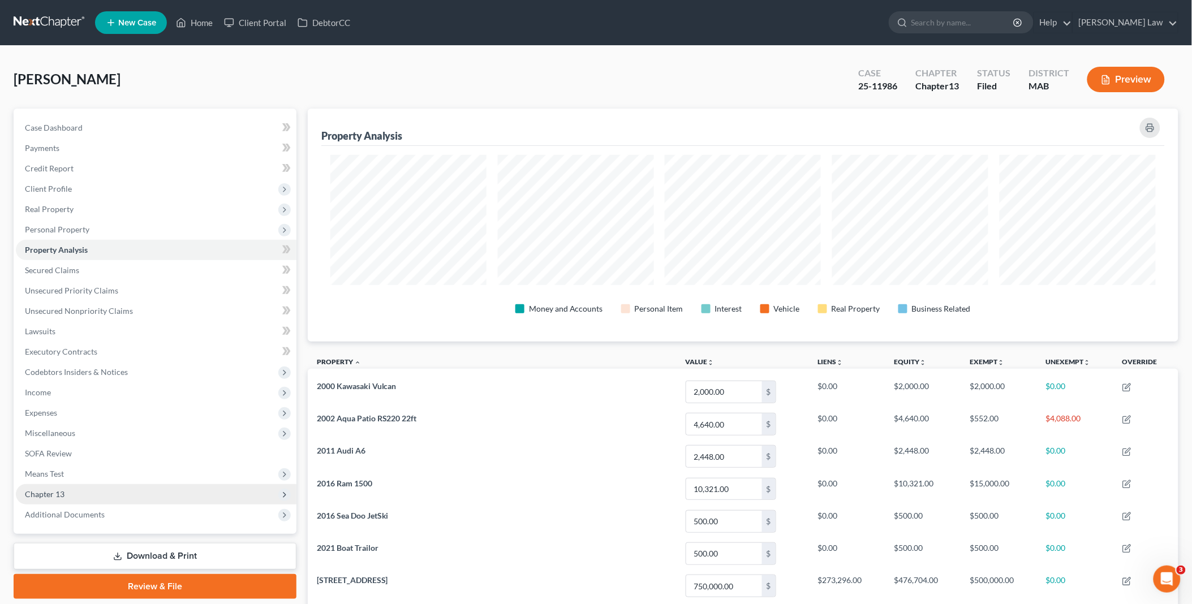
click at [89, 493] on span "Chapter 13" at bounding box center [156, 494] width 281 height 20
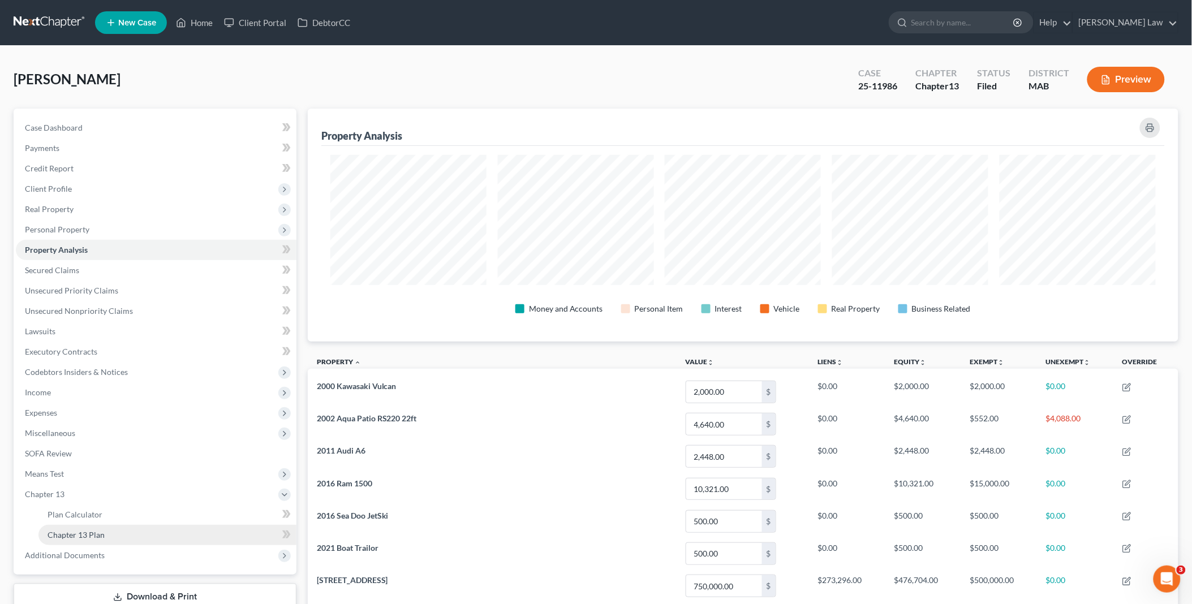
click at [142, 529] on link "Chapter 13 Plan" at bounding box center [167, 535] width 258 height 20
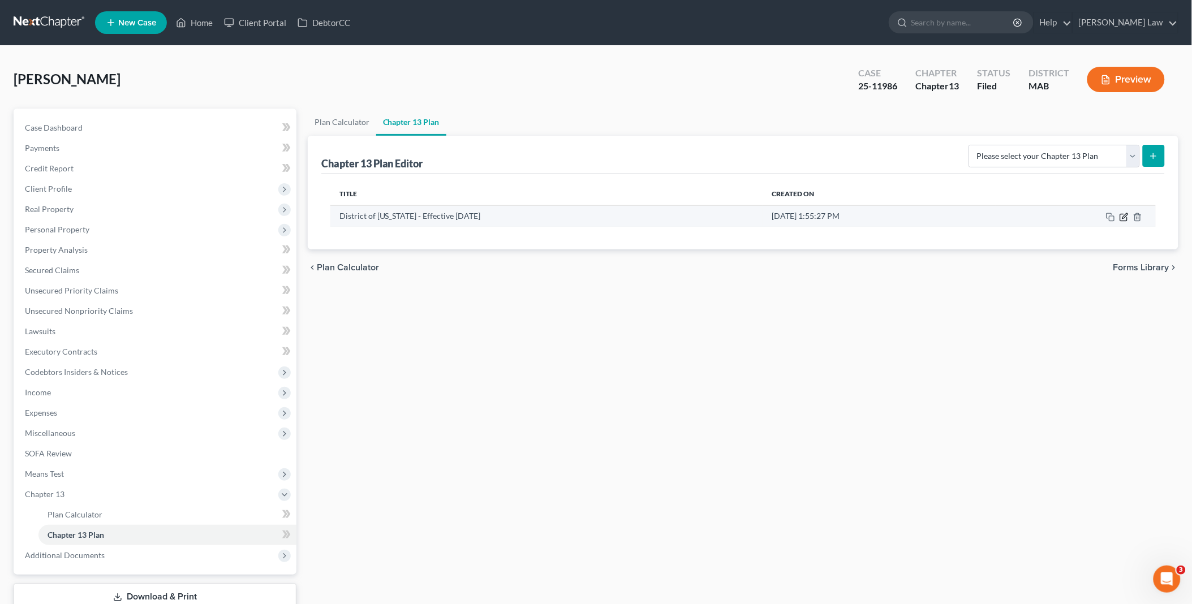
click at [1126, 216] on icon "button" at bounding box center [1124, 215] width 5 height 5
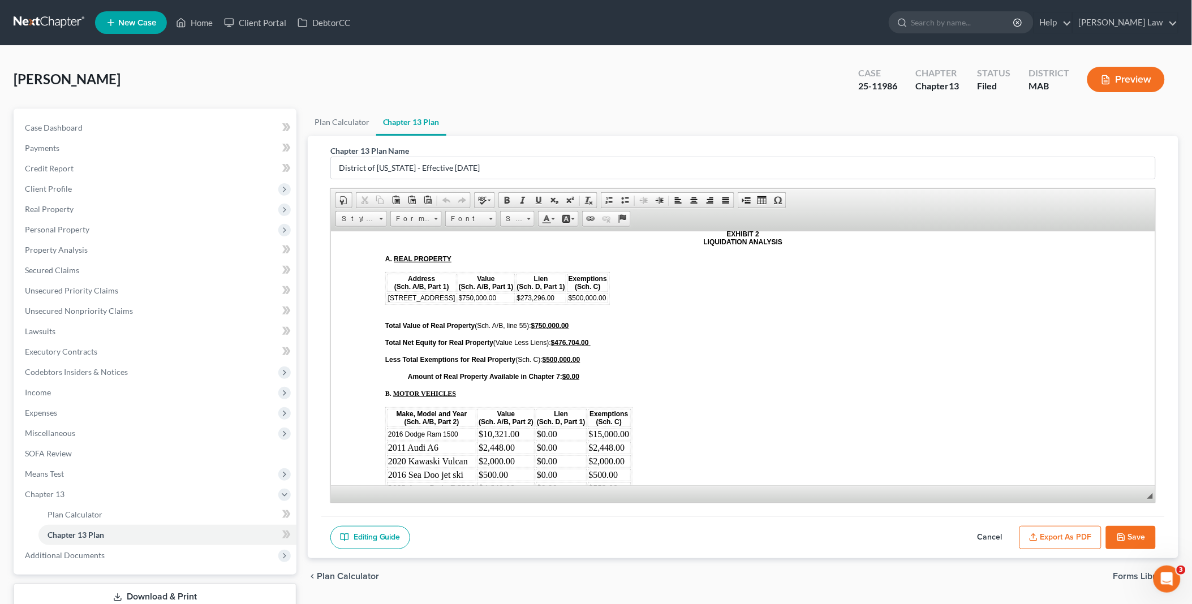
scroll to position [3457, 0]
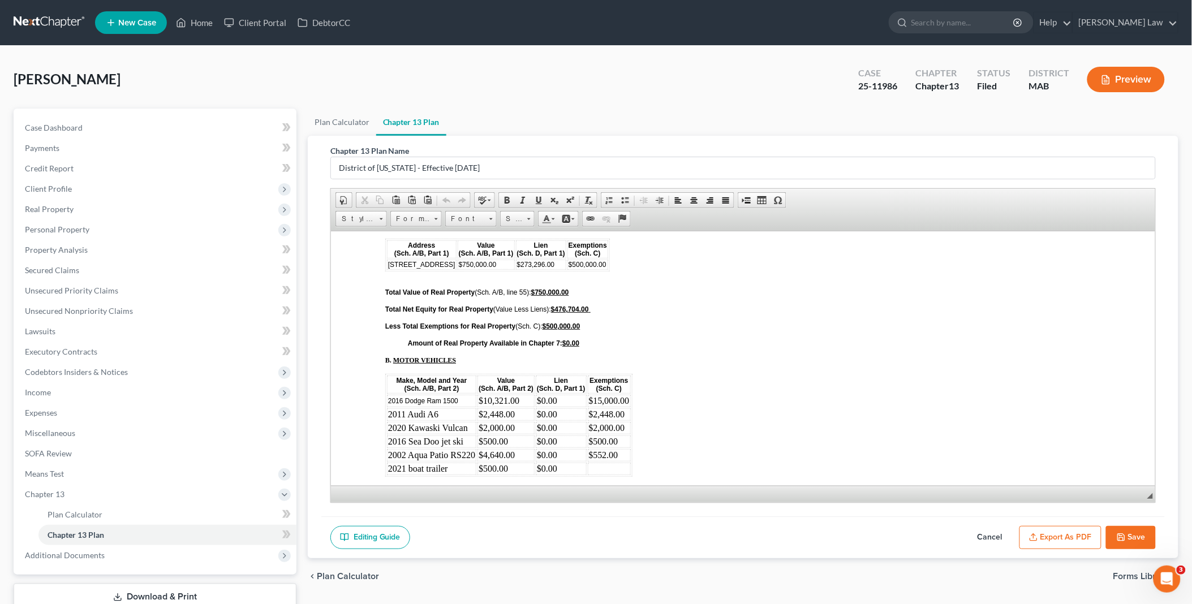
click at [591, 462] on td at bounding box center [608, 468] width 43 height 12
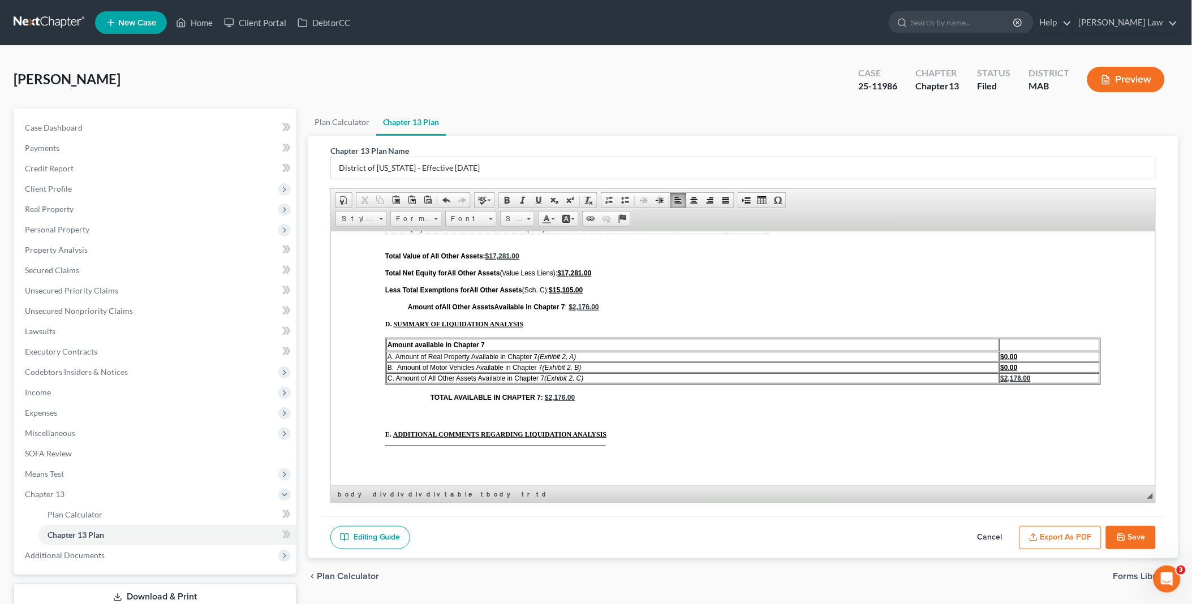
scroll to position [3985, 0]
click at [1133, 534] on button "Save" at bounding box center [1131, 538] width 50 height 24
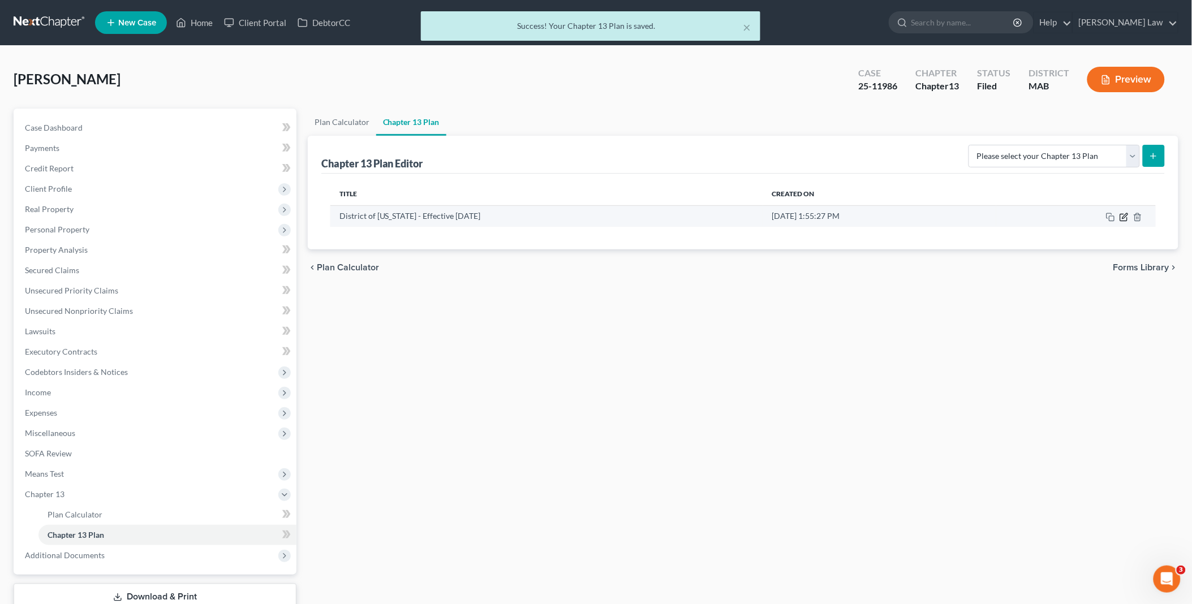
click at [1125, 216] on icon "button" at bounding box center [1124, 217] width 9 height 9
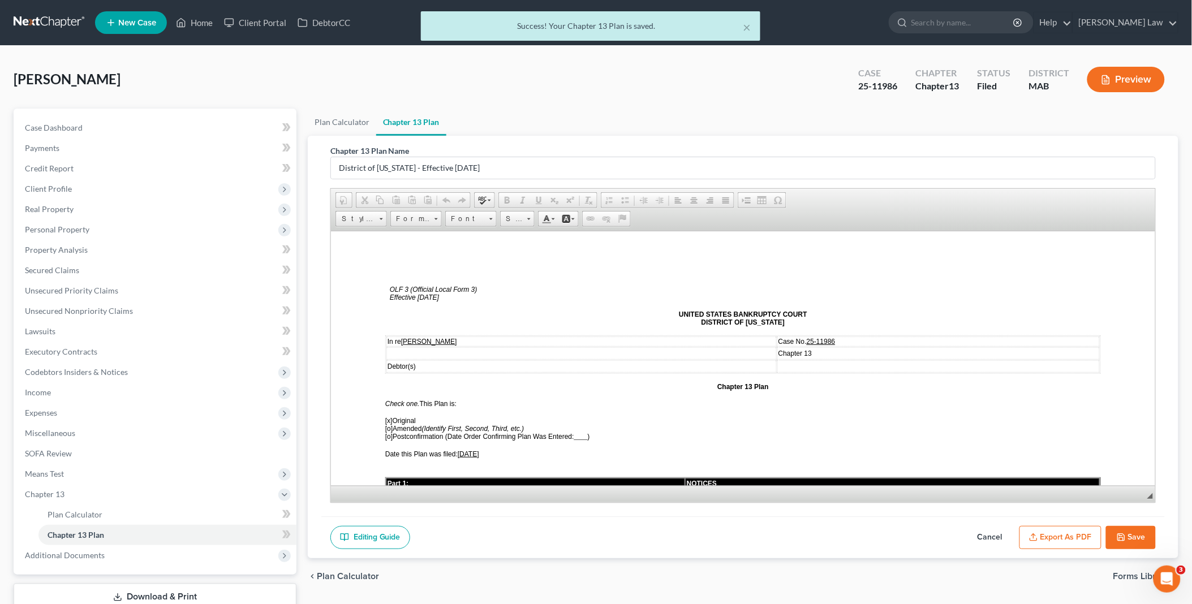
scroll to position [0, 0]
click at [1047, 540] on button "Export as PDF" at bounding box center [1060, 538] width 82 height 24
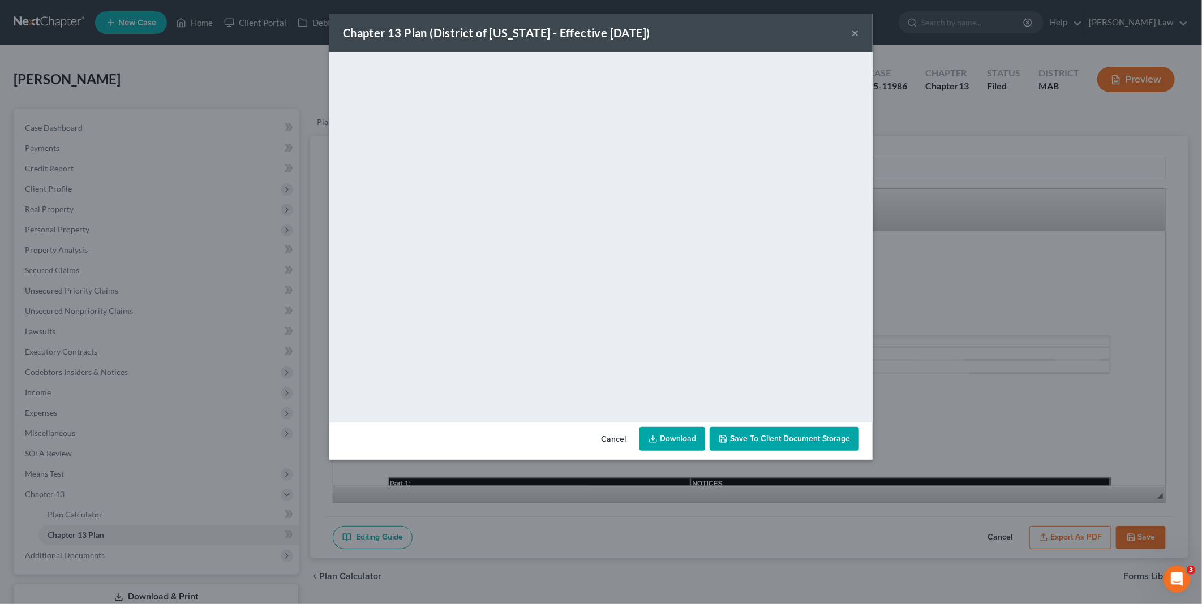
click at [665, 439] on link "Download" at bounding box center [672, 439] width 66 height 24
click at [619, 439] on button "Cancel" at bounding box center [613, 439] width 43 height 23
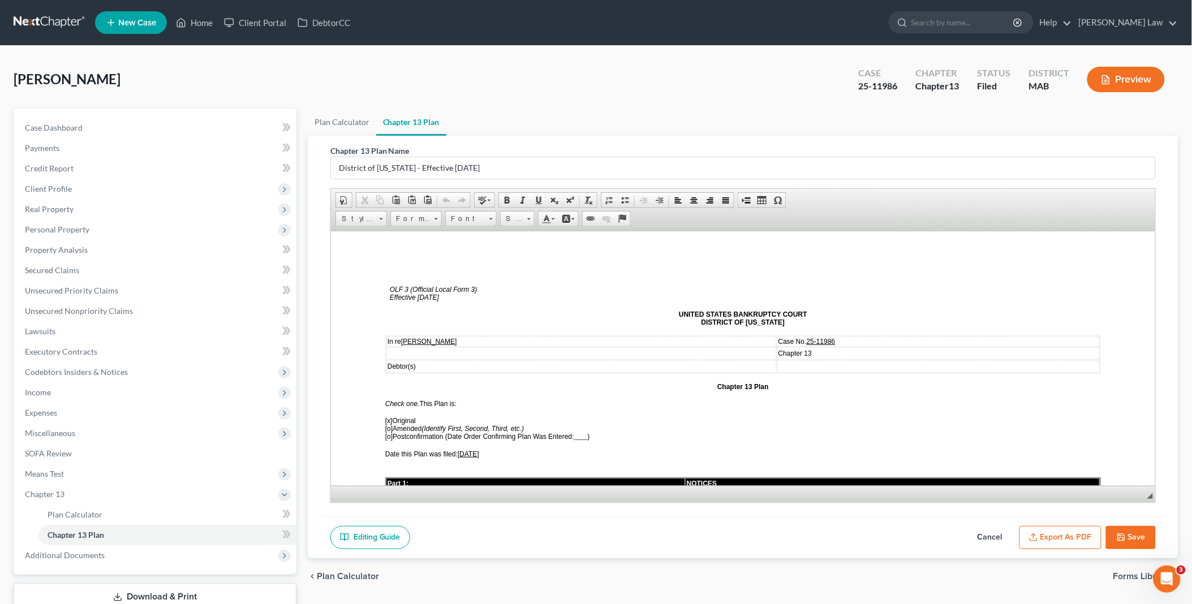
drag, startPoint x: 1122, startPoint y: 536, endPoint x: 1109, endPoint y: 524, distance: 18.0
click at [1122, 536] on icon "button" at bounding box center [1121, 537] width 9 height 9
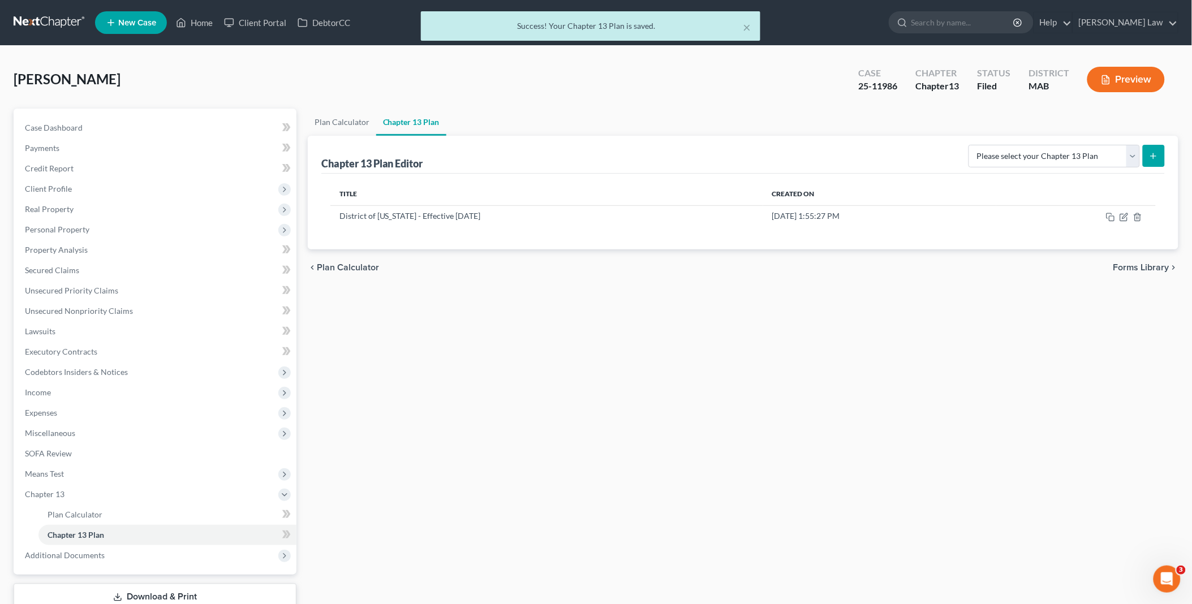
click at [740, 25] on div "Success! Your Chapter 13 Plan is saved." at bounding box center [590, 25] width 321 height 11
click at [748, 28] on button "×" at bounding box center [747, 27] width 8 height 14
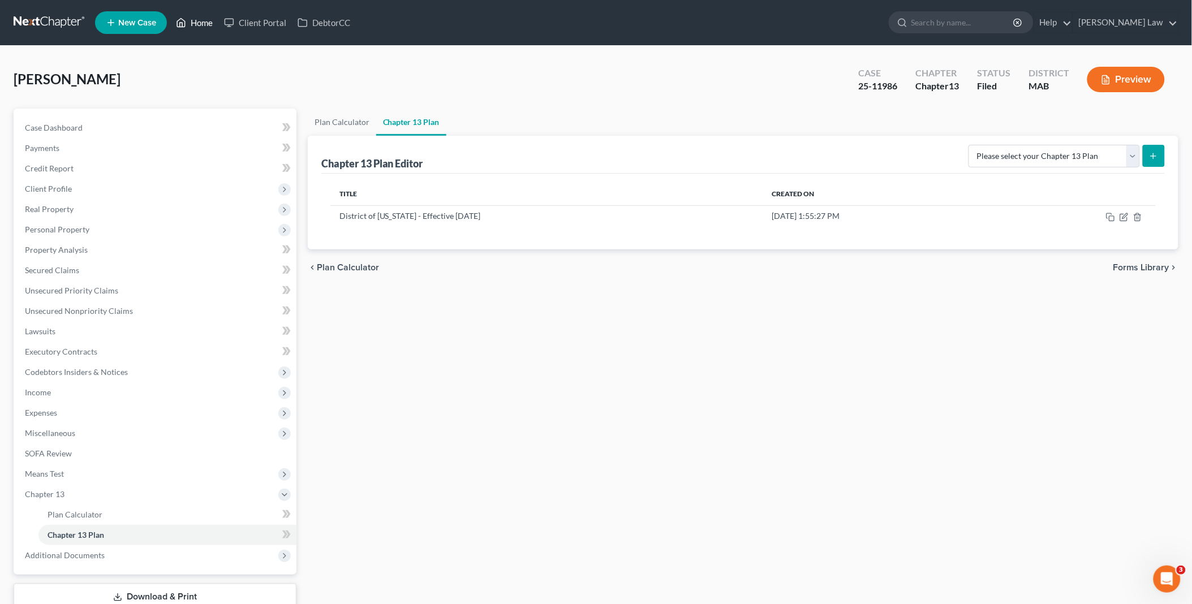
click at [201, 21] on link "Home" at bounding box center [194, 22] width 48 height 20
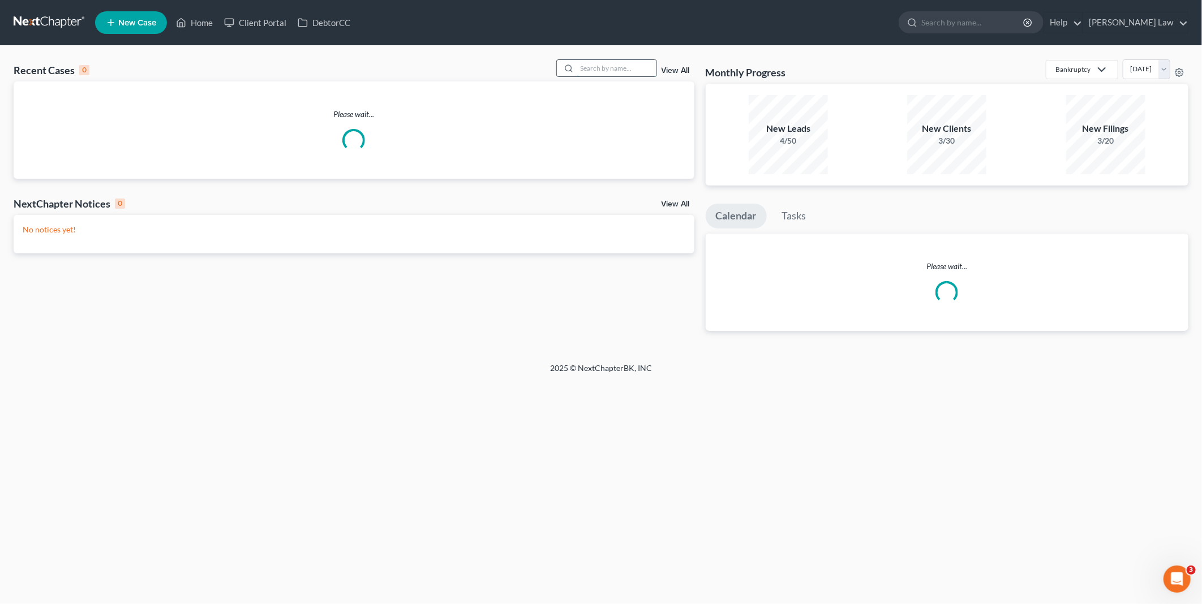
click at [643, 66] on input "search" at bounding box center [616, 68] width 79 height 16
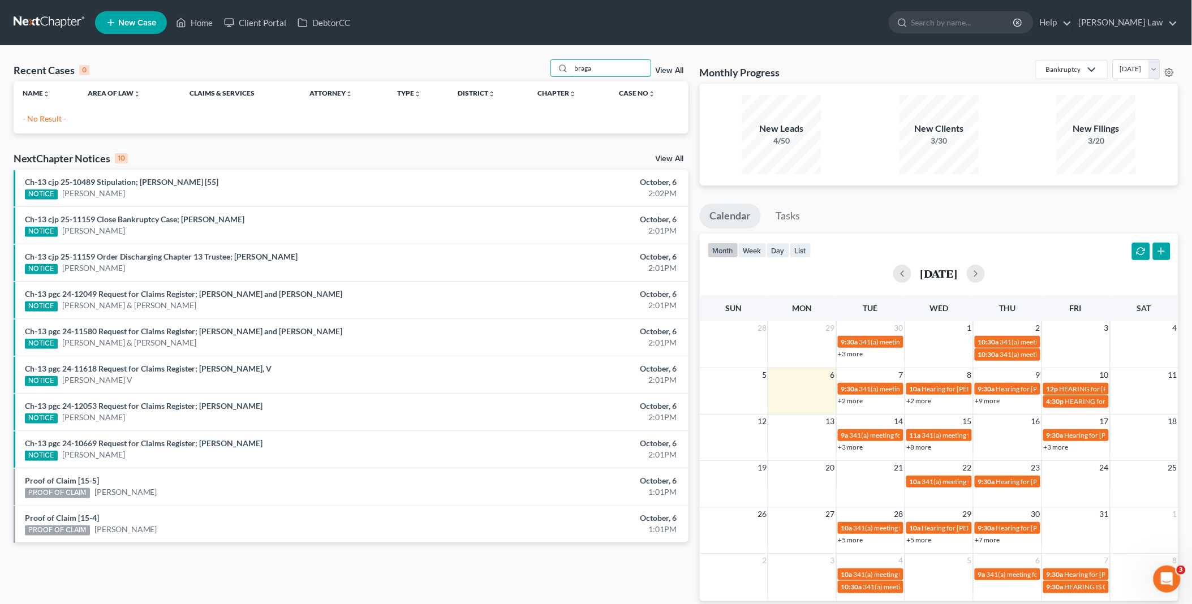
drag, startPoint x: 610, startPoint y: 72, endPoint x: 534, endPoint y: 74, distance: 75.8
click at [535, 74] on div "Recent Cases 0 braga View All" at bounding box center [351, 70] width 675 height 22
drag, startPoint x: 598, startPoint y: 64, endPoint x: 425, endPoint y: 64, distance: 173.1
click at [425, 64] on div "Recent Cases 0 braga View All" at bounding box center [351, 70] width 675 height 22
type input "[PERSON_NAME]"
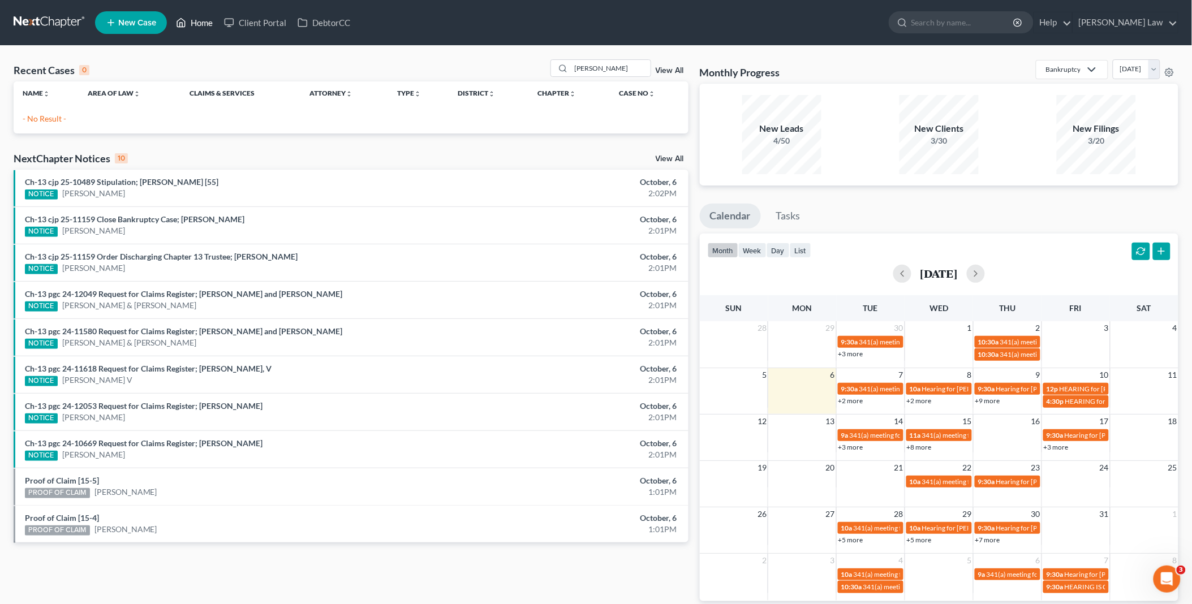
click at [195, 19] on link "Home" at bounding box center [194, 22] width 48 height 20
drag, startPoint x: 618, startPoint y: 68, endPoint x: 420, endPoint y: 72, distance: 198.0
click at [423, 71] on div "Recent Cases 0 [PERSON_NAME] View All" at bounding box center [351, 70] width 675 height 22
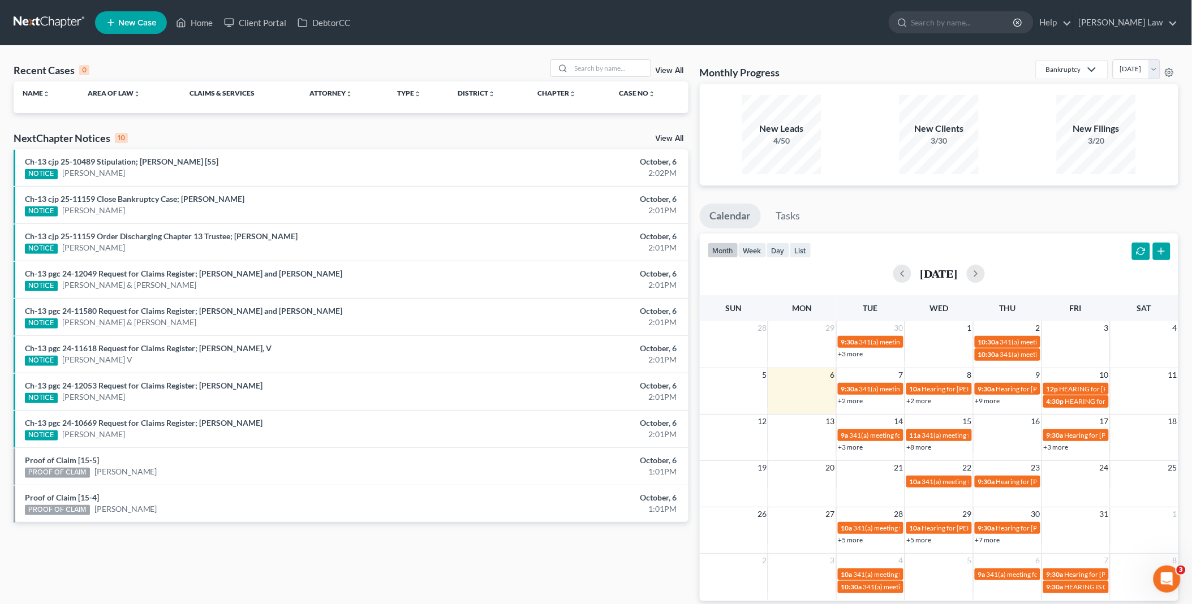
click at [337, 132] on div "NextChapter Notices 10 View All" at bounding box center [351, 140] width 675 height 18
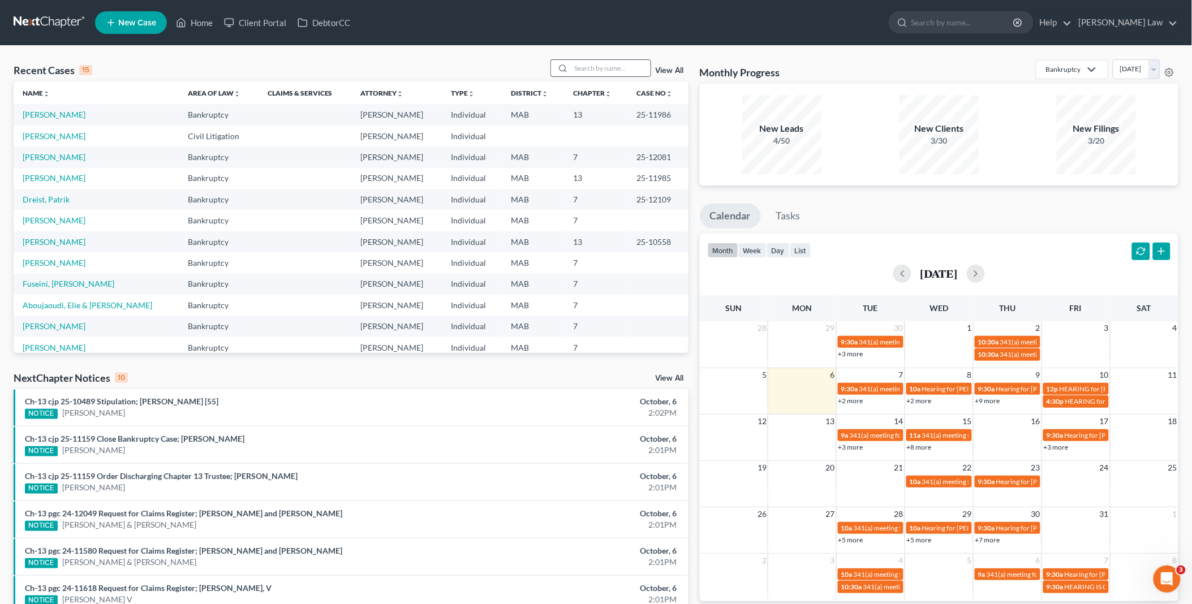
click at [570, 65] on div at bounding box center [561, 68] width 20 height 16
click at [574, 68] on input "search" at bounding box center [610, 68] width 79 height 16
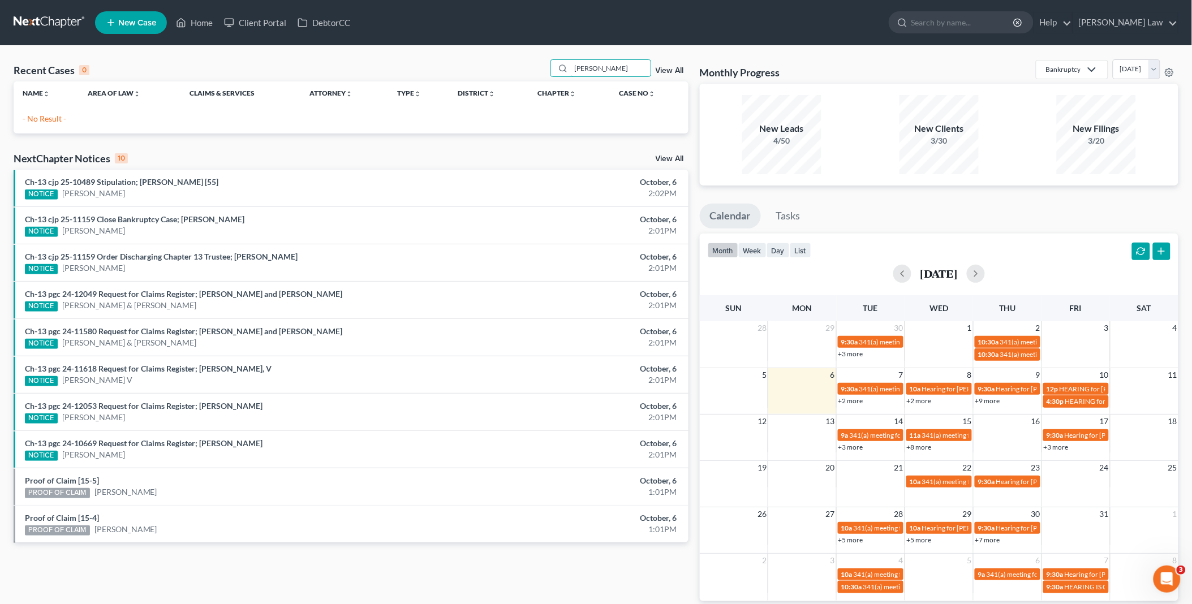
drag, startPoint x: 600, startPoint y: 65, endPoint x: 479, endPoint y: 69, distance: 120.6
click at [479, 68] on div "Recent Cases 0 [PERSON_NAME] View All" at bounding box center [351, 70] width 675 height 22
type input "[PERSON_NAME]"
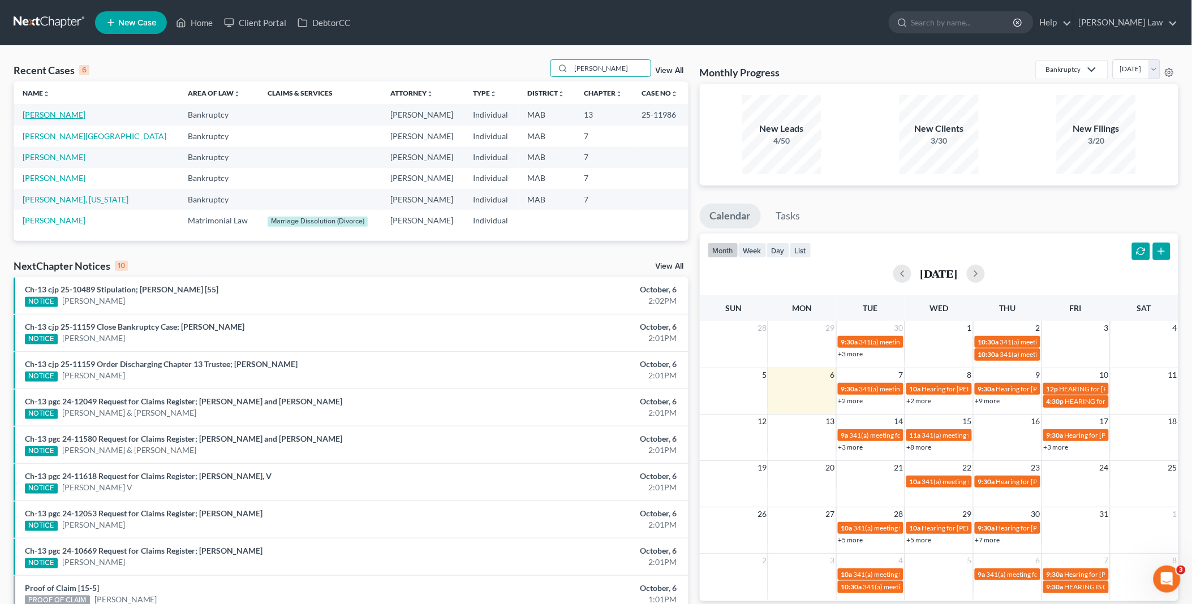
click at [46, 114] on link "[PERSON_NAME]" at bounding box center [54, 115] width 63 height 10
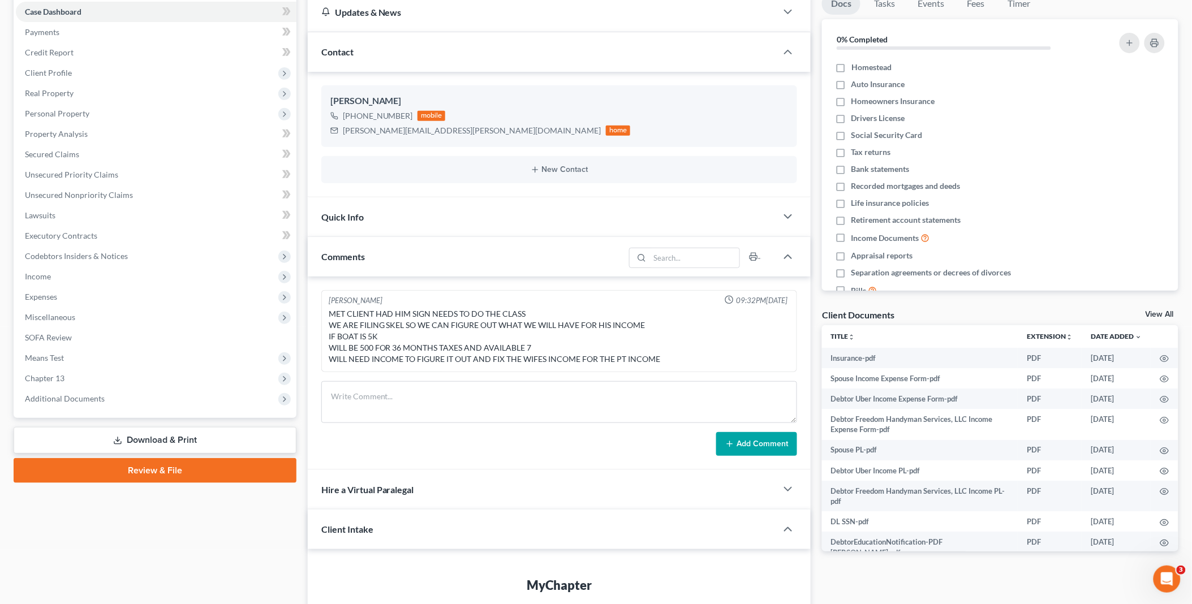
scroll to position [251, 0]
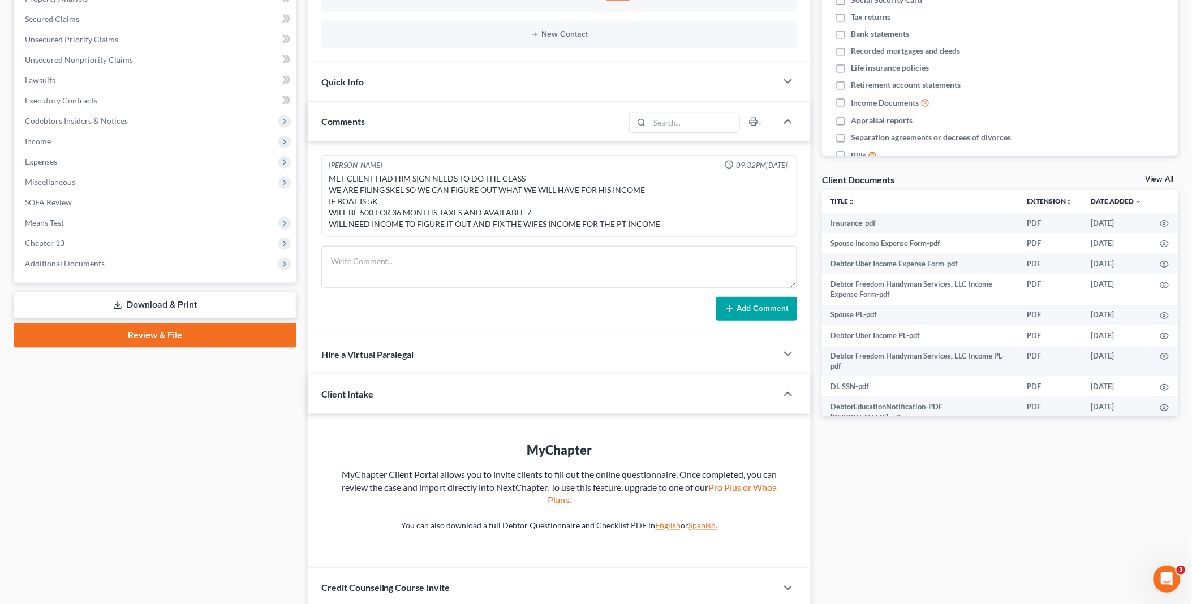
click at [197, 297] on link "Download & Print" at bounding box center [155, 305] width 283 height 27
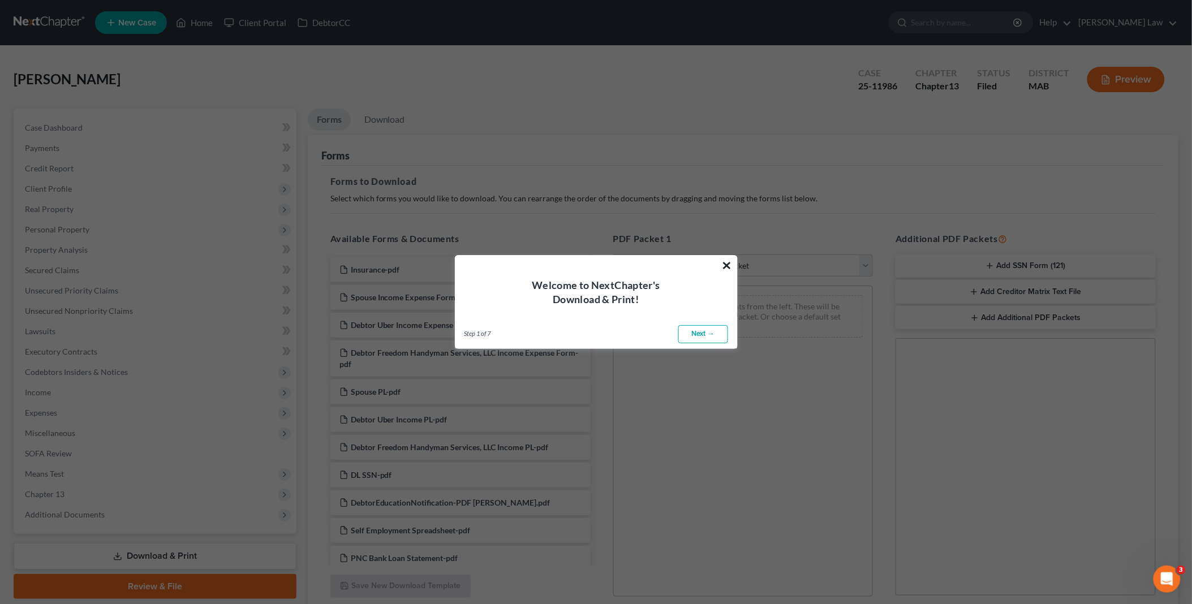
click at [731, 262] on button "×" at bounding box center [727, 265] width 11 height 18
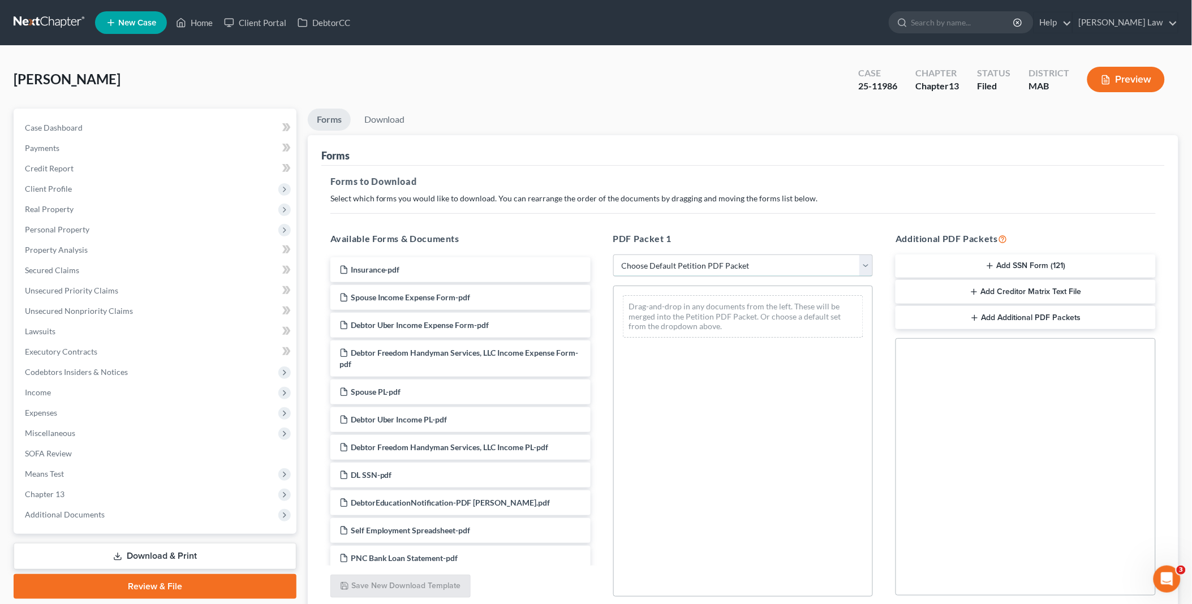
click at [863, 265] on select "Choose Default Petition PDF Packet Complete Bankruptcy Petition (all forms and …" at bounding box center [743, 266] width 260 height 23
select select "0"
click at [613, 255] on select "Choose Default Petition PDF Packet Complete Bankruptcy Petition (all forms and …" at bounding box center [743, 266] width 260 height 23
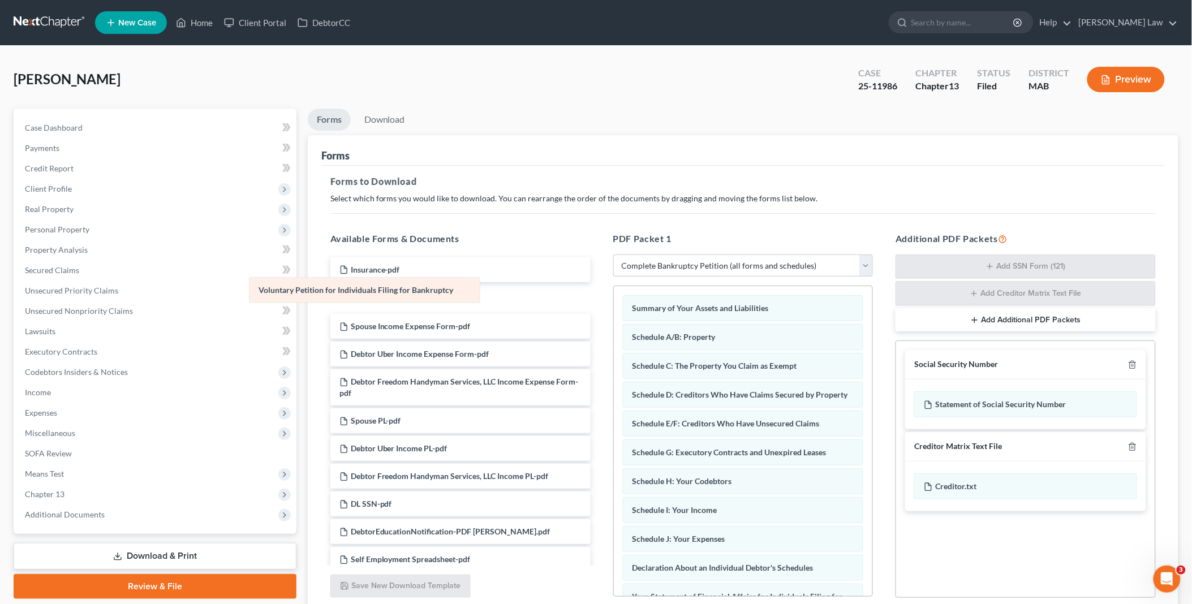
drag, startPoint x: 817, startPoint y: 304, endPoint x: 419, endPoint y: 283, distance: 398.8
click at [614, 286] on div "Voluntary Petition for Individuals Filing for Bankruptcy Voluntary Petition for…" at bounding box center [743, 558] width 259 height 545
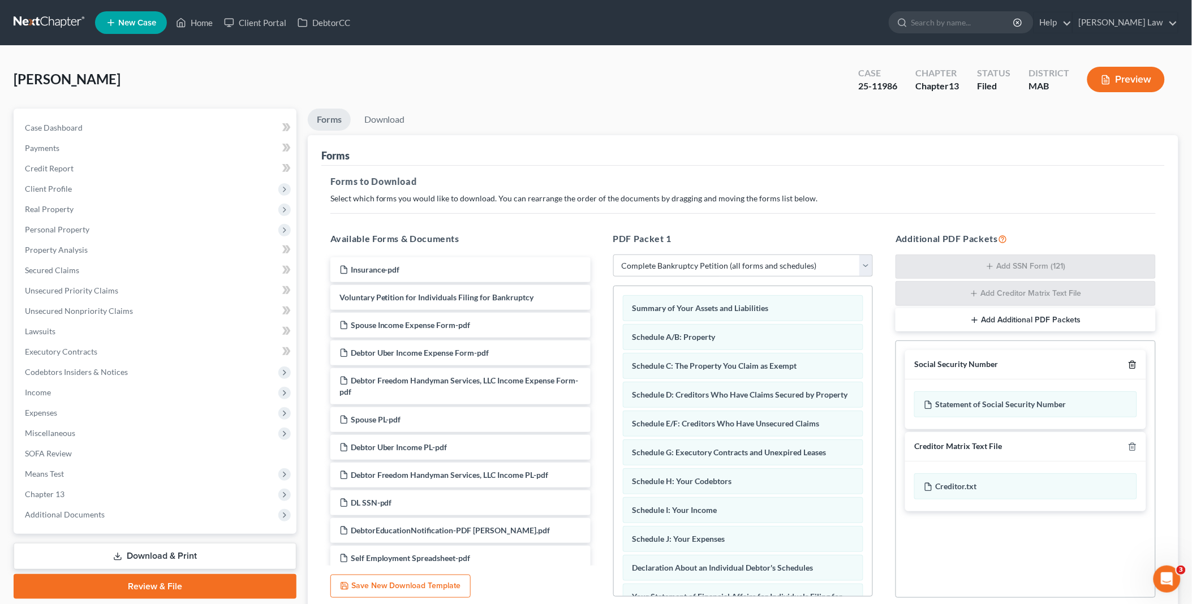
click at [1132, 363] on polyline "button" at bounding box center [1132, 363] width 7 height 0
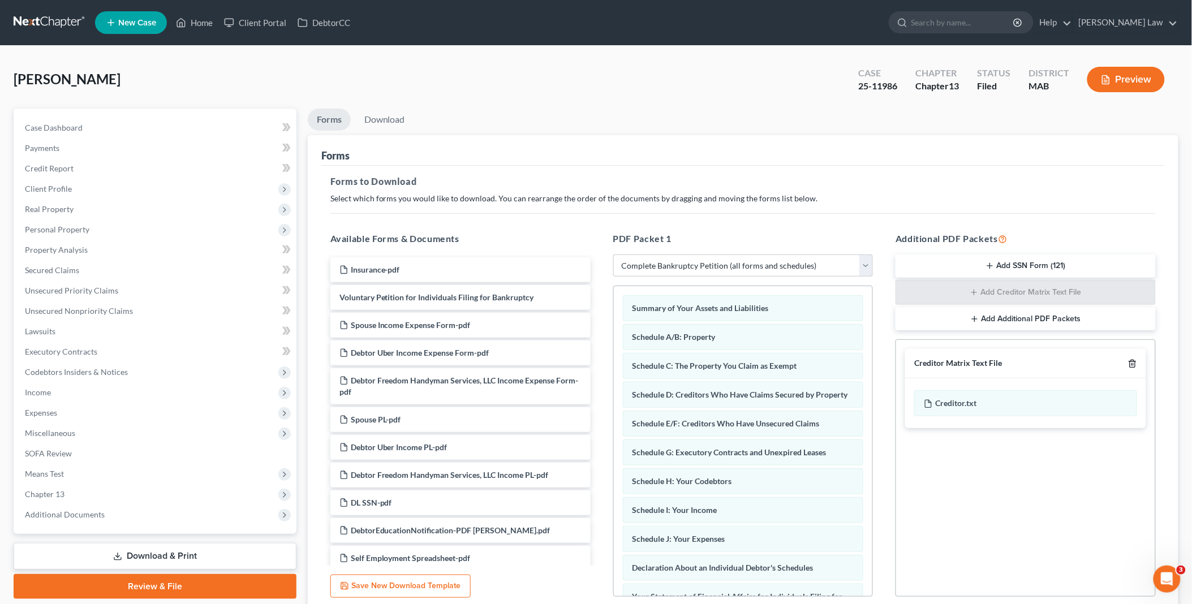
click at [1134, 360] on icon "button" at bounding box center [1132, 363] width 5 height 7
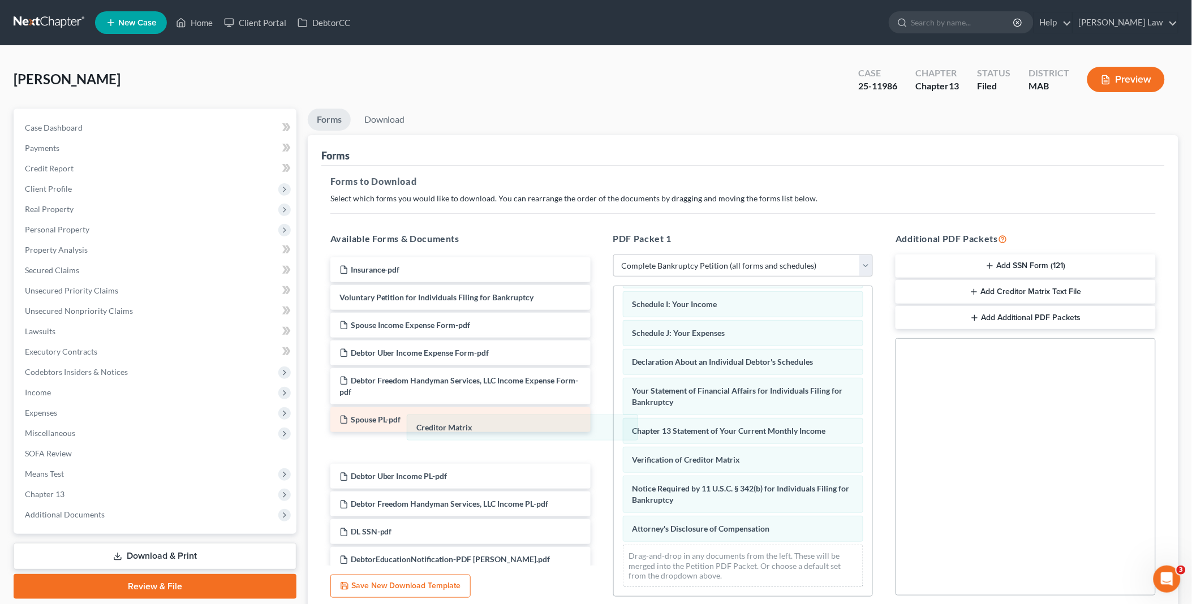
drag, startPoint x: 722, startPoint y: 425, endPoint x: 489, endPoint y: 429, distance: 233.1
click at [614, 421] on div "Creditor Matrix Summary of Your Assets and Liabilities Schedule A/B: Property S…" at bounding box center [743, 338] width 259 height 516
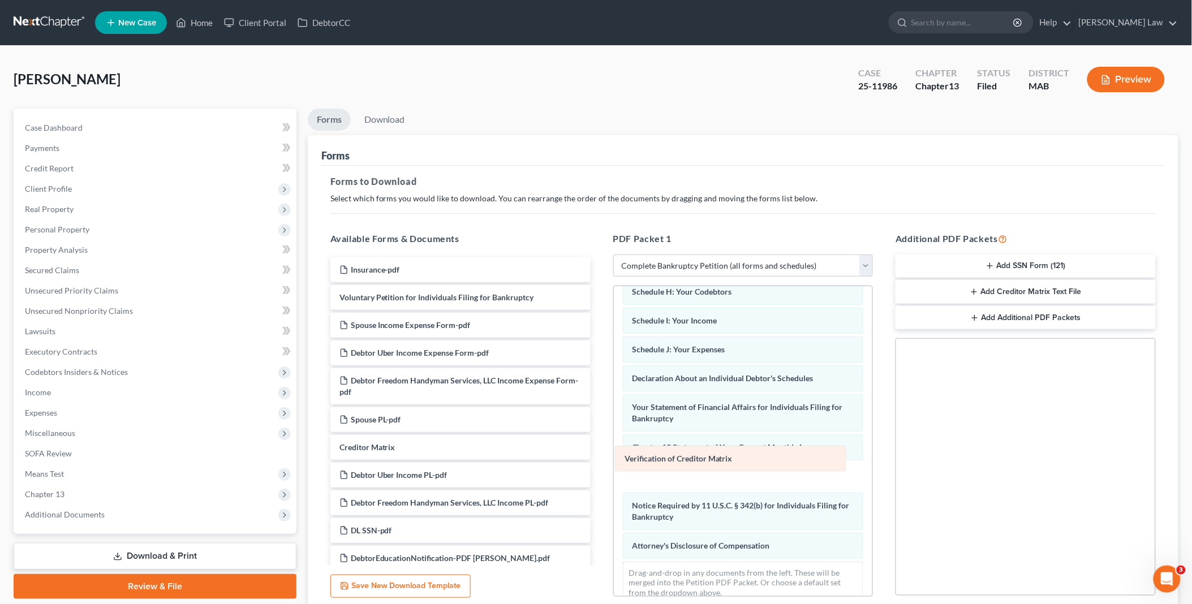
drag, startPoint x: 675, startPoint y: 458, endPoint x: 459, endPoint y: 453, distance: 215.6
click at [614, 453] on div "Verification of Creditor Matrix Summary of Your Assets and Liabilities Schedule…" at bounding box center [743, 355] width 259 height 516
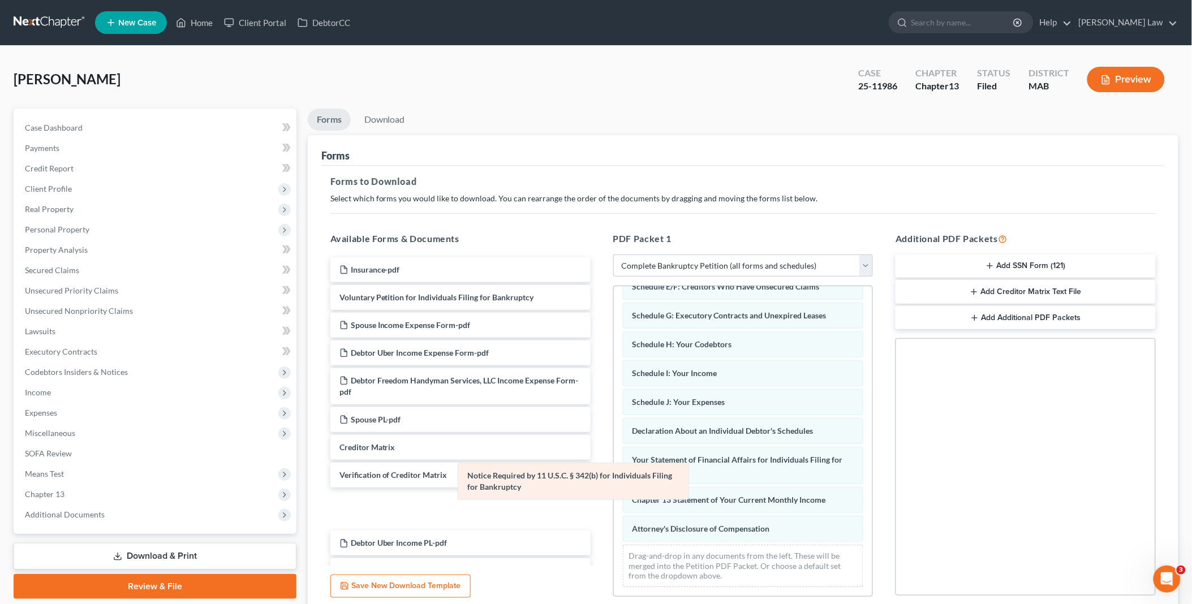
scroll to position [149, 0]
drag, startPoint x: 666, startPoint y: 494, endPoint x: 492, endPoint y: 494, distance: 173.7
click at [614, 477] on div "Notice Required by 11 U.S.C. § 342(b) for Individuals Filing for Bankruptcy Sum…" at bounding box center [743, 372] width 259 height 447
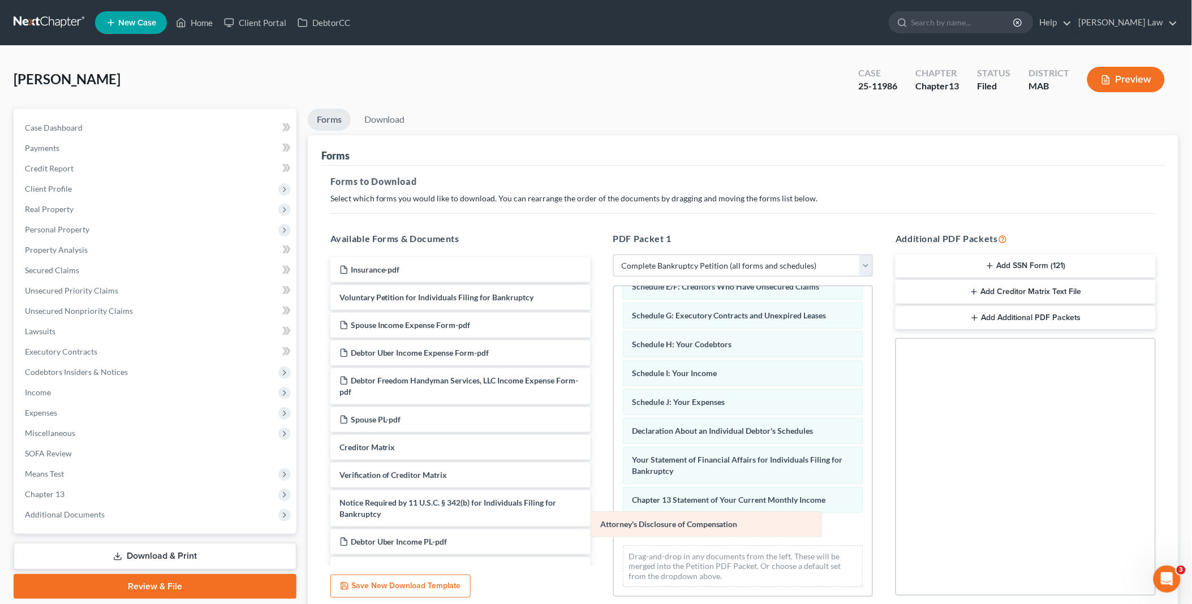
drag, startPoint x: 701, startPoint y: 531, endPoint x: 400, endPoint y: 518, distance: 301.8
click at [614, 518] on div "Attorney's Disclosure of Compensation Summary of Your Assets and Liabilities Sc…" at bounding box center [743, 372] width 259 height 447
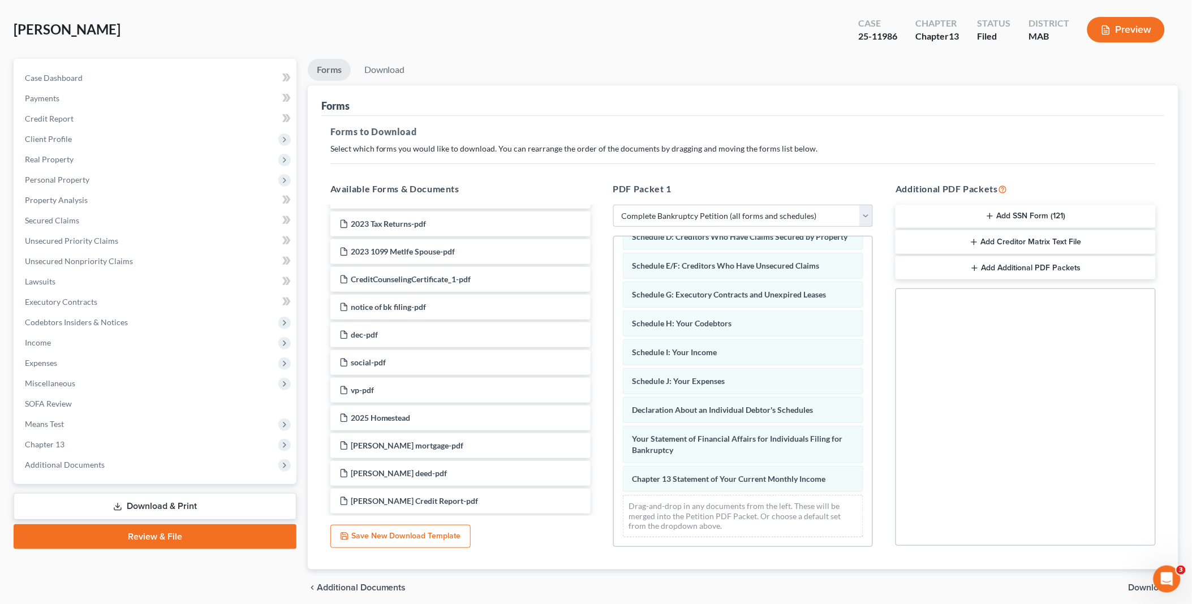
scroll to position [94, 0]
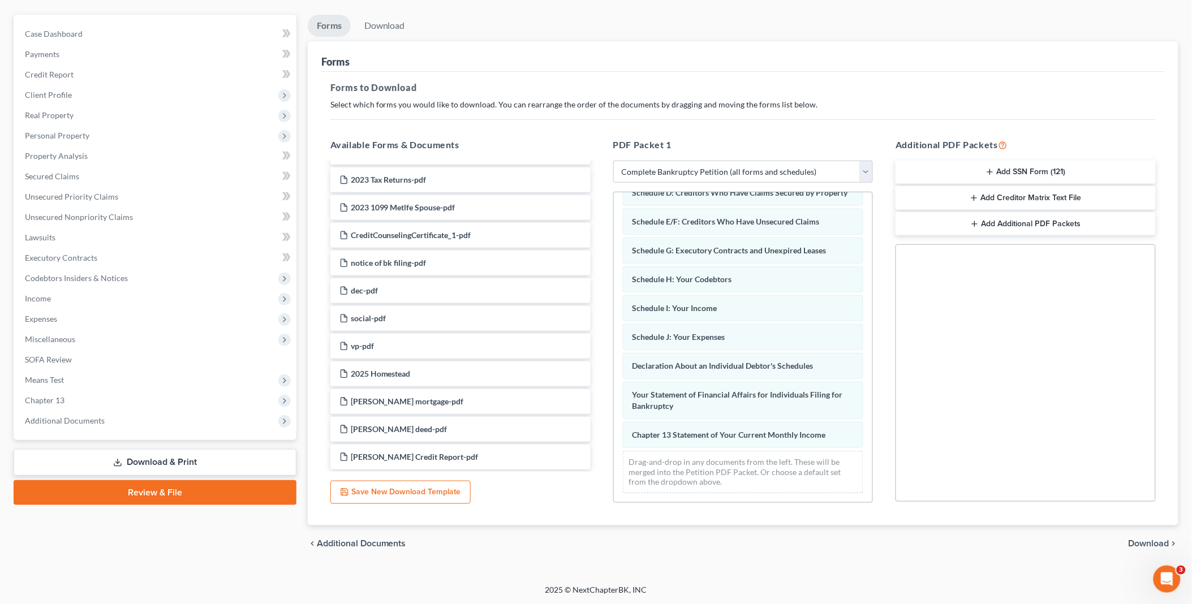
click at [1146, 535] on div "chevron_left Additional Documents Download chevron_right" at bounding box center [743, 544] width 871 height 36
click at [1155, 541] on span "Download" at bounding box center [1149, 543] width 41 height 9
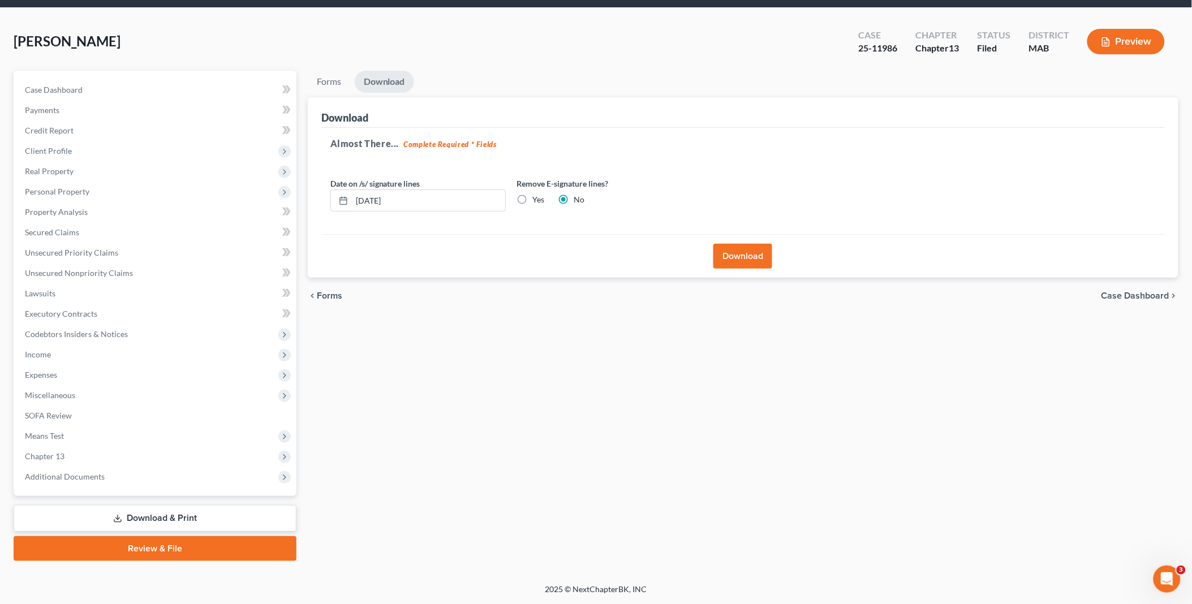
scroll to position [36, 0]
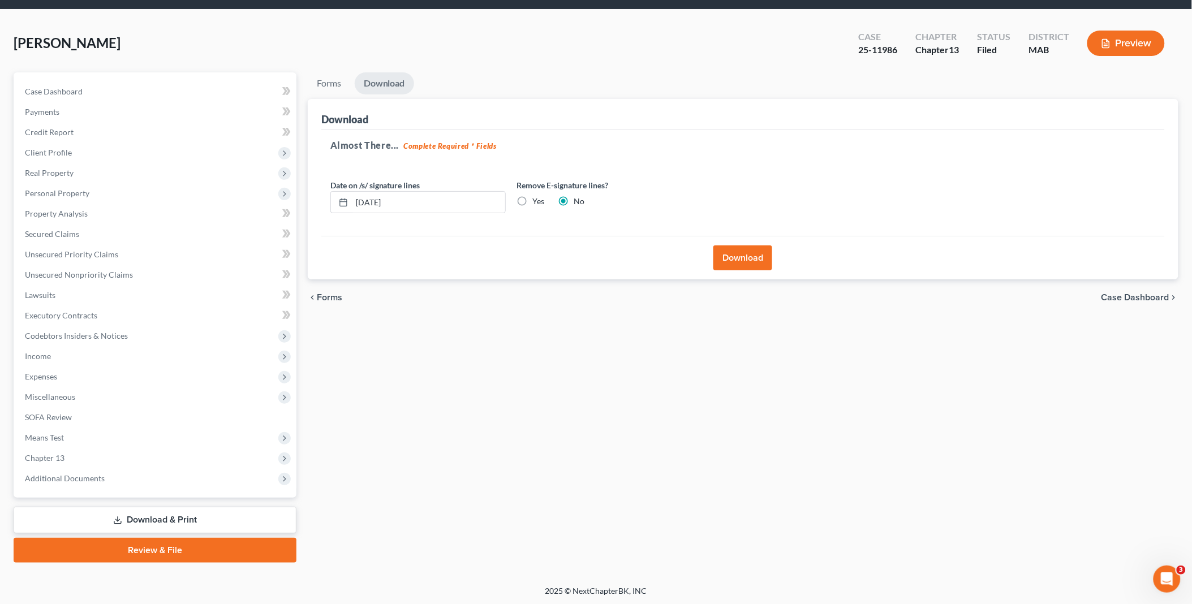
click at [748, 257] on button "Download" at bounding box center [742, 258] width 59 height 25
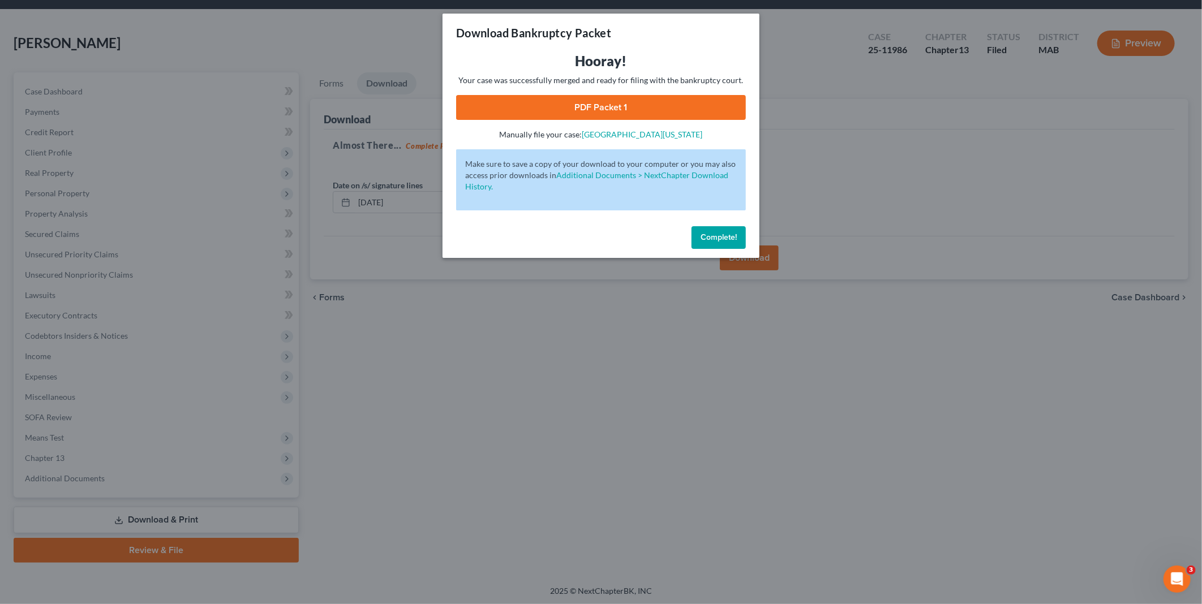
click at [609, 101] on link "PDF Packet 1" at bounding box center [601, 107] width 290 height 25
click at [720, 234] on span "Complete!" at bounding box center [718, 238] width 36 height 10
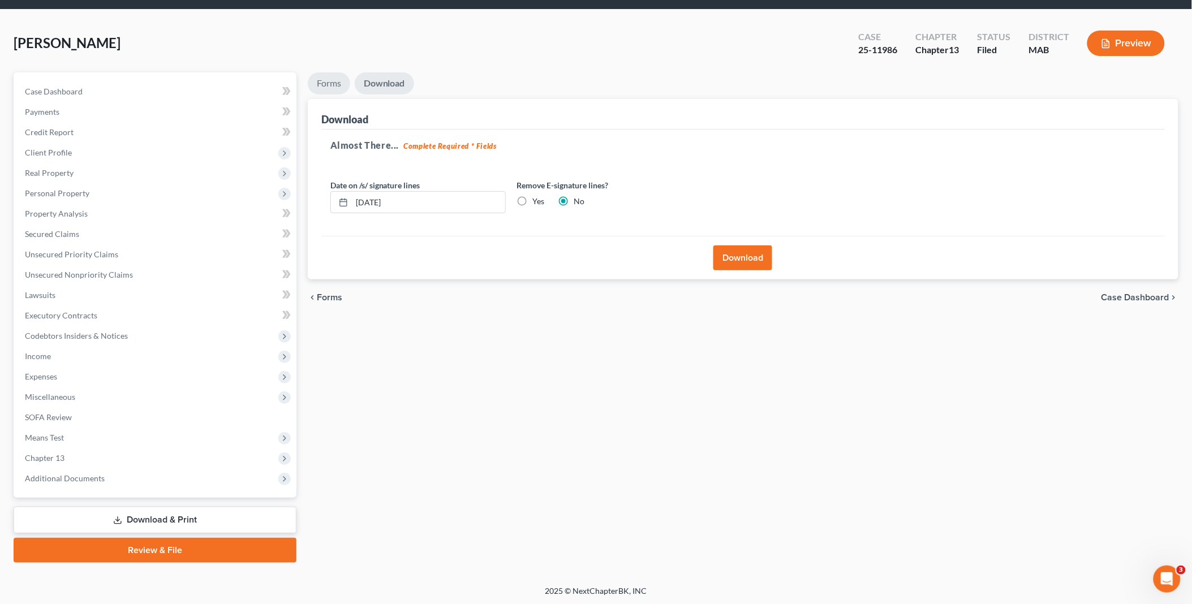
click at [326, 86] on link "Forms" at bounding box center [329, 83] width 42 height 22
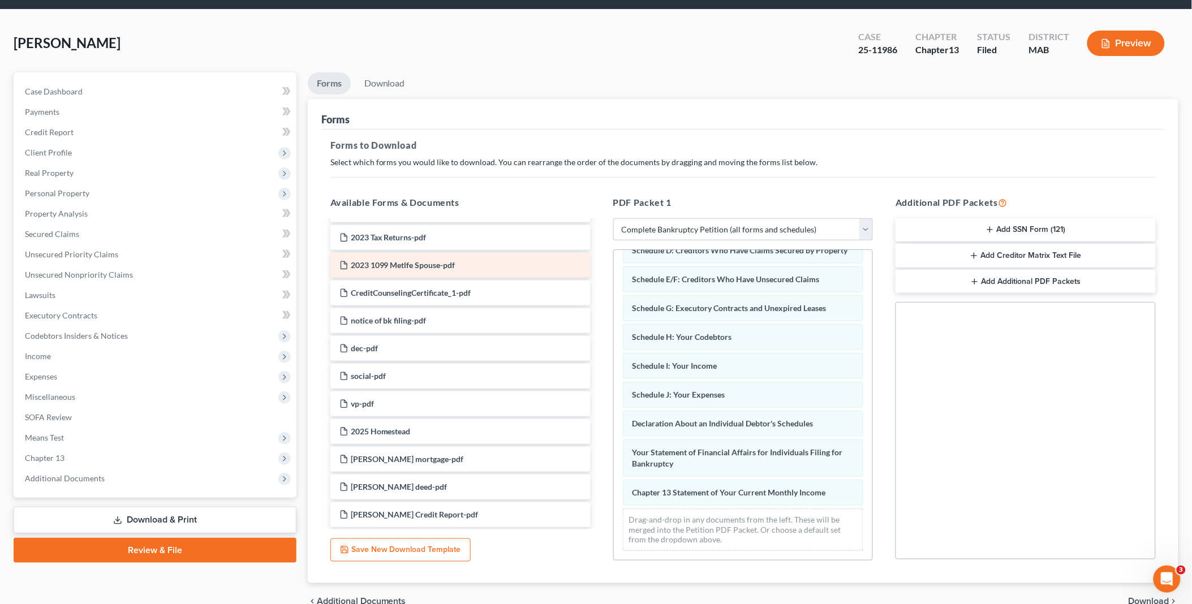
scroll to position [94, 0]
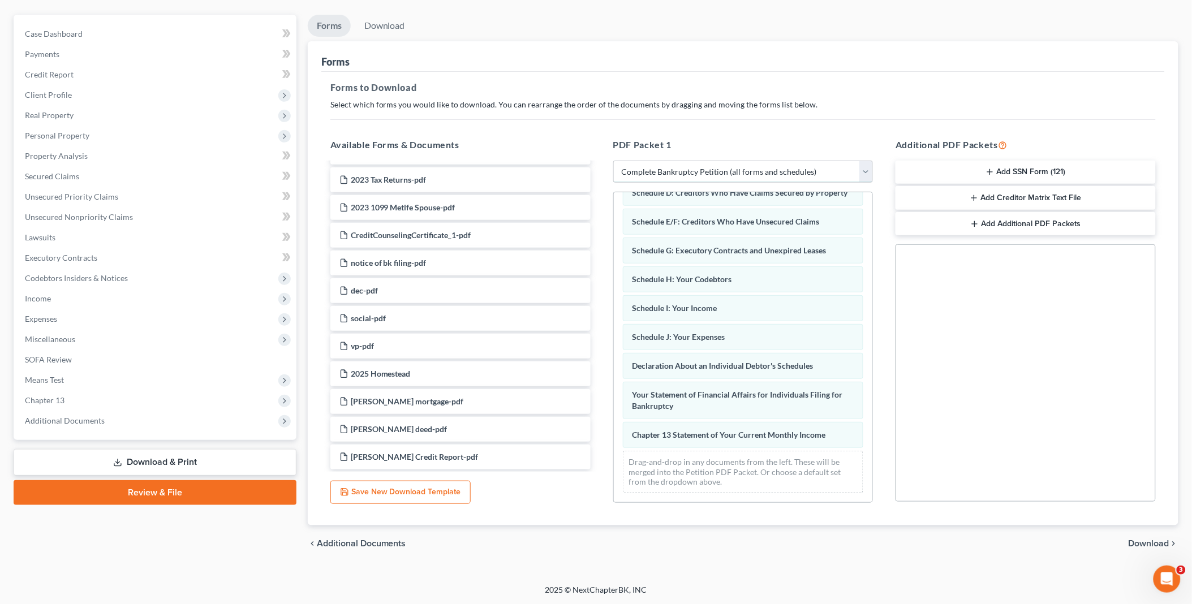
click at [866, 172] on select "Choose Default Petition PDF Packet Complete Bankruptcy Petition (all forms and …" at bounding box center [743, 172] width 260 height 23
select select
click at [613, 161] on select "Choose Default Petition PDF Packet Complete Bankruptcy Petition (all forms and …" at bounding box center [743, 172] width 260 height 23
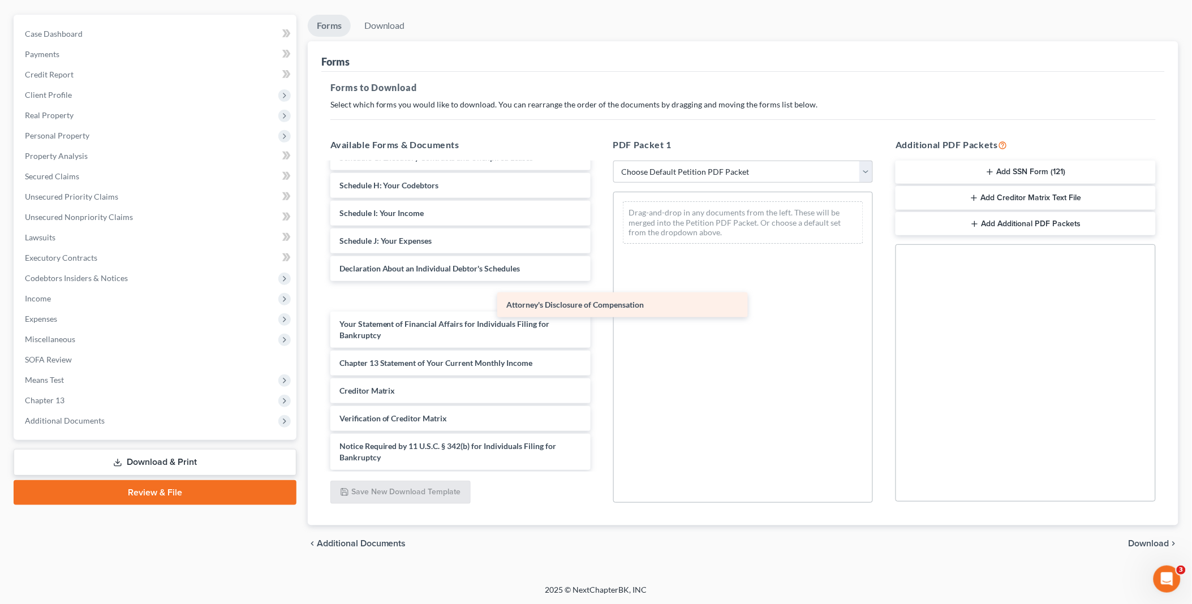
scroll to position [972, 0]
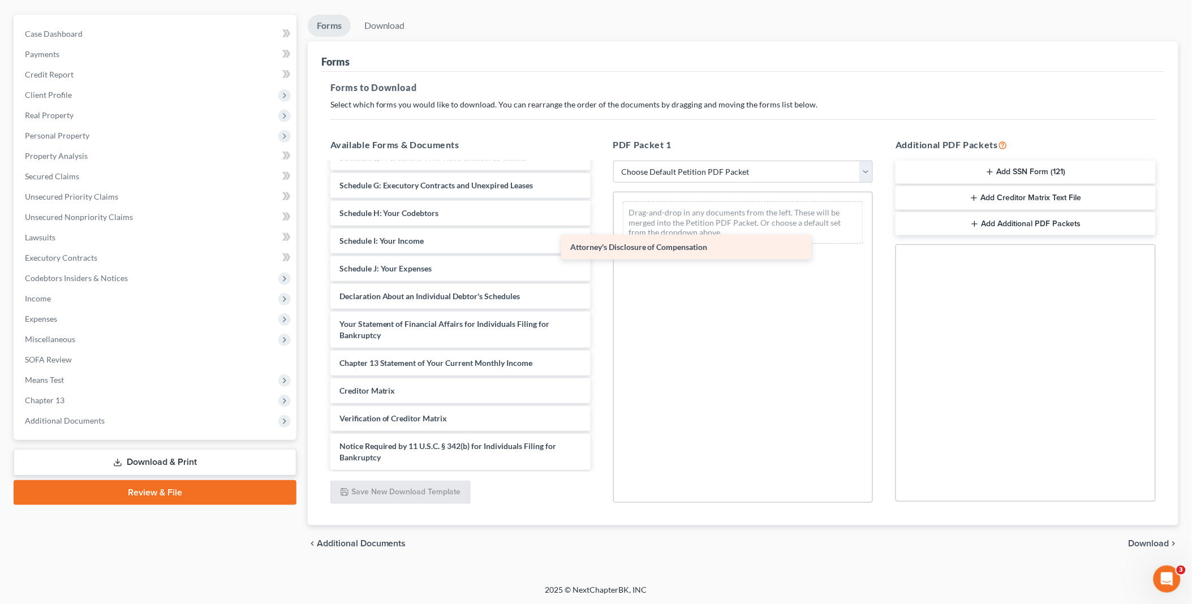
drag, startPoint x: 424, startPoint y: 449, endPoint x: 665, endPoint y: 236, distance: 321.1
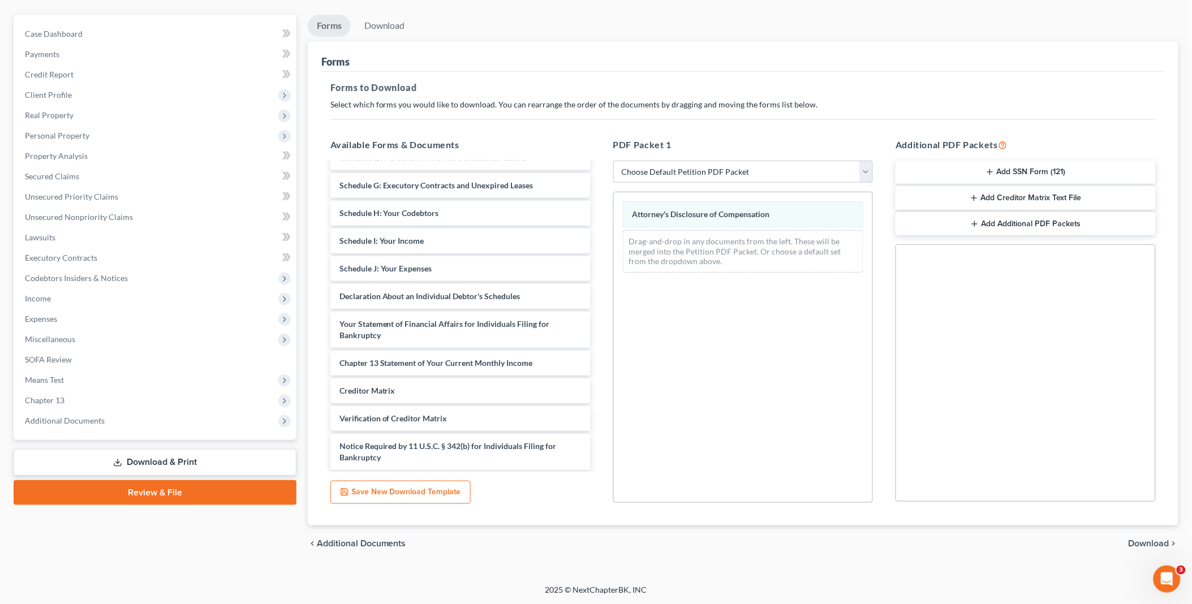
click at [1151, 542] on span "Download" at bounding box center [1149, 543] width 41 height 9
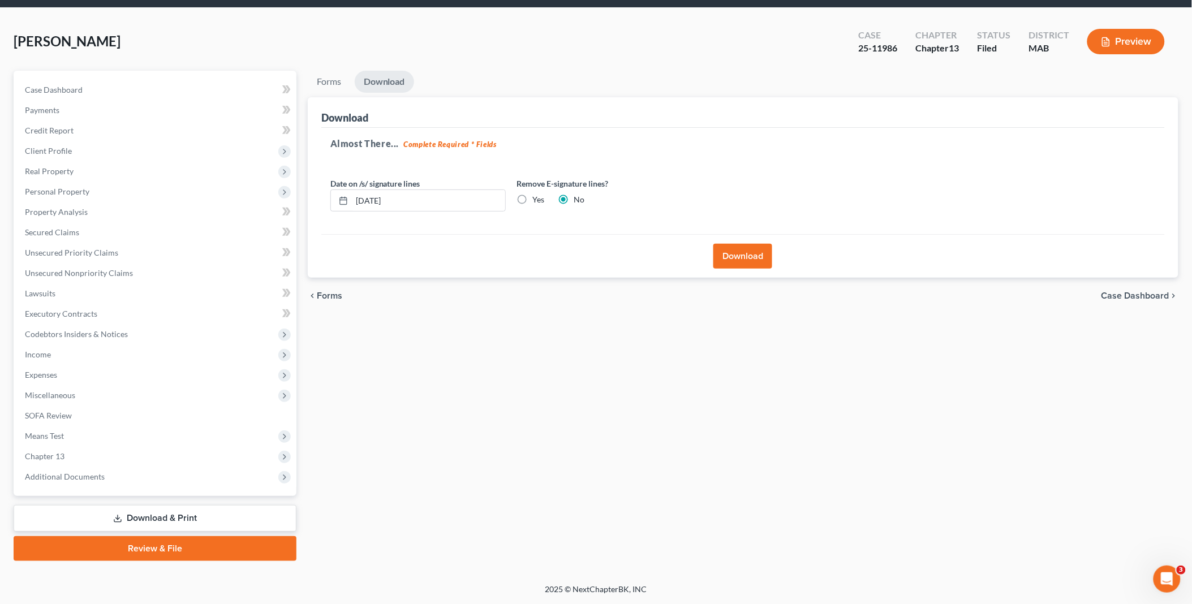
scroll to position [36, 0]
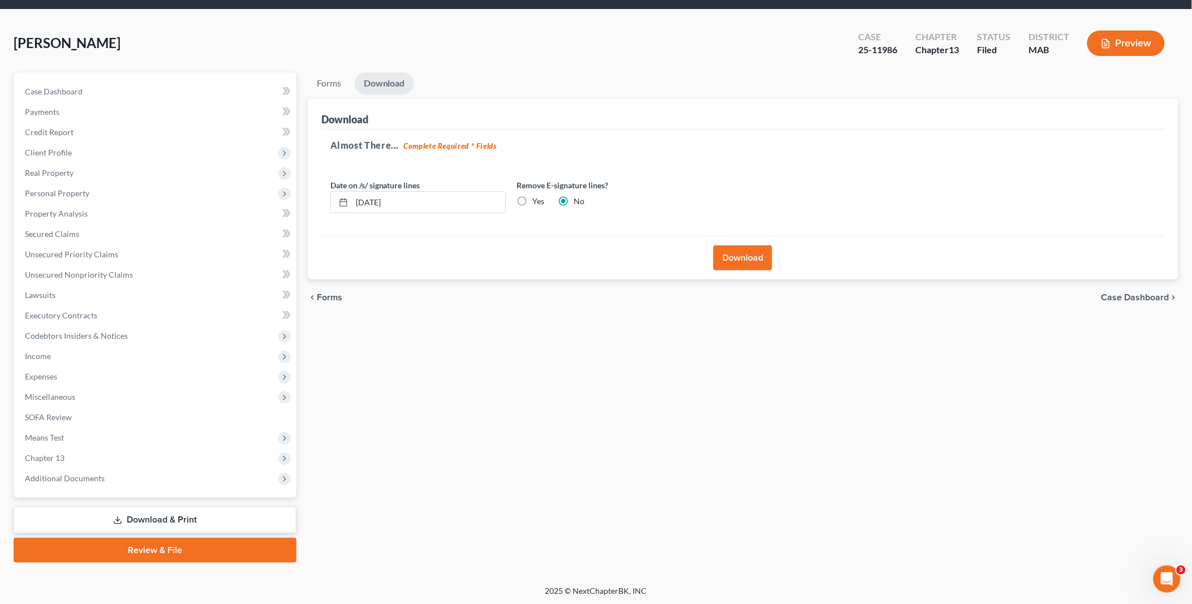
click at [738, 257] on button "Download" at bounding box center [742, 258] width 59 height 25
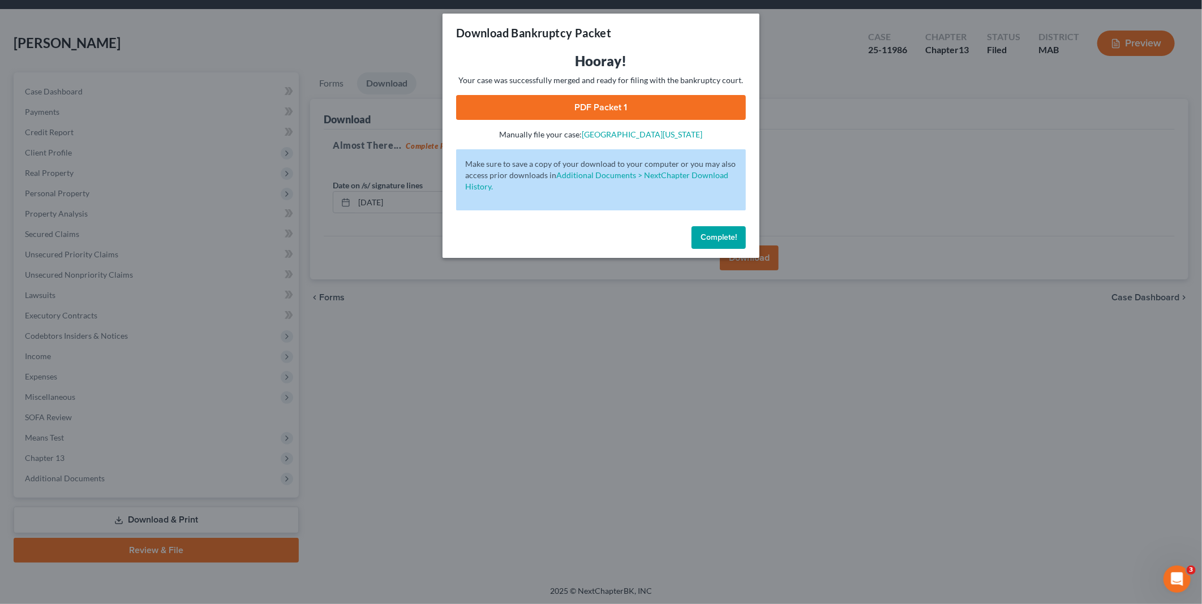
click at [588, 109] on link "PDF Packet 1" at bounding box center [601, 107] width 290 height 25
click at [728, 231] on button "Complete!" at bounding box center [718, 237] width 54 height 23
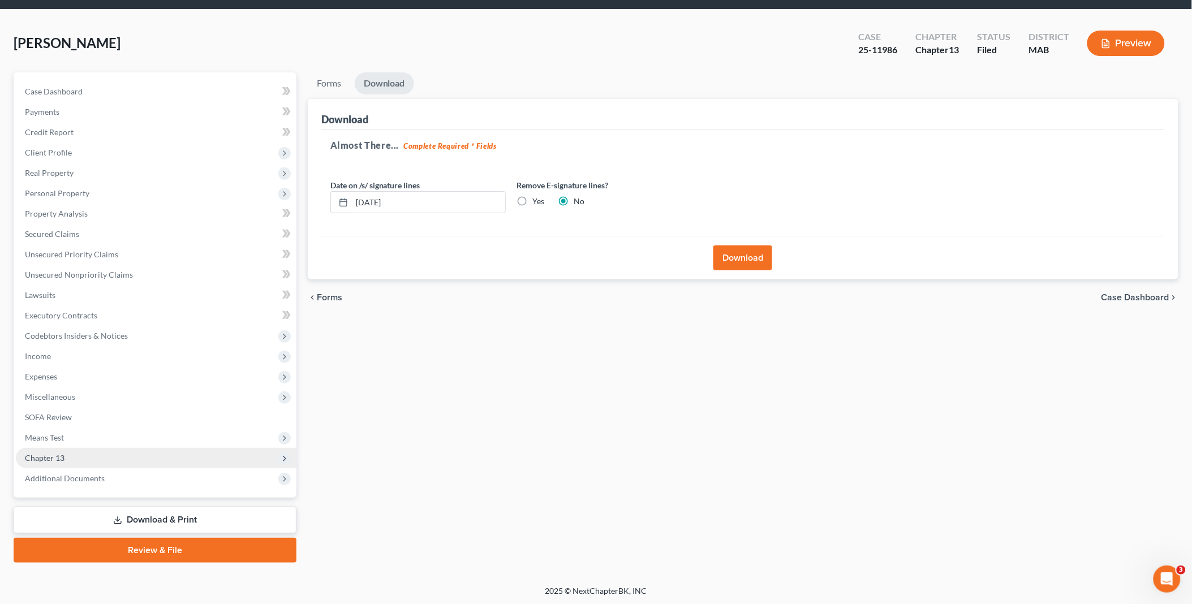
click at [83, 455] on span "Chapter 13" at bounding box center [156, 458] width 281 height 20
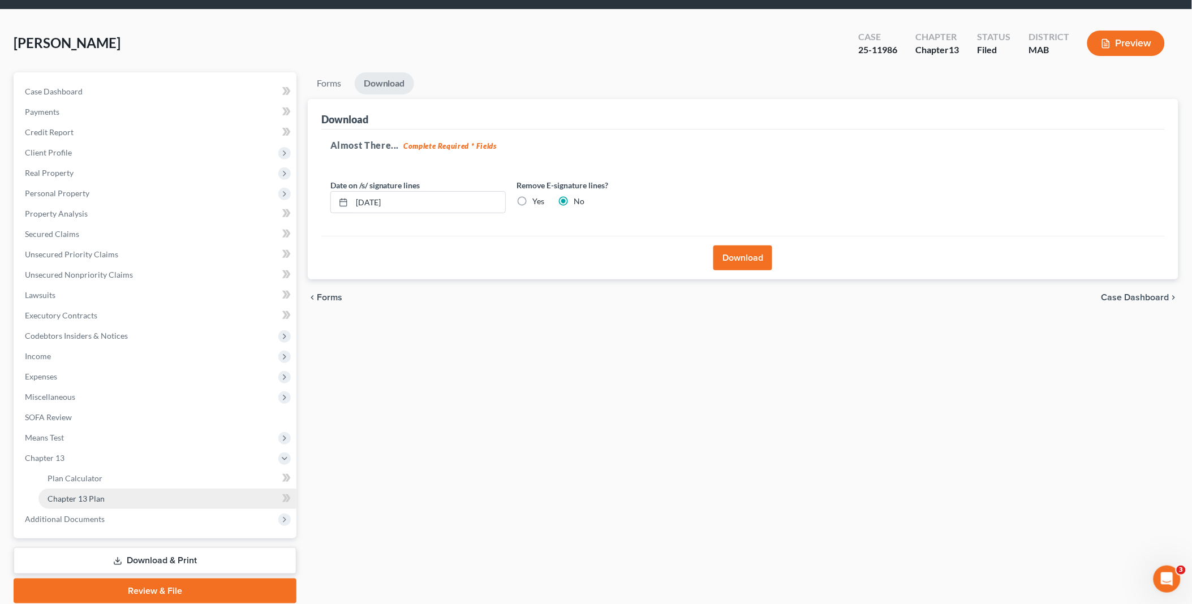
click at [110, 493] on link "Chapter 13 Plan" at bounding box center [167, 499] width 258 height 20
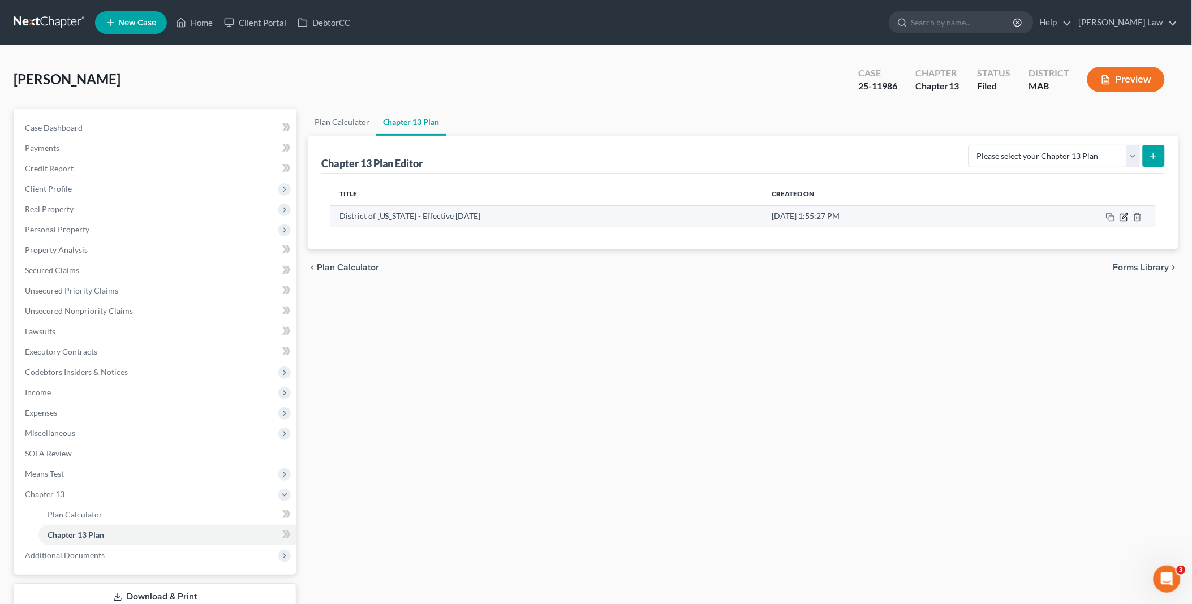
click at [1123, 217] on icon "button" at bounding box center [1124, 215] width 5 height 5
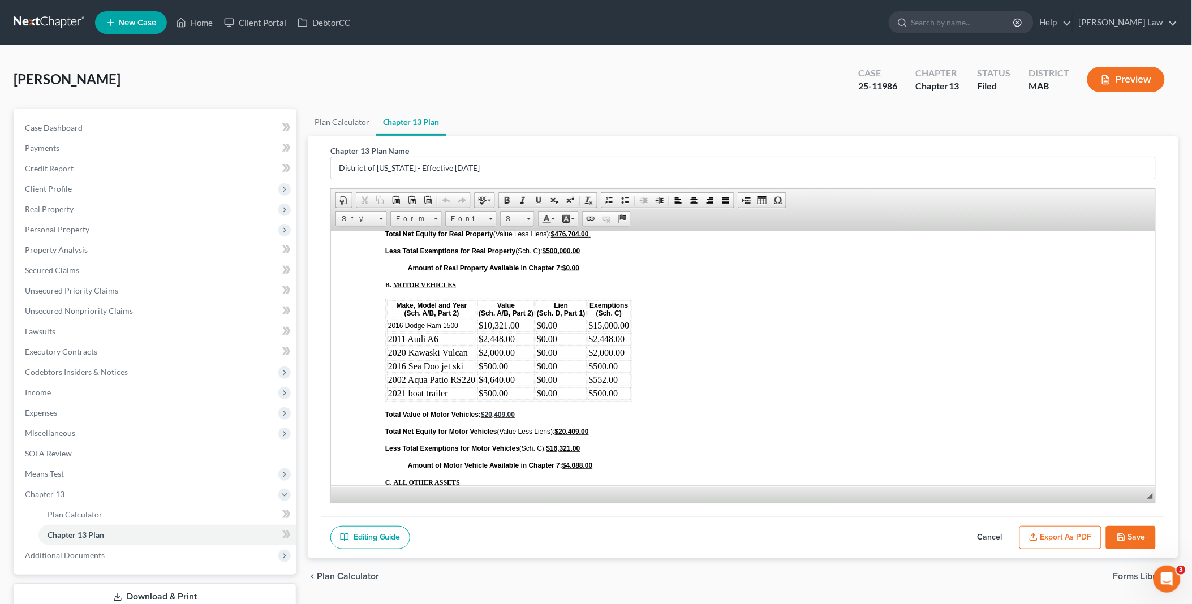
scroll to position [3520, 0]
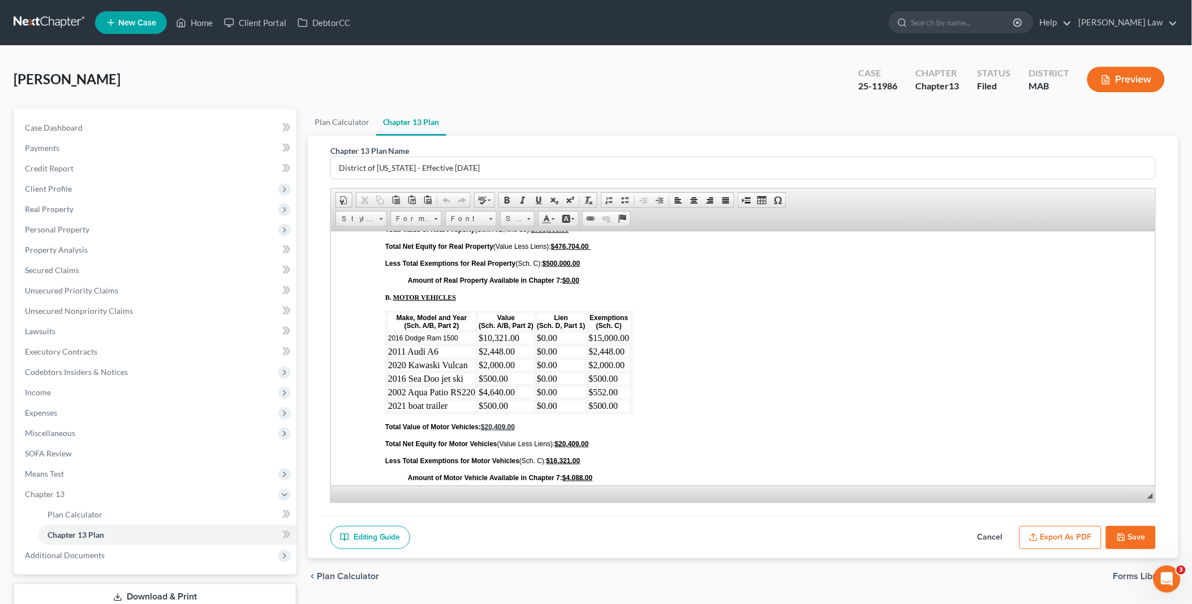
drag, startPoint x: 1121, startPoint y: 531, endPoint x: 1083, endPoint y: 511, distance: 42.5
click at [1121, 531] on button "Save" at bounding box center [1131, 538] width 50 height 24
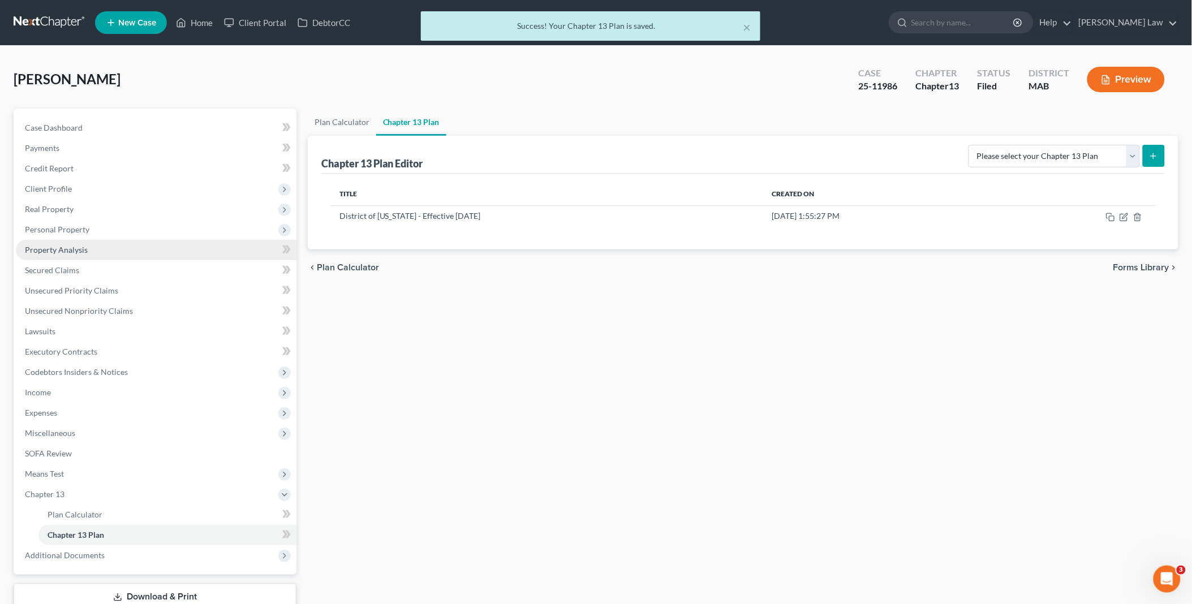
click at [87, 251] on link "Property Analysis" at bounding box center [156, 250] width 281 height 20
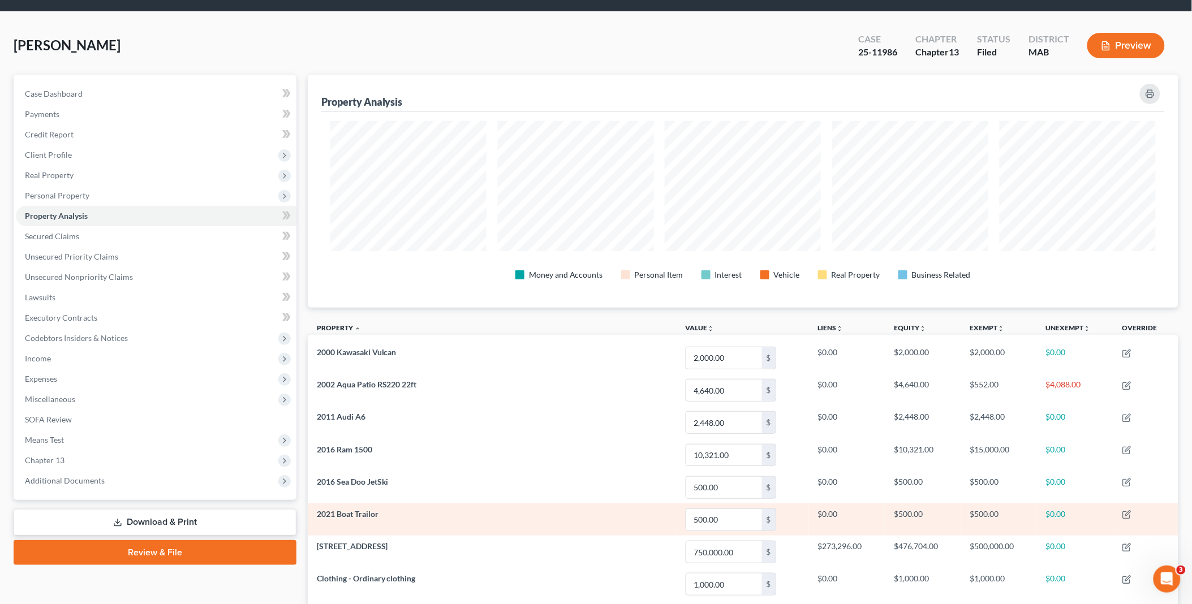
scroll to position [63, 0]
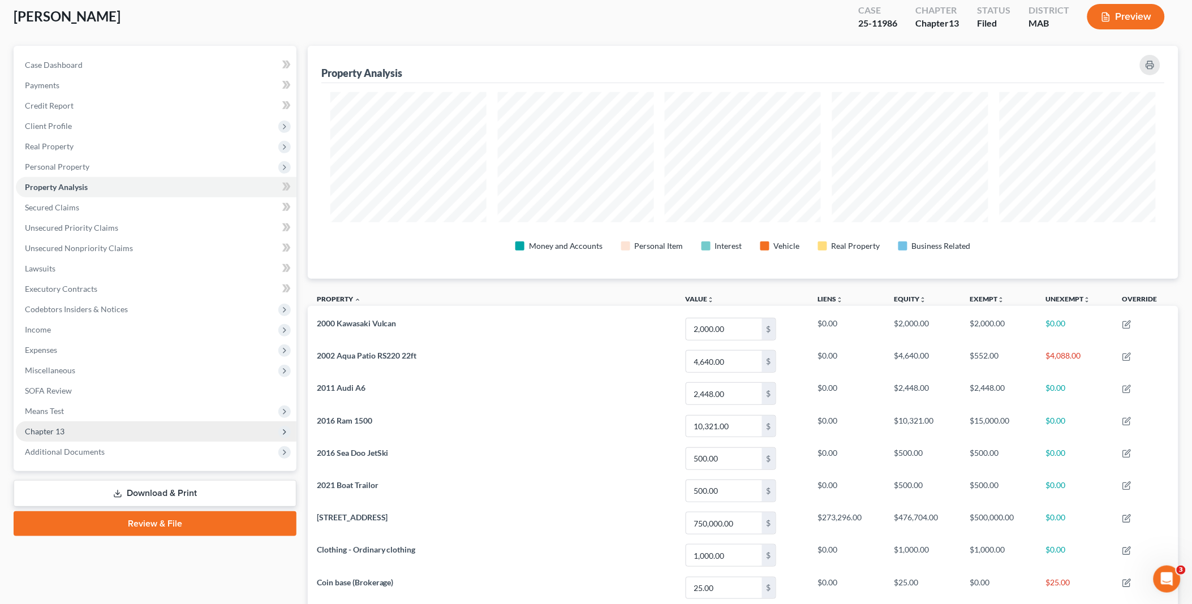
click at [127, 421] on span "Chapter 13" at bounding box center [156, 431] width 281 height 20
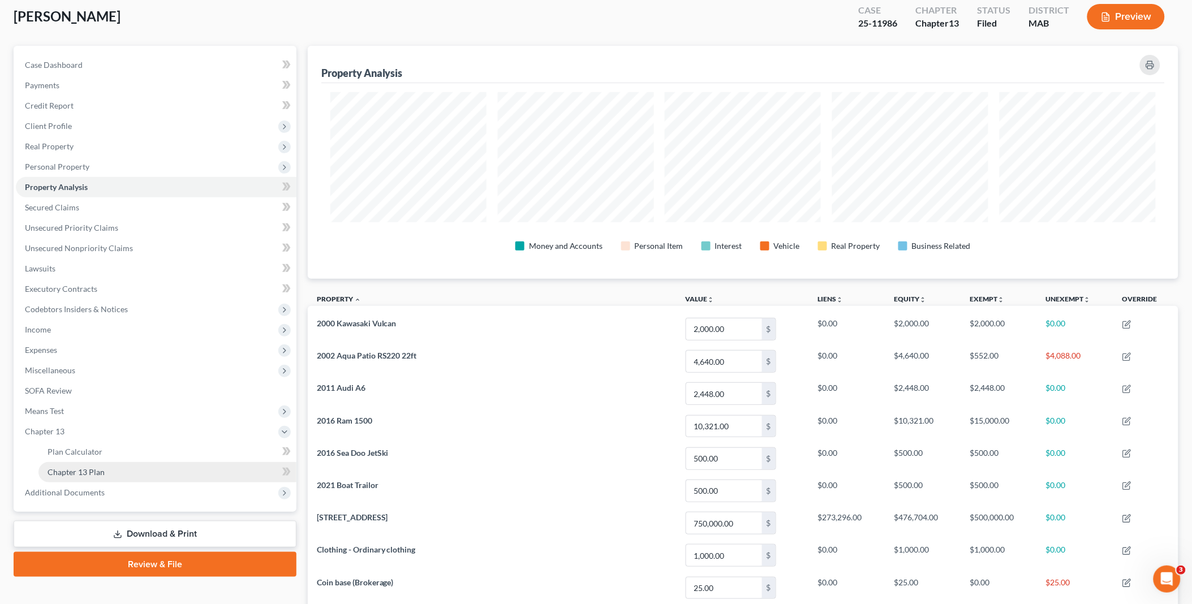
click at [139, 468] on link "Chapter 13 Plan" at bounding box center [167, 472] width 258 height 20
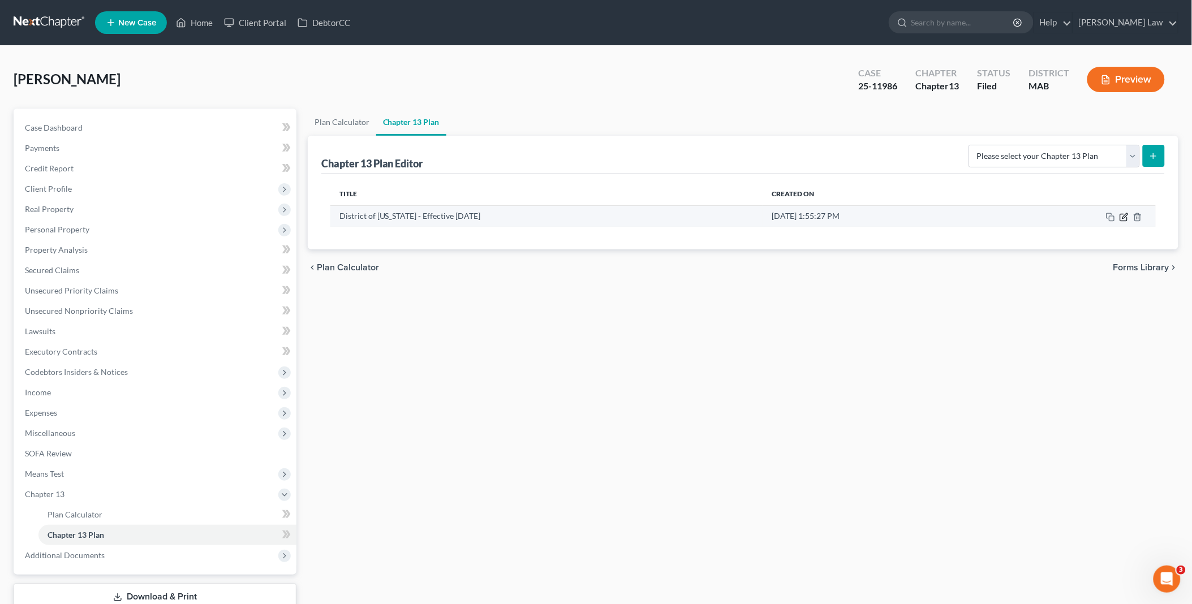
click at [1122, 218] on icon "button" at bounding box center [1124, 217] width 9 height 9
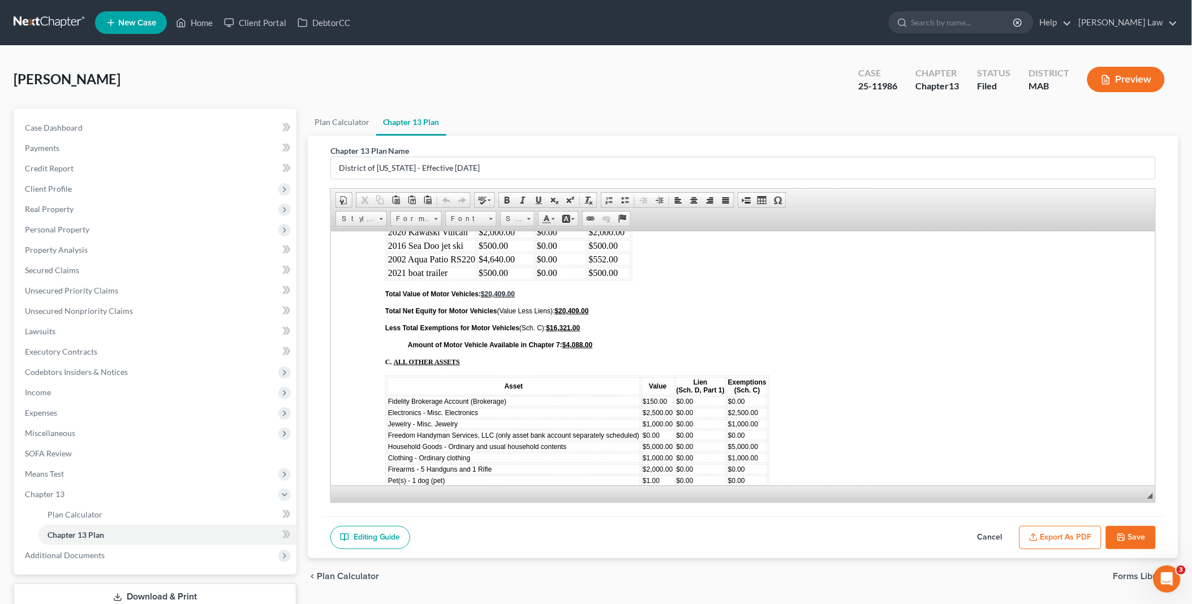
scroll to position [3771, 0]
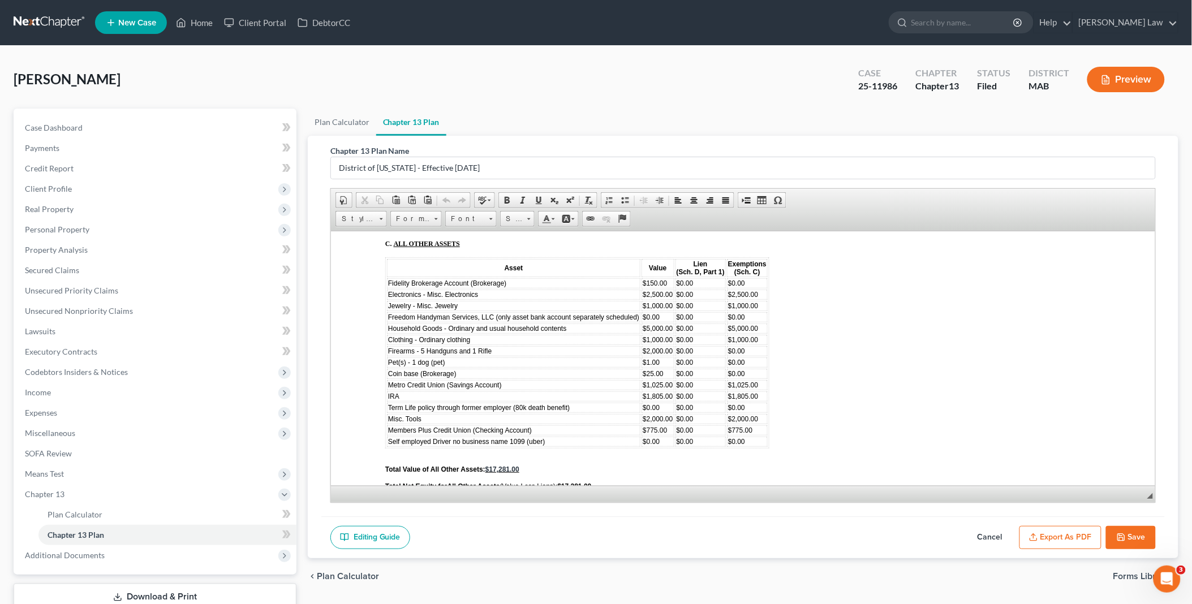
click at [1056, 537] on button "Export as PDF" at bounding box center [1060, 538] width 82 height 24
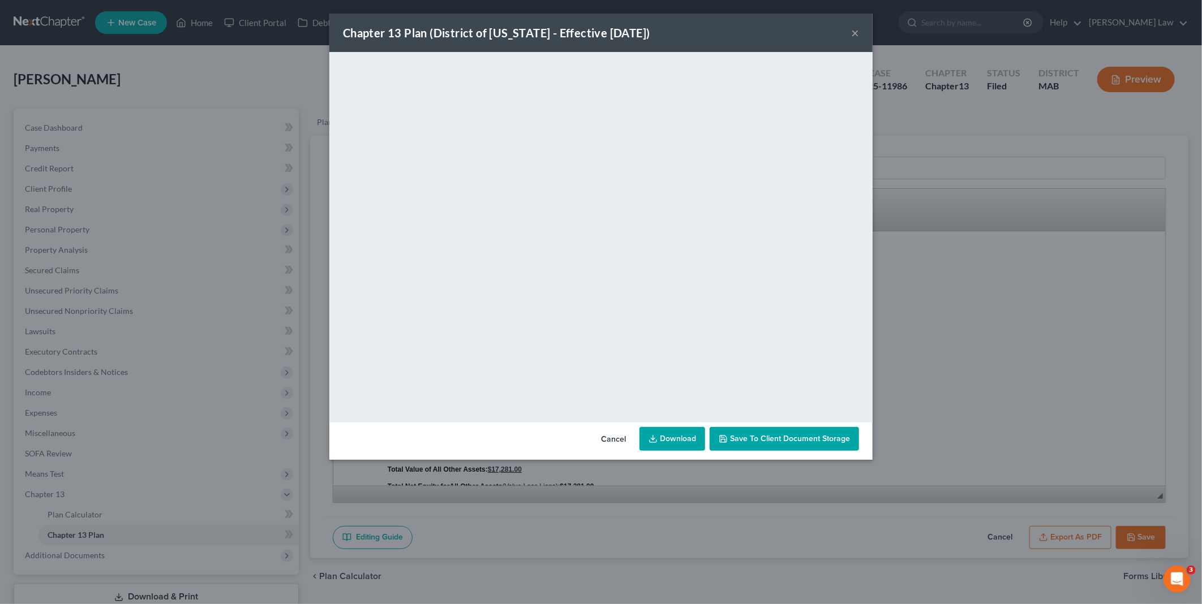
click at [679, 433] on link "Download" at bounding box center [672, 439] width 66 height 24
click at [852, 32] on button "×" at bounding box center [855, 33] width 8 height 14
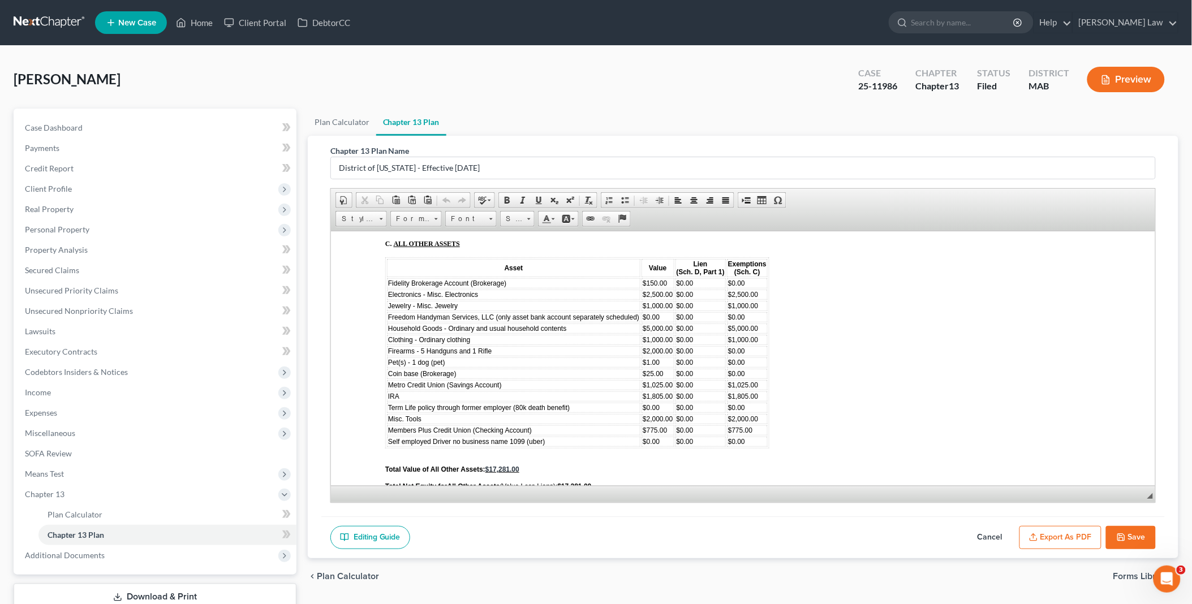
click at [1120, 536] on icon "button" at bounding box center [1121, 537] width 9 height 9
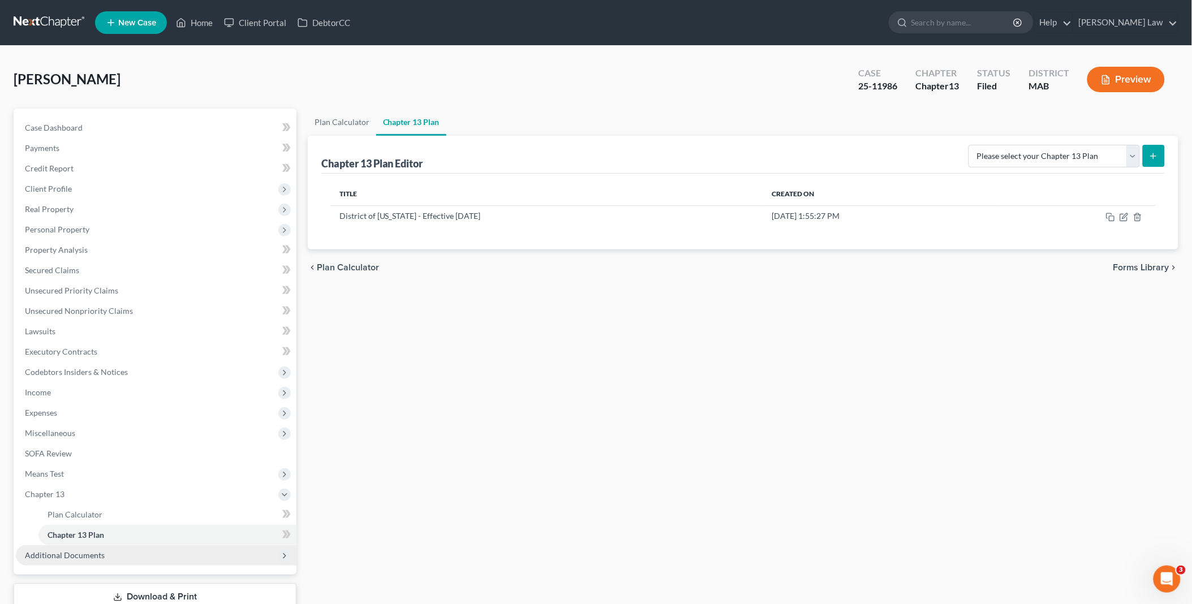
click at [104, 549] on span "Additional Documents" at bounding box center [156, 555] width 281 height 20
click at [101, 550] on span "Client Document Storage" at bounding box center [92, 555] width 89 height 10
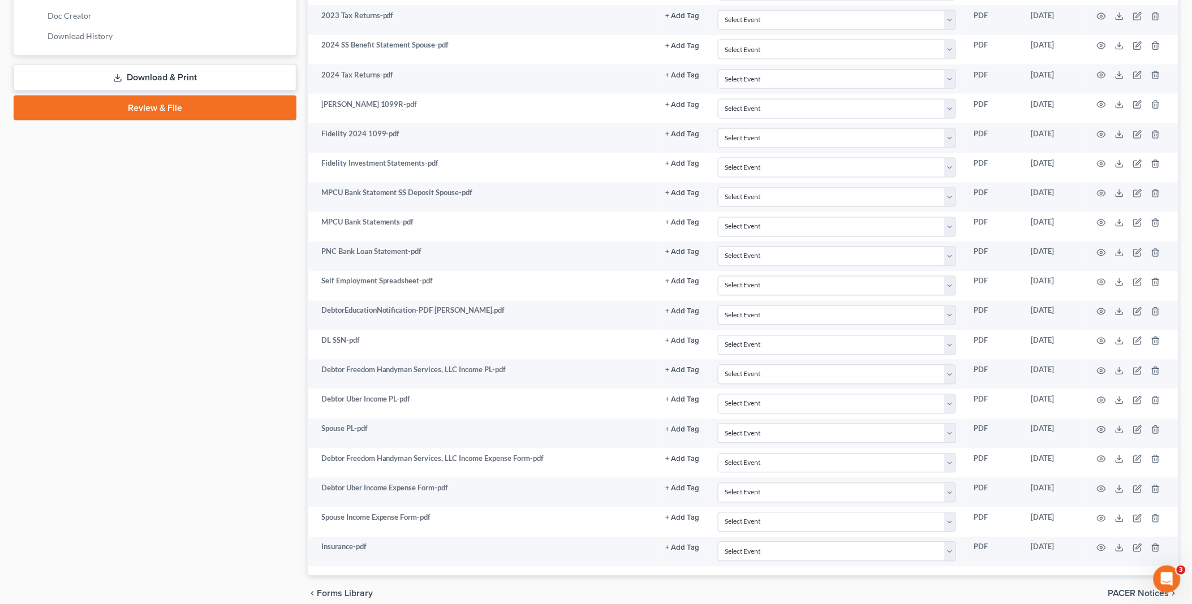
scroll to position [628, 0]
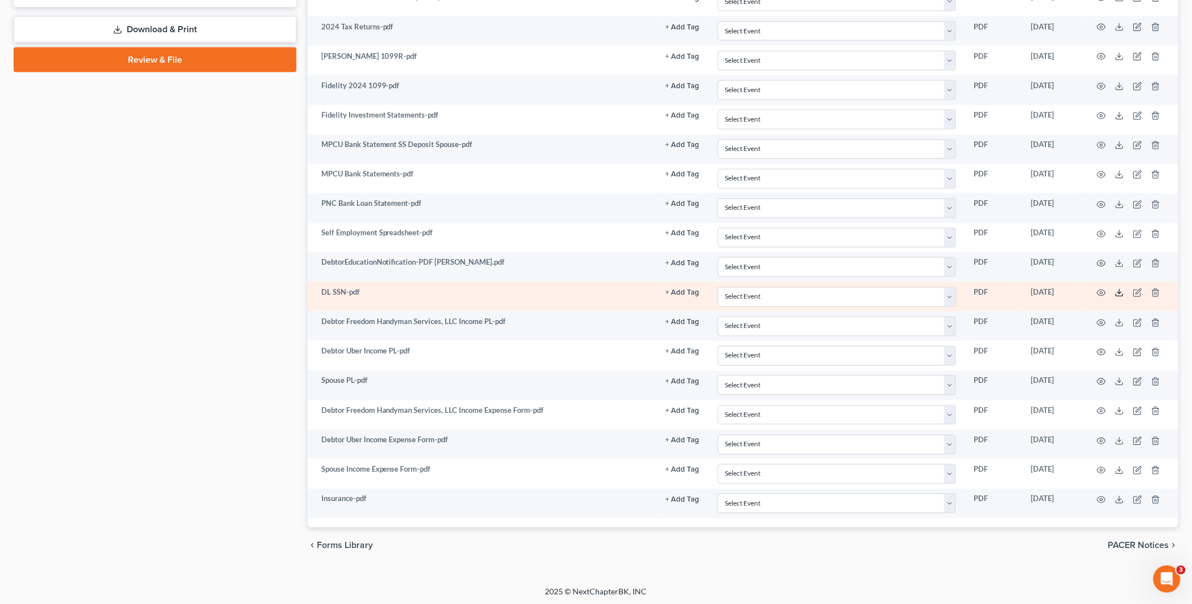
click at [1120, 294] on line at bounding box center [1120, 292] width 0 height 5
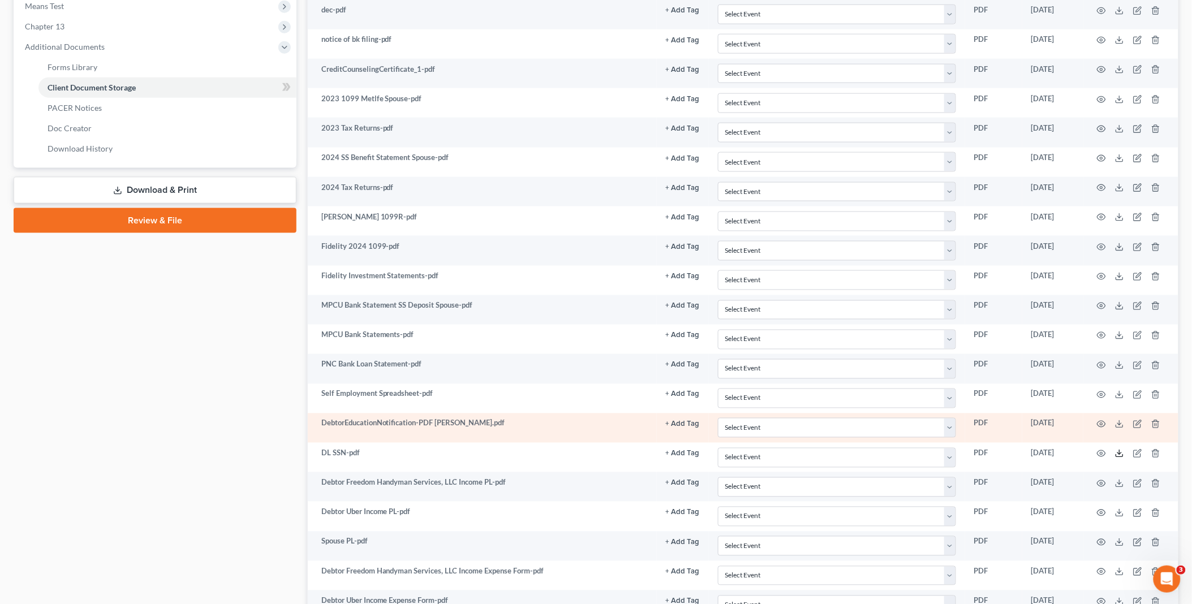
scroll to position [440, 0]
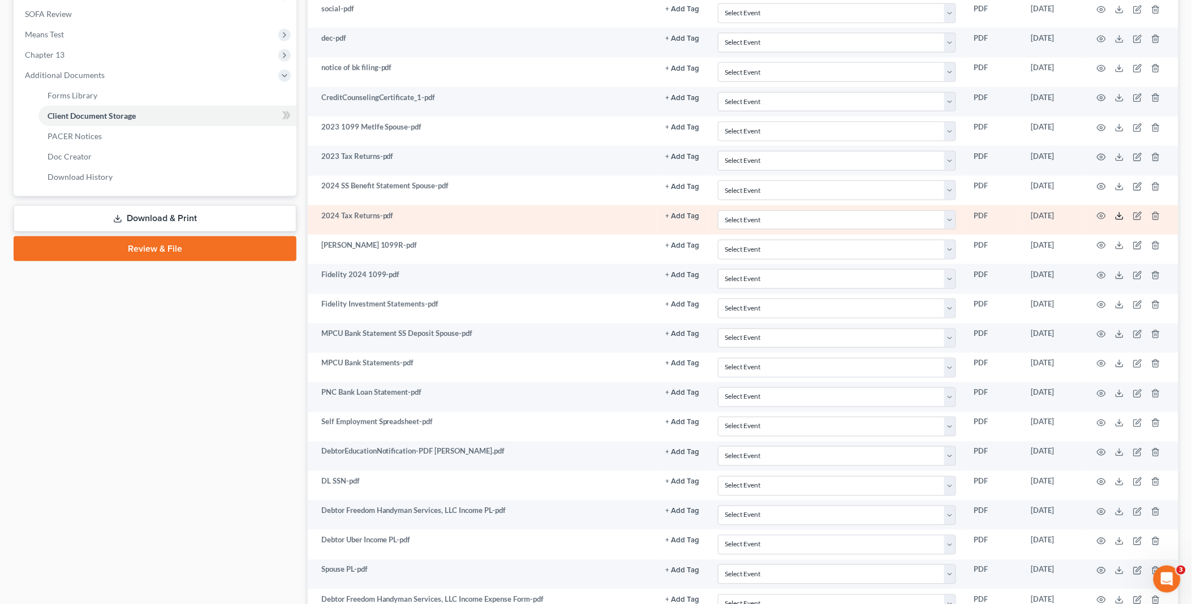
click at [1121, 218] on icon at bounding box center [1119, 216] width 9 height 9
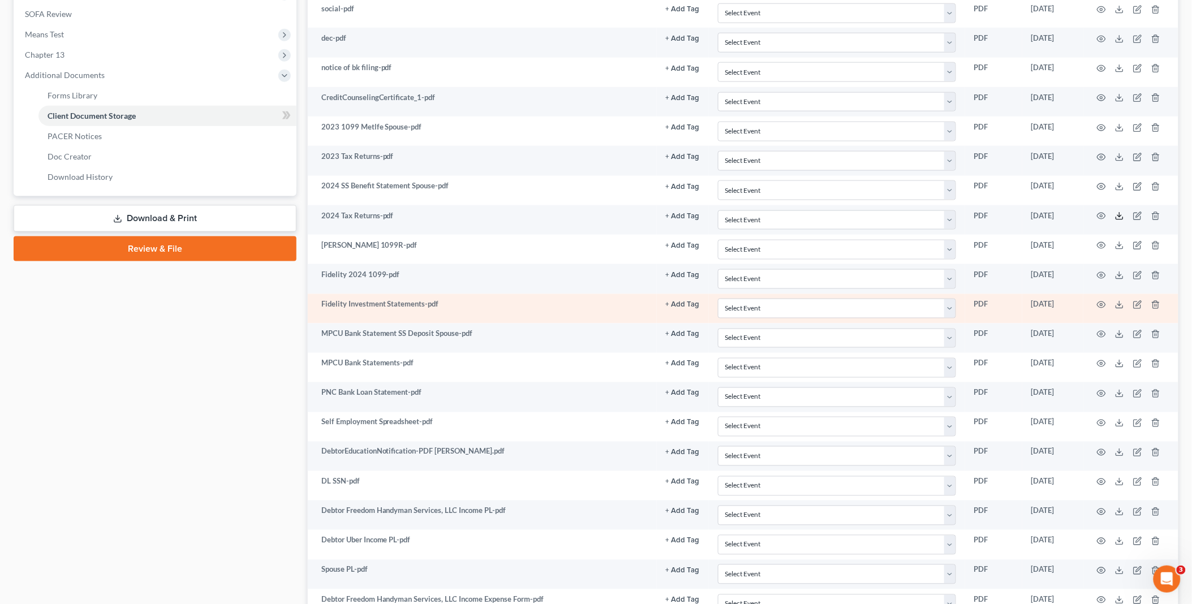
scroll to position [0, 0]
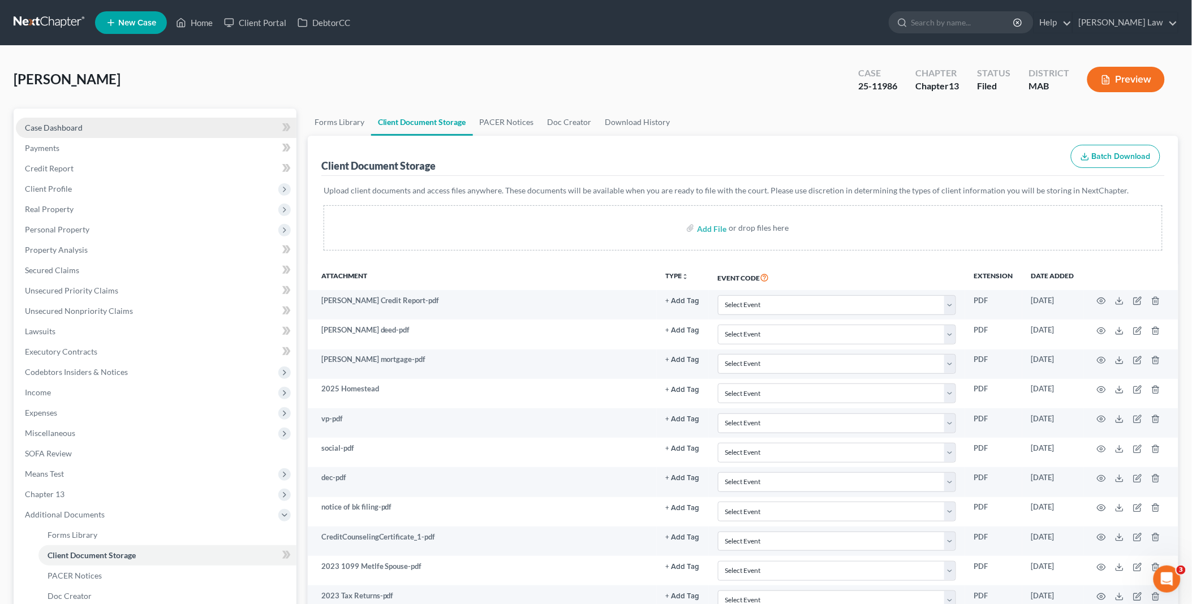
click at [106, 123] on link "Case Dashboard" at bounding box center [156, 128] width 281 height 20
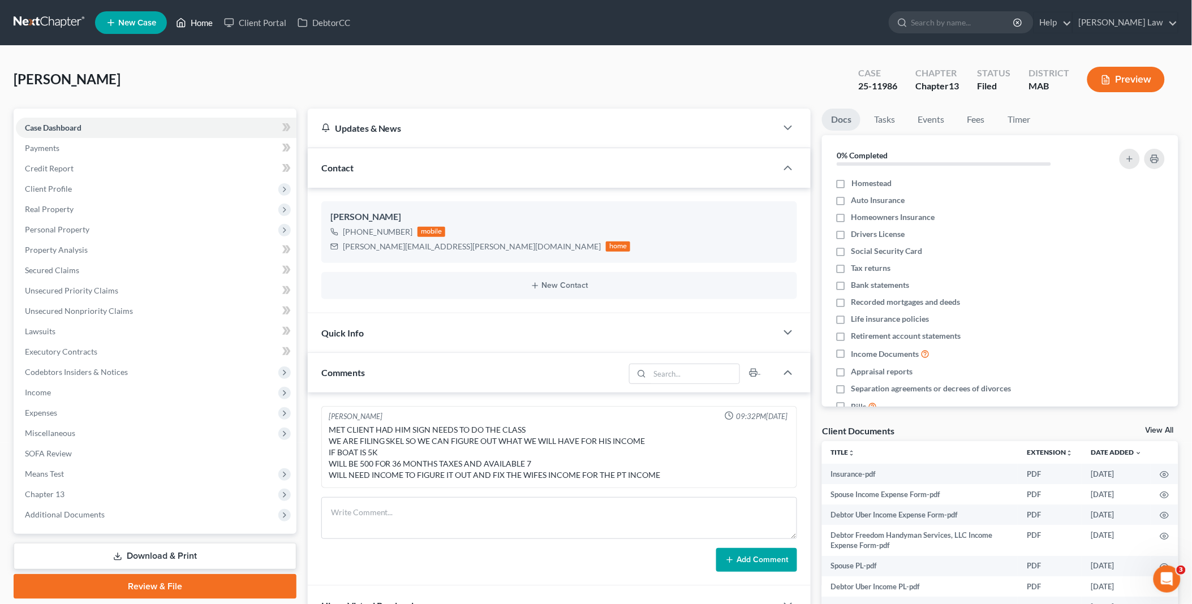
drag, startPoint x: 204, startPoint y: 20, endPoint x: 488, endPoint y: 118, distance: 300.4
click at [203, 20] on link "Home" at bounding box center [194, 22] width 48 height 20
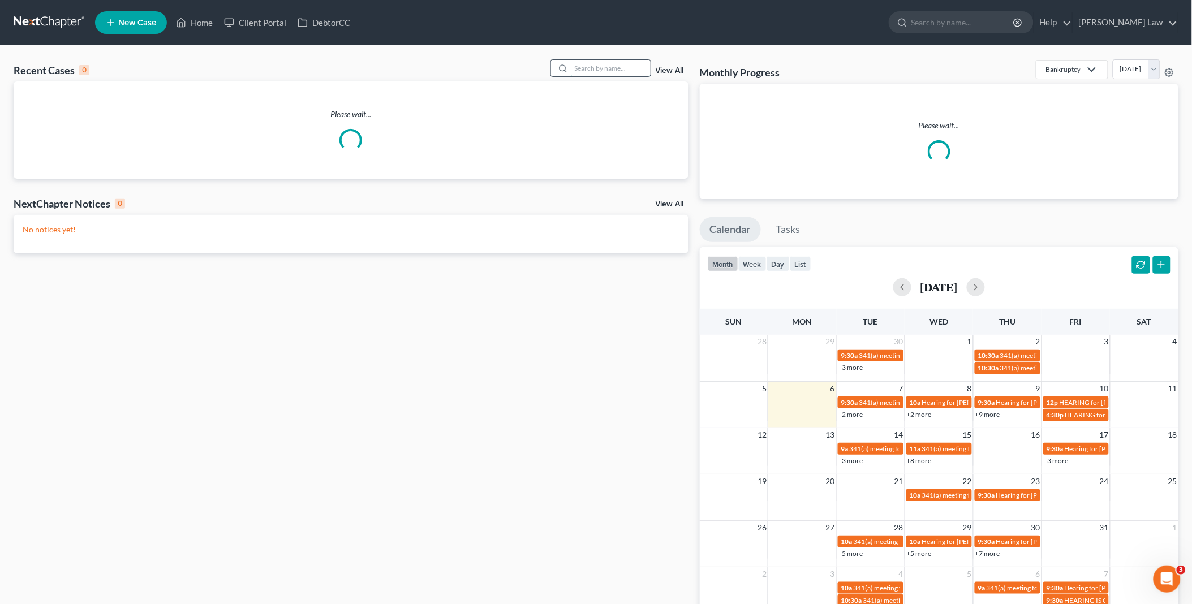
click at [610, 72] on input "search" at bounding box center [610, 68] width 79 height 16
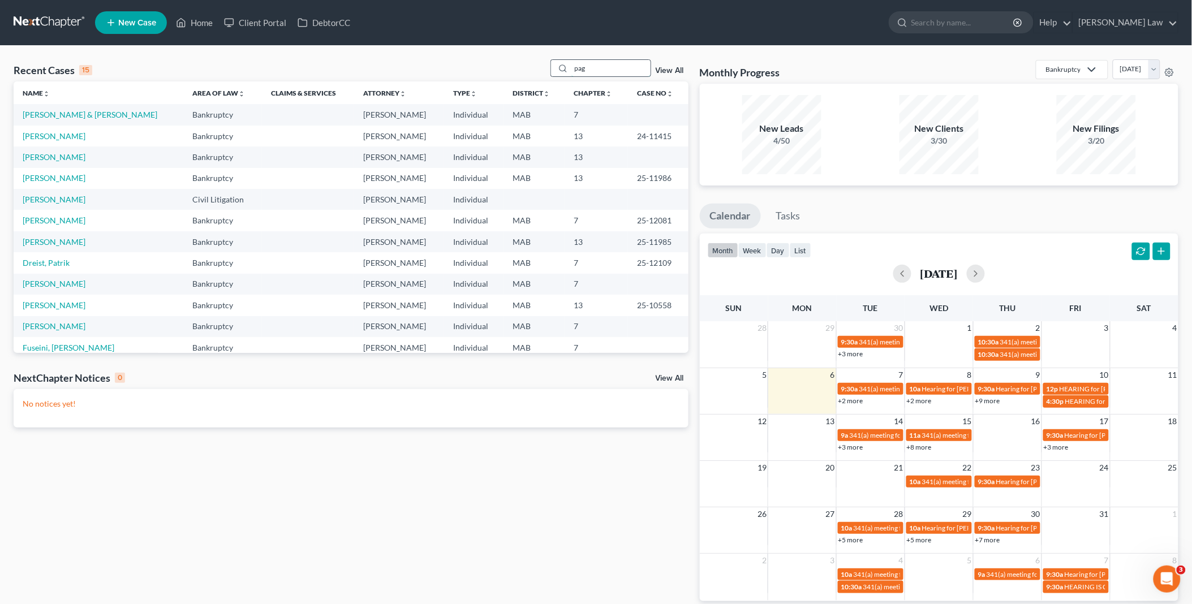
type input "pag"
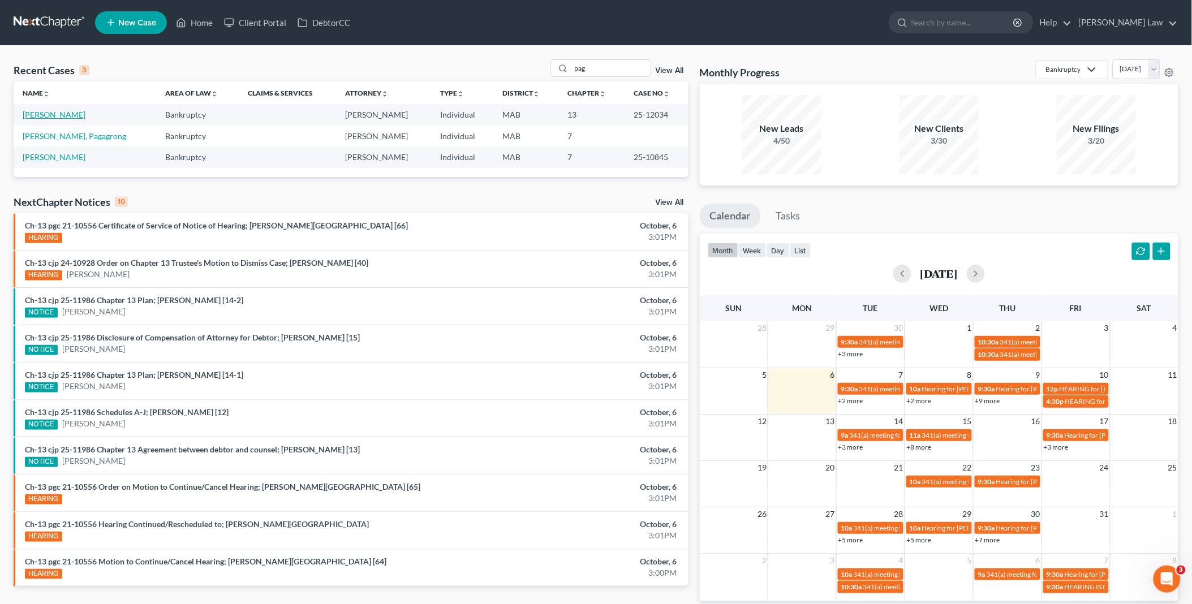
click at [41, 111] on link "[PERSON_NAME]" at bounding box center [54, 115] width 63 height 10
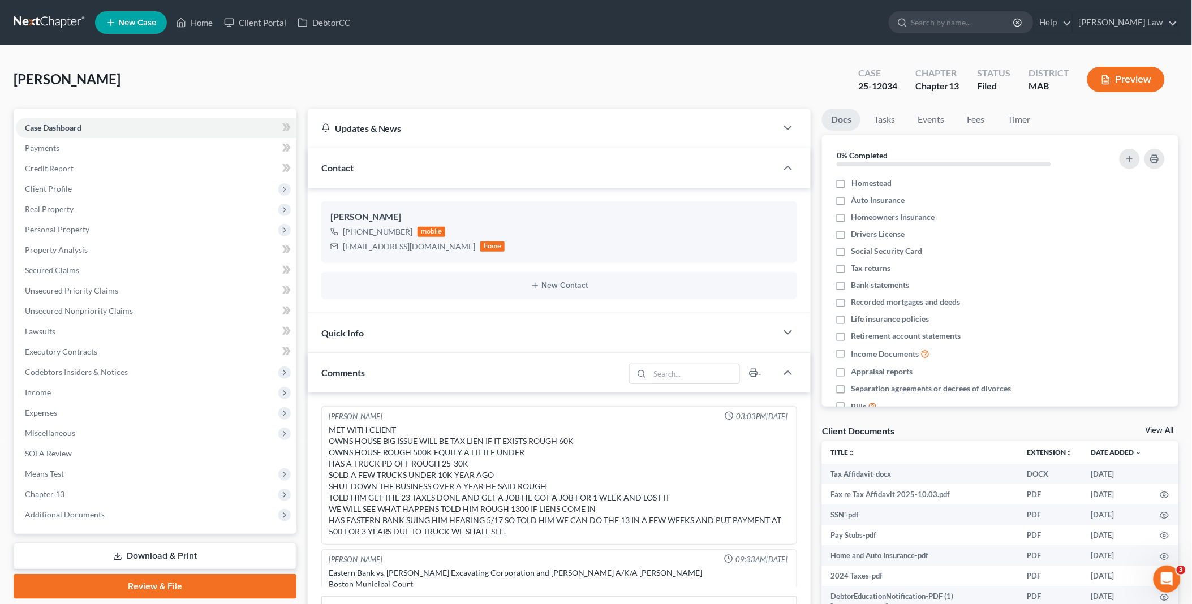
scroll to position [343, 0]
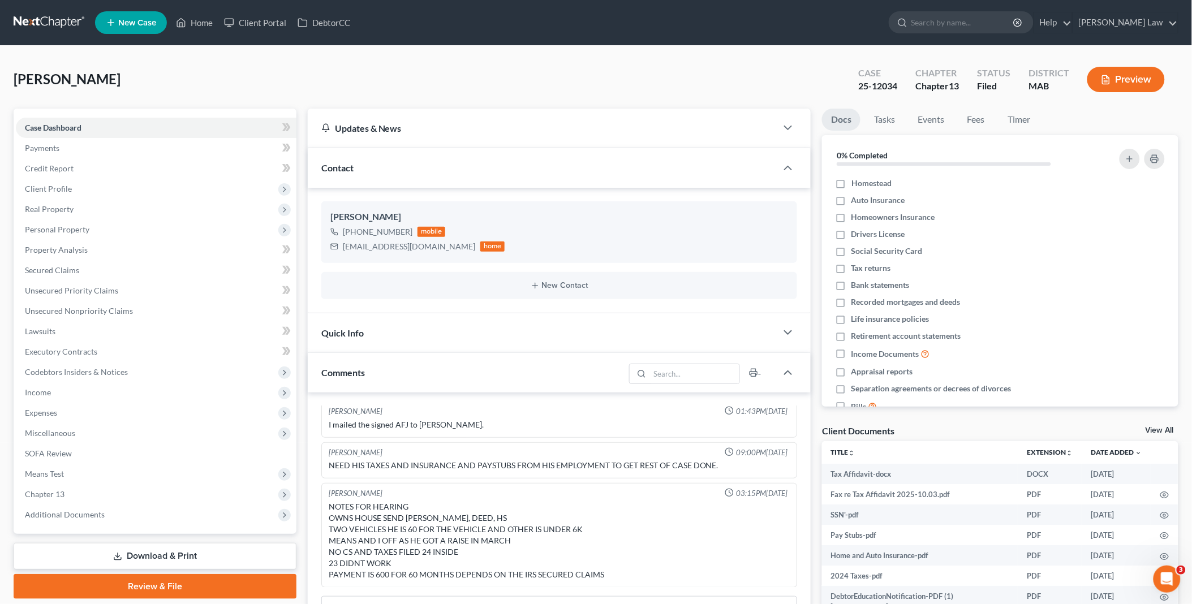
click at [1155, 425] on div "Client Documents View All" at bounding box center [1000, 433] width 356 height 16
click at [1159, 432] on link "View All" at bounding box center [1160, 431] width 28 height 8
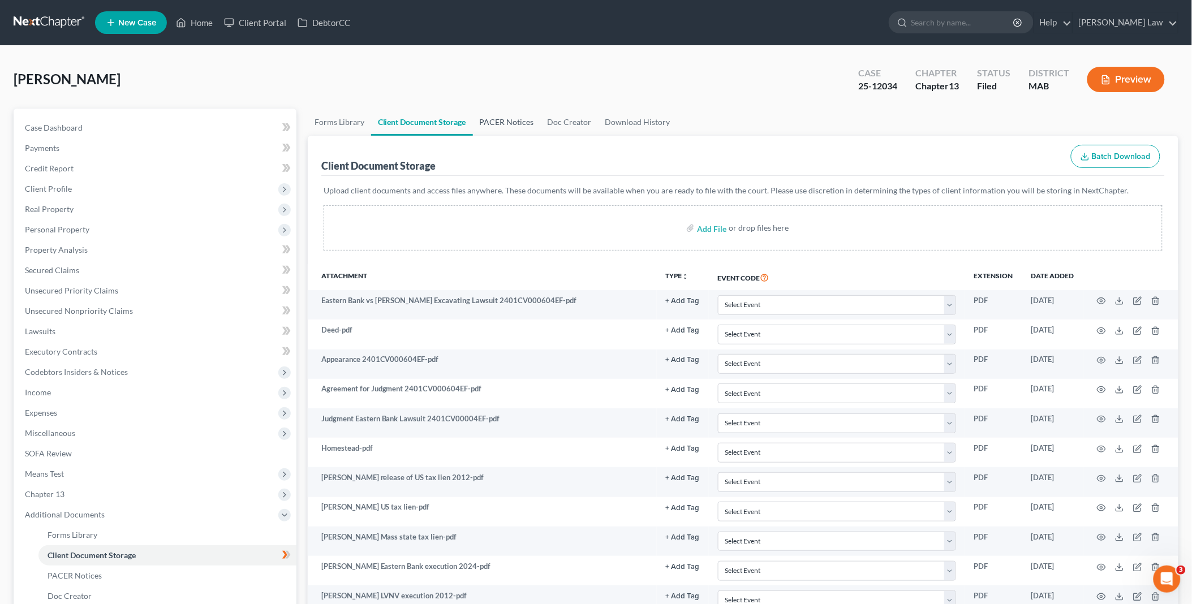
click at [501, 117] on link "PACER Notices" at bounding box center [507, 122] width 68 height 27
